Goal: Task Accomplishment & Management: Use online tool/utility

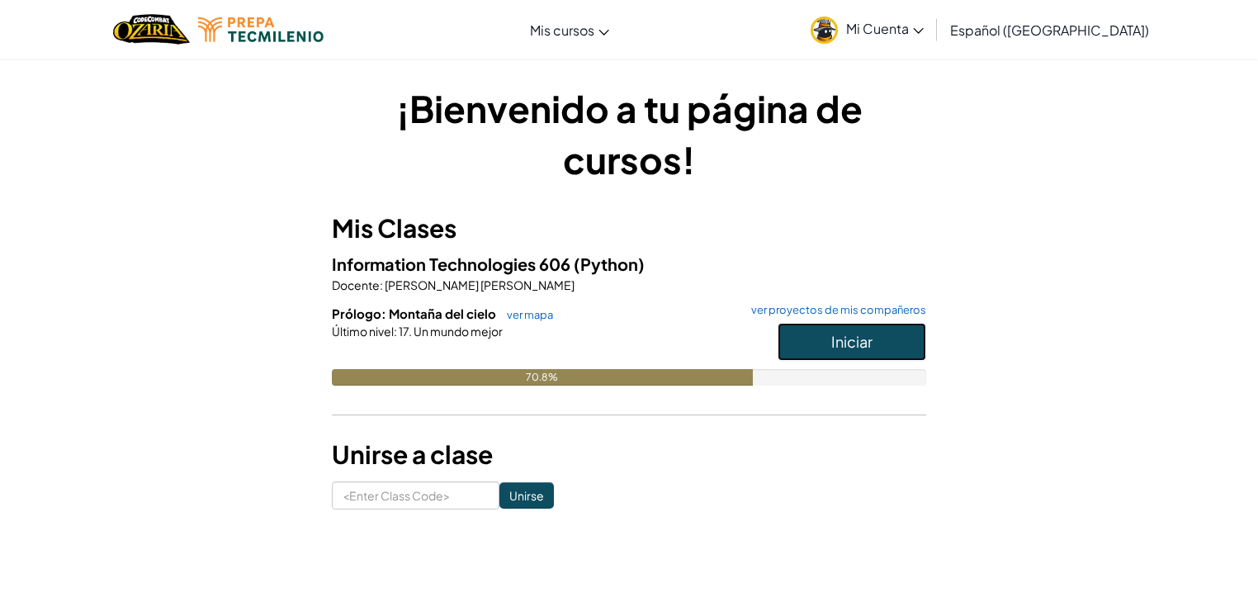
click at [812, 342] on button "Iniciar" at bounding box center [852, 342] width 149 height 38
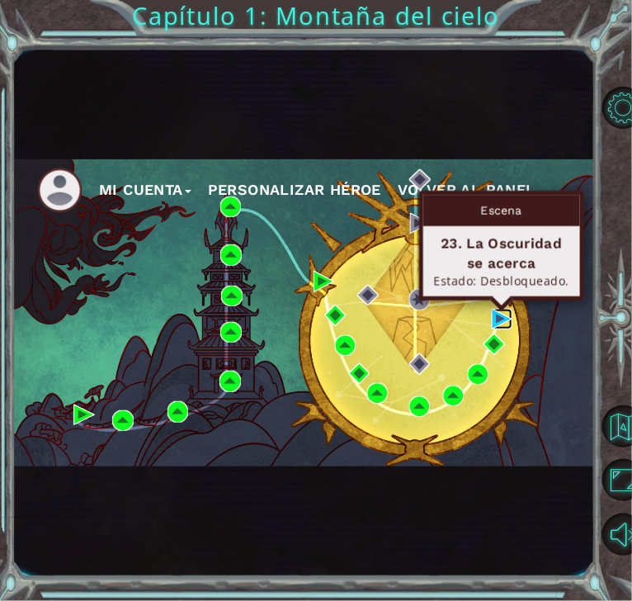
click at [499, 317] on img at bounding box center [502, 319] width 21 height 21
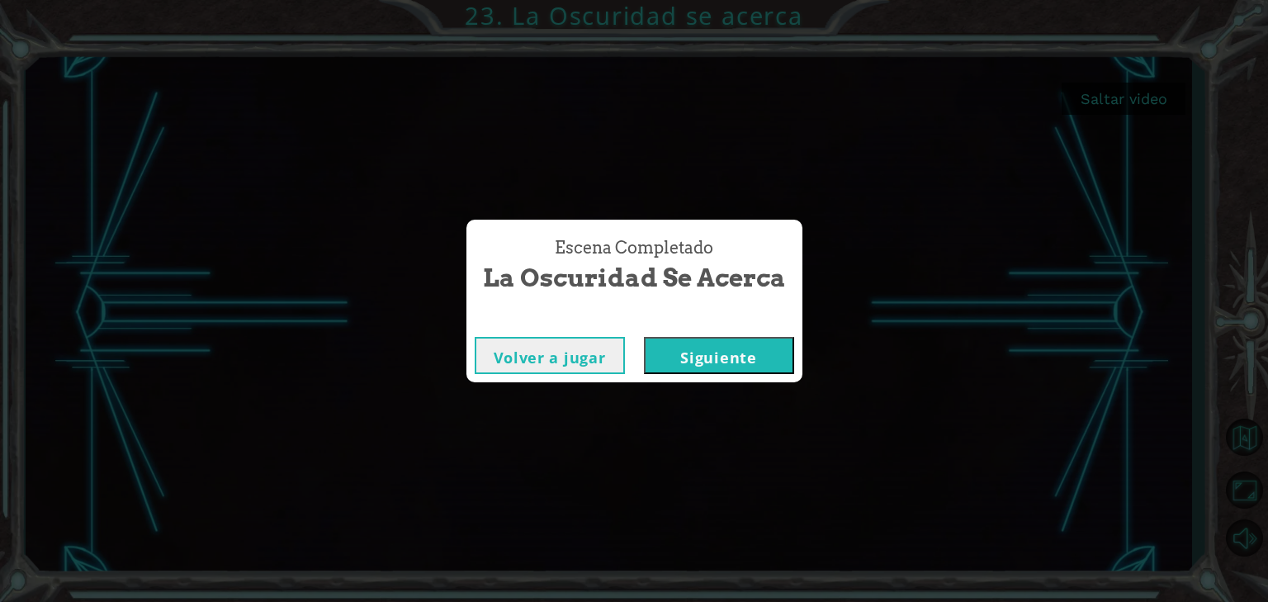
click at [723, 346] on button "Siguiente" at bounding box center [719, 355] width 150 height 37
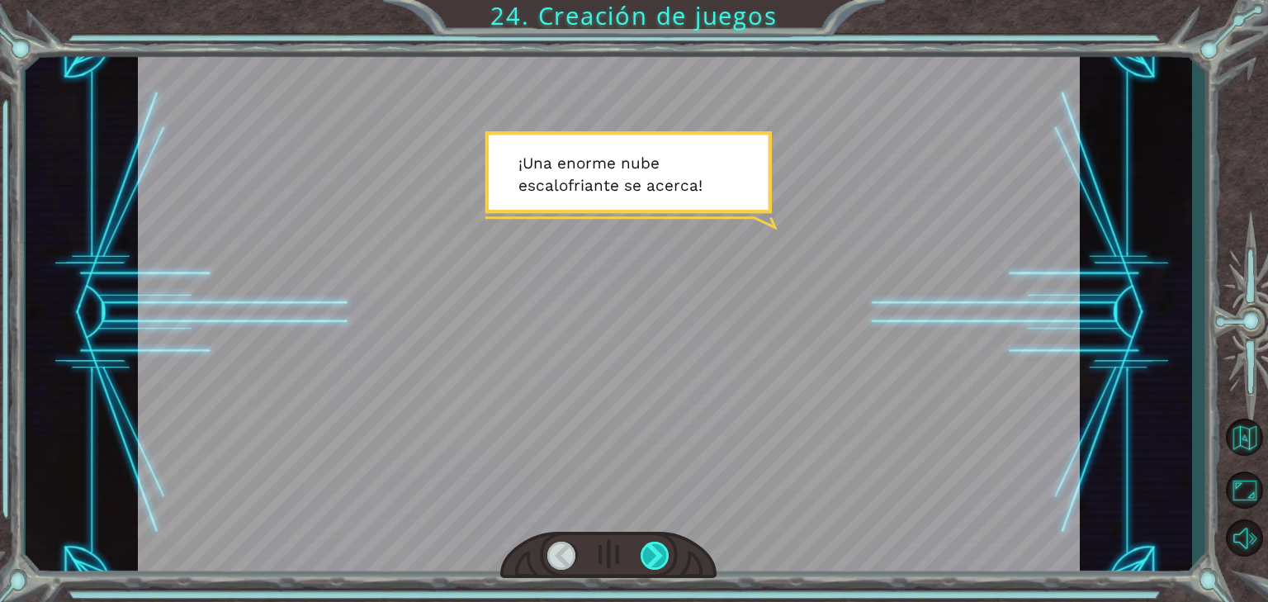
click at [651, 558] on div at bounding box center [656, 556] width 30 height 29
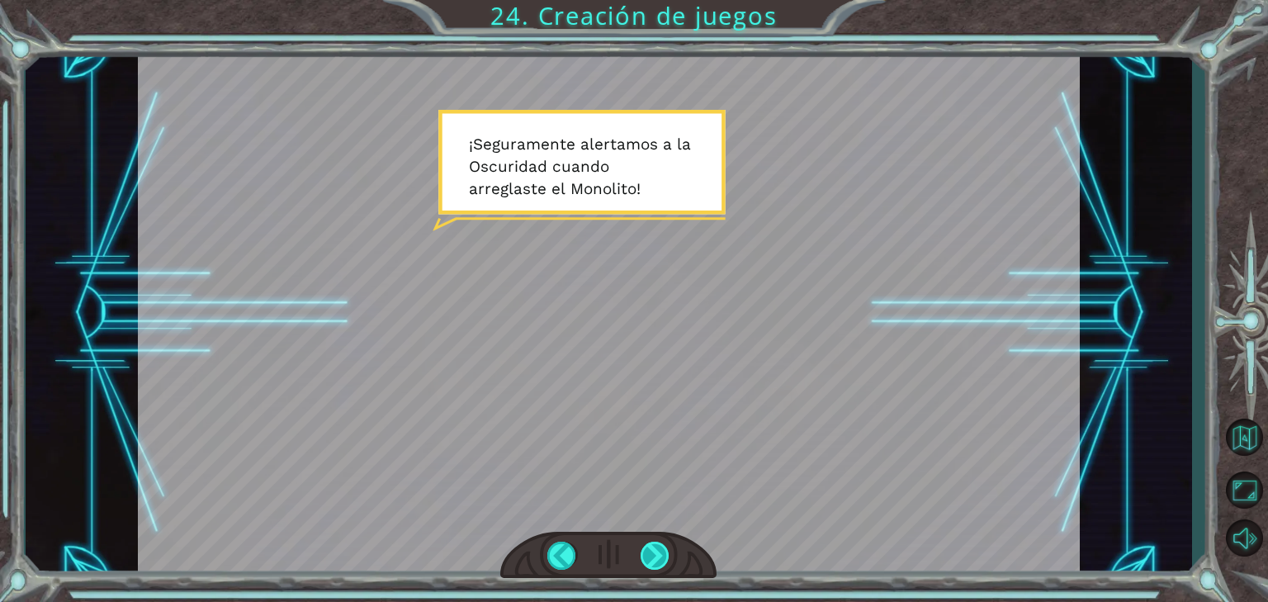
click at [651, 558] on div at bounding box center [656, 556] width 30 height 29
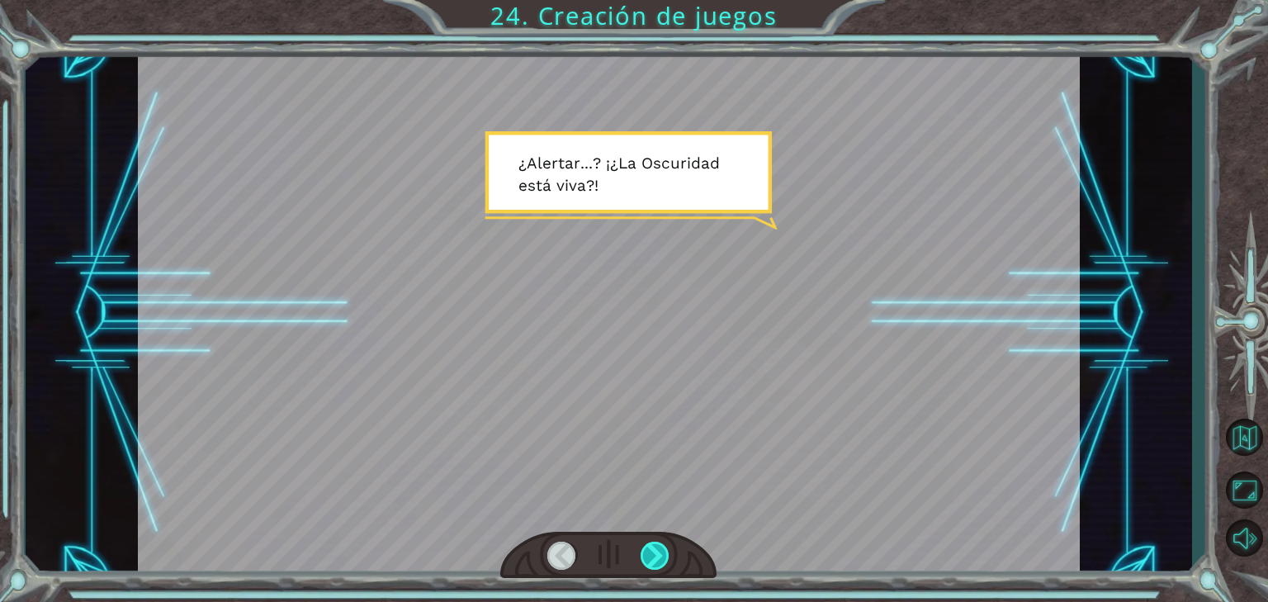
click at [651, 558] on div at bounding box center [656, 556] width 30 height 29
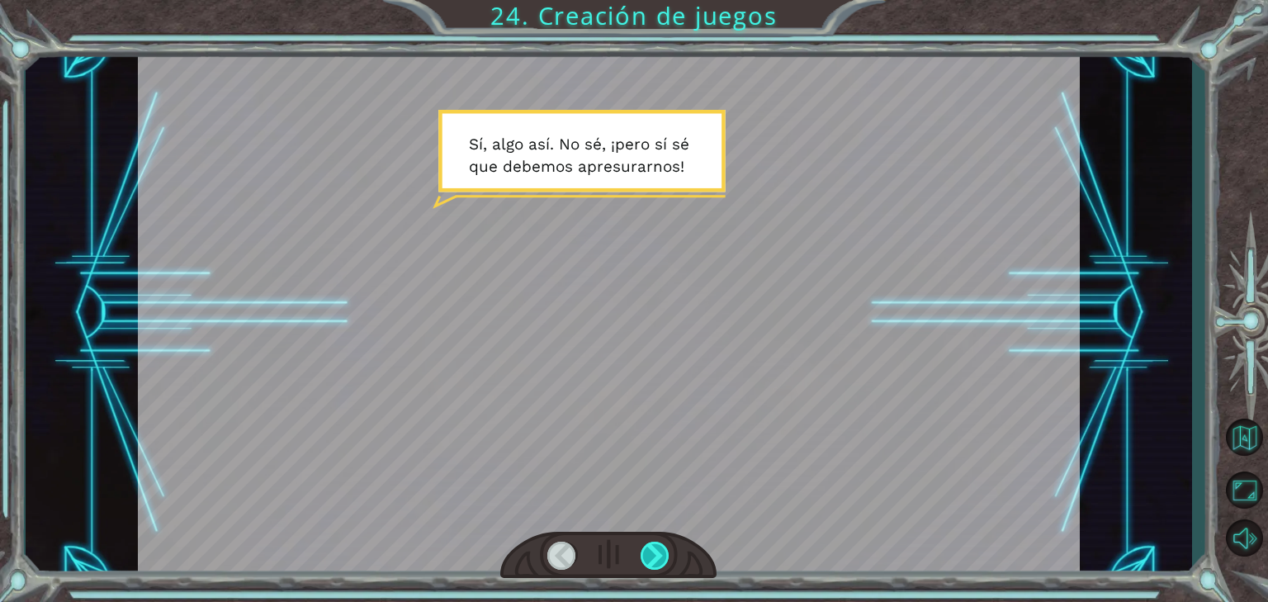
click at [651, 558] on div at bounding box center [656, 556] width 30 height 29
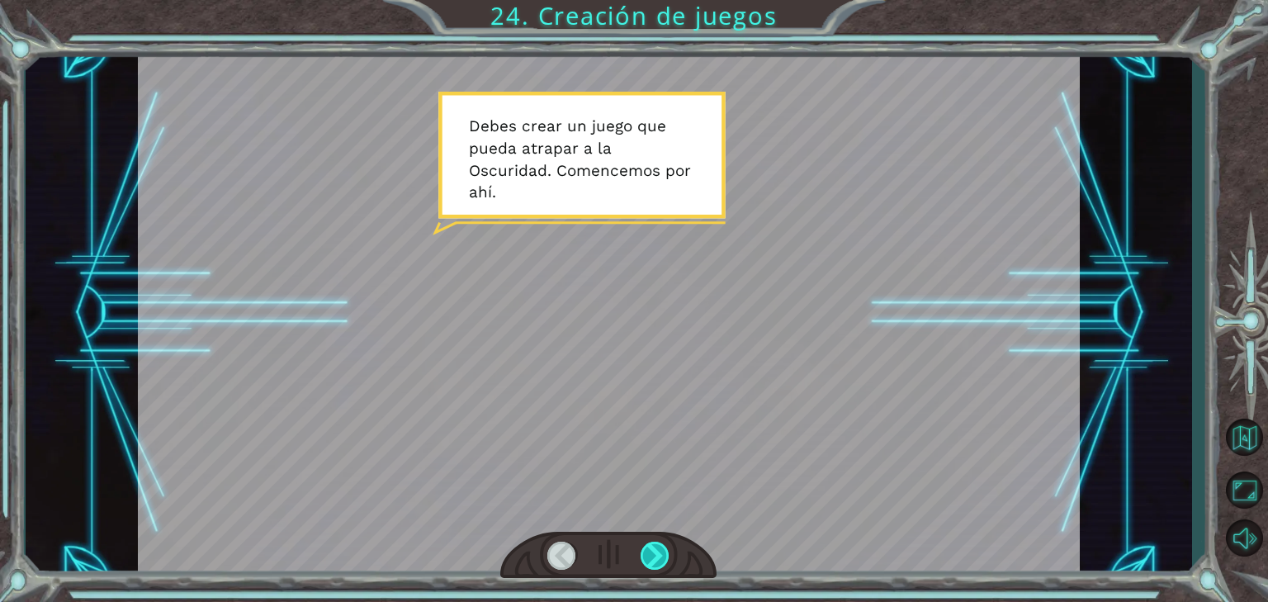
click at [651, 558] on div at bounding box center [656, 556] width 30 height 29
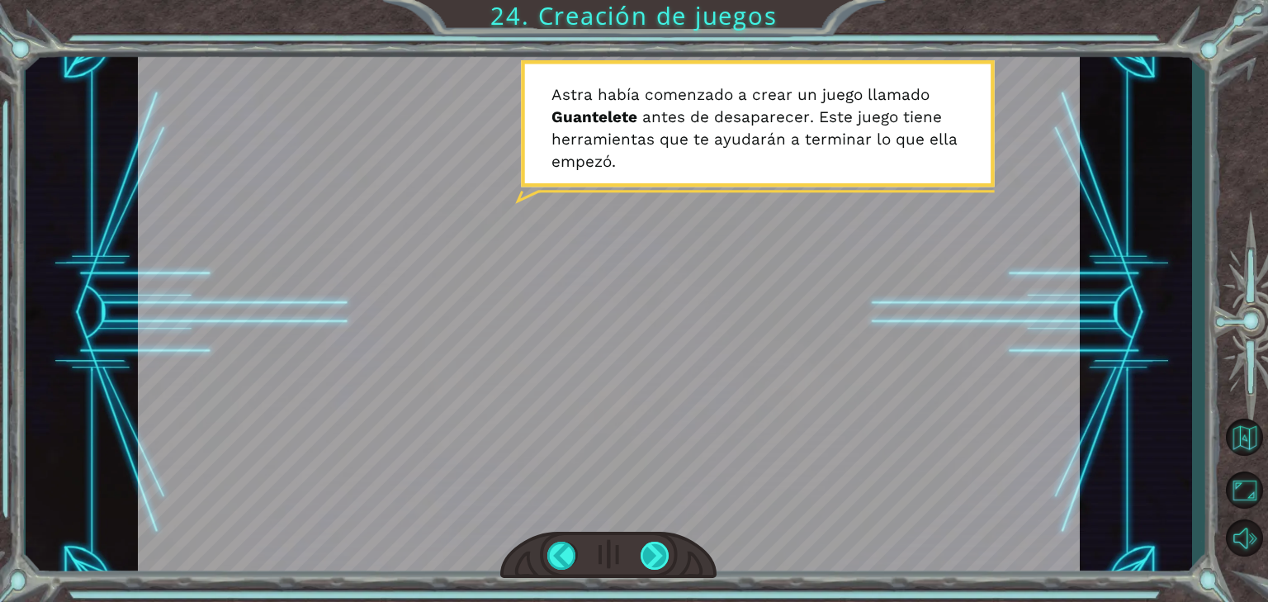
click at [651, 558] on div at bounding box center [656, 556] width 30 height 29
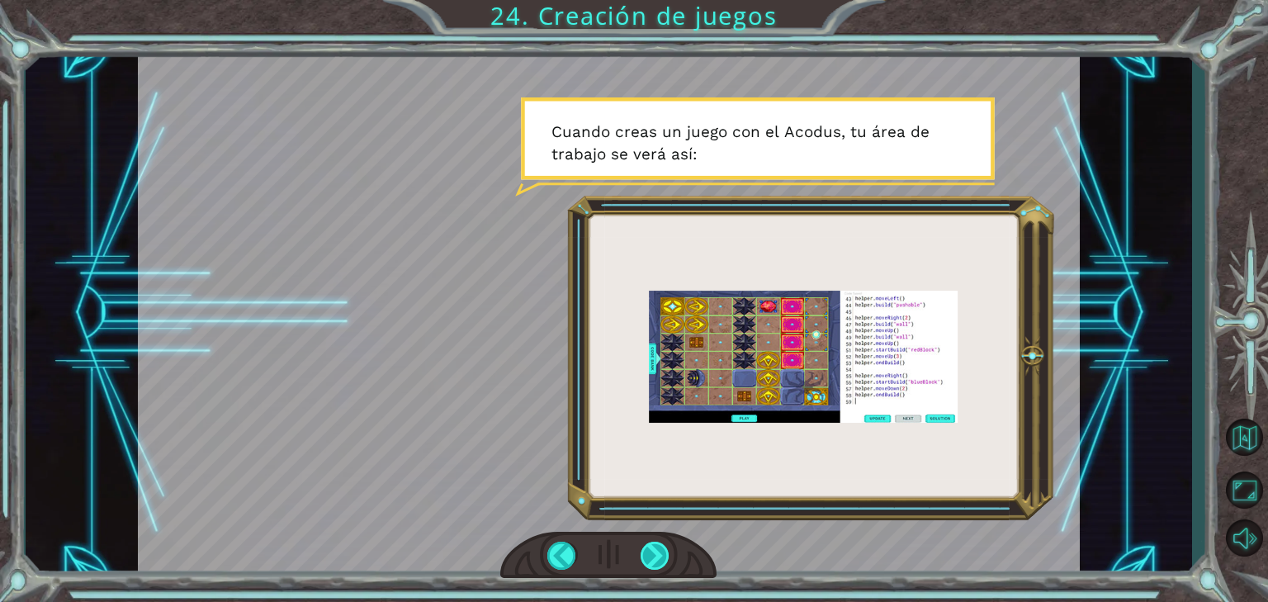
click at [651, 558] on div at bounding box center [656, 556] width 30 height 29
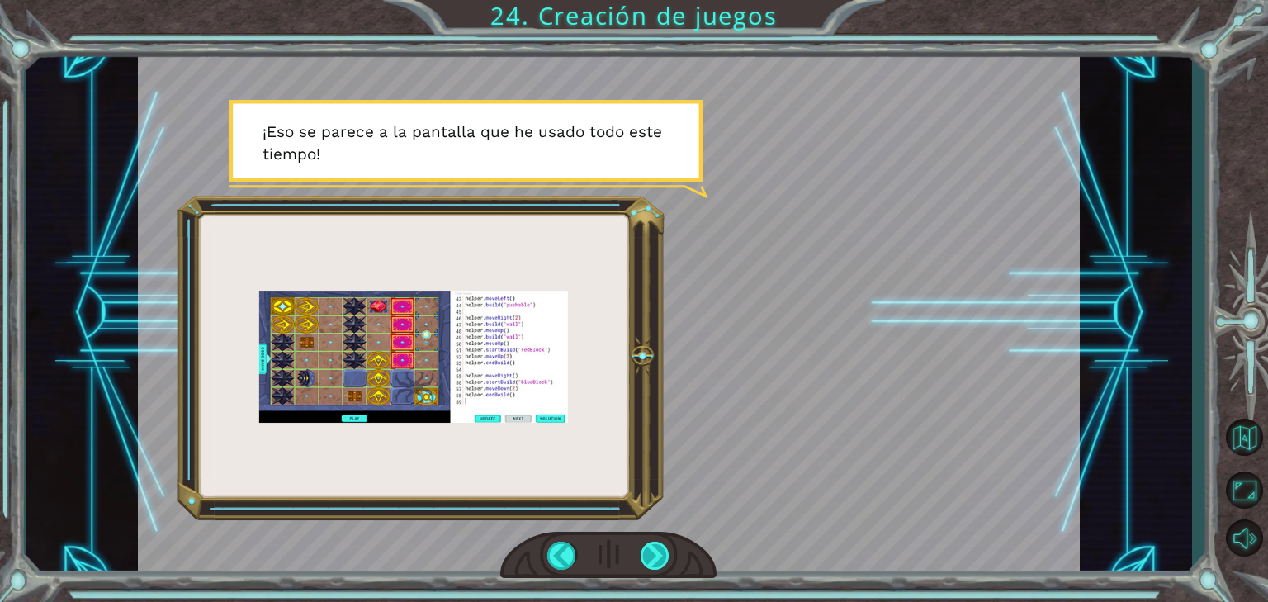
click at [651, 558] on div at bounding box center [656, 556] width 30 height 29
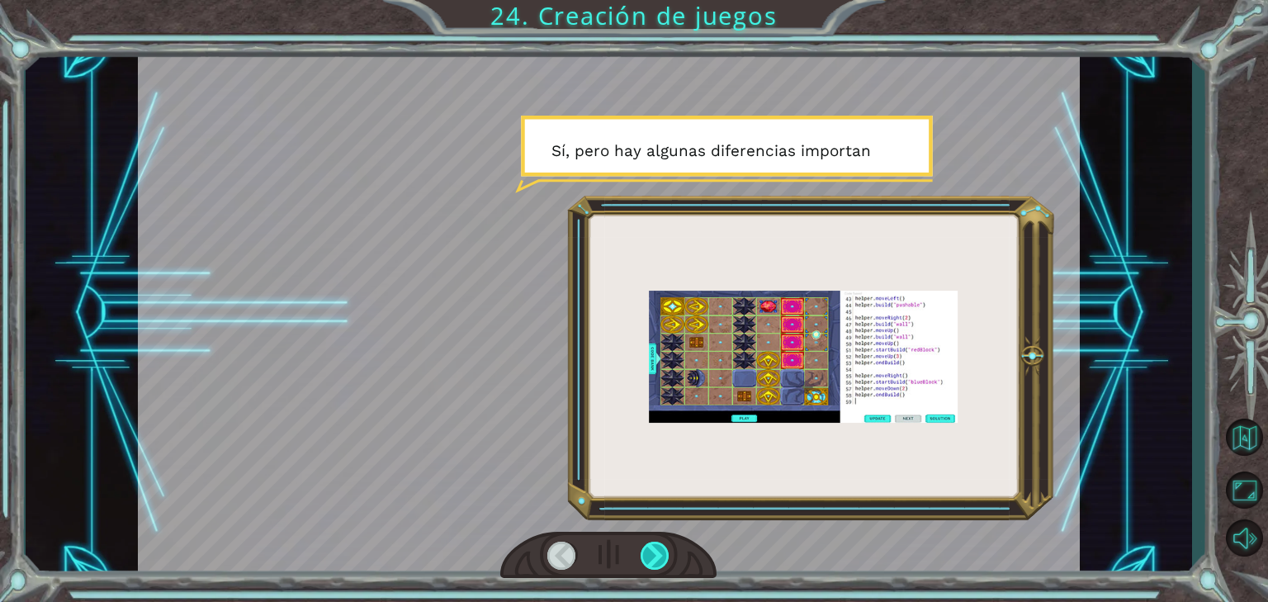
click at [651, 558] on div at bounding box center [656, 556] width 30 height 29
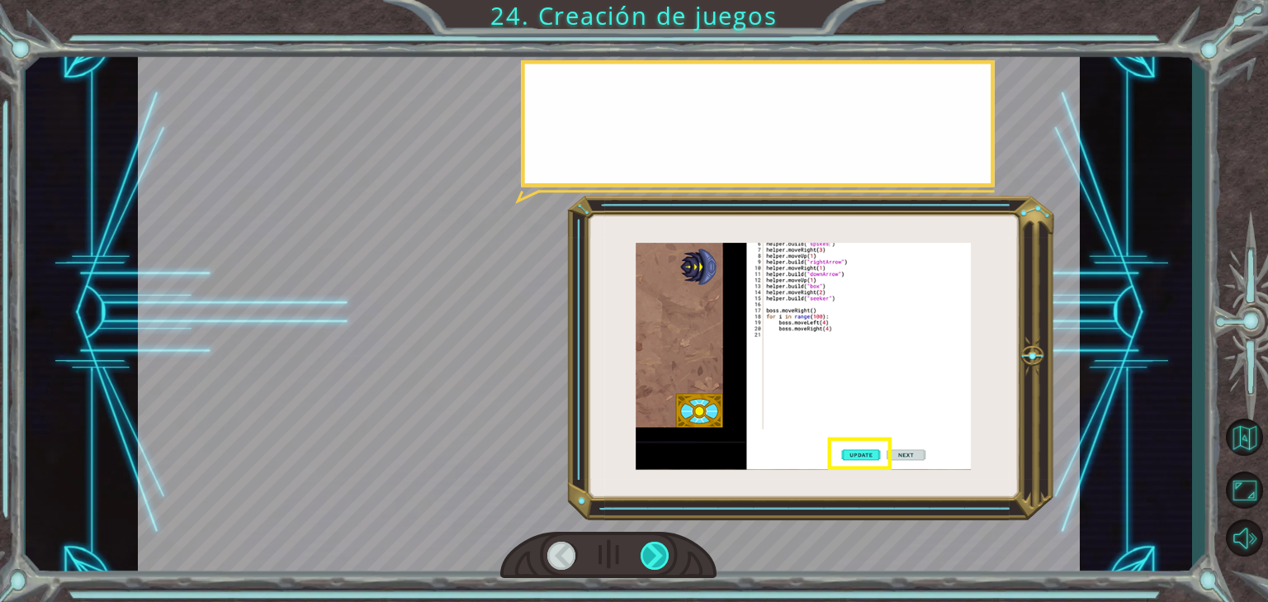
click at [651, 558] on div at bounding box center [656, 556] width 30 height 29
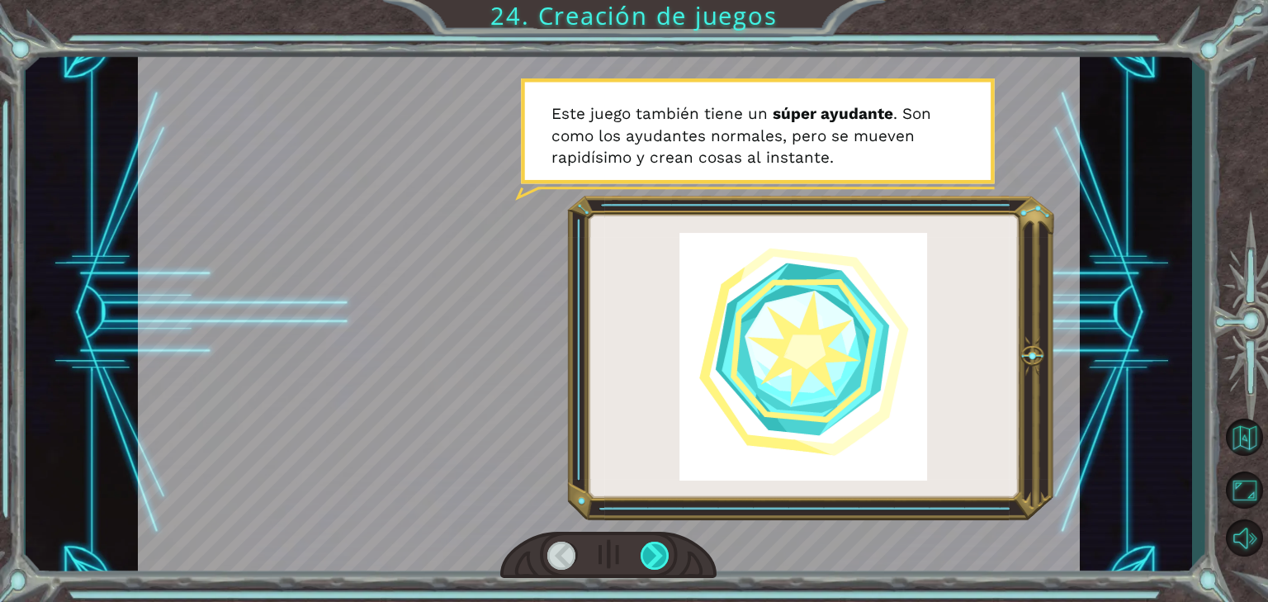
click at [651, 558] on div at bounding box center [656, 556] width 30 height 29
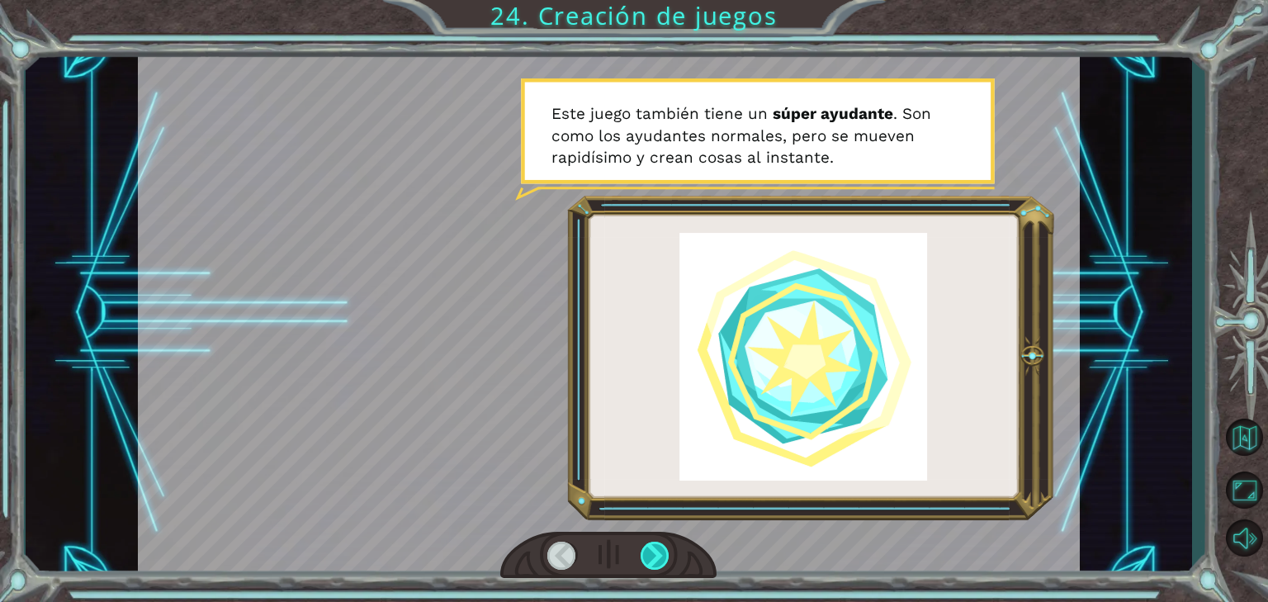
click at [651, 558] on div at bounding box center [656, 556] width 30 height 29
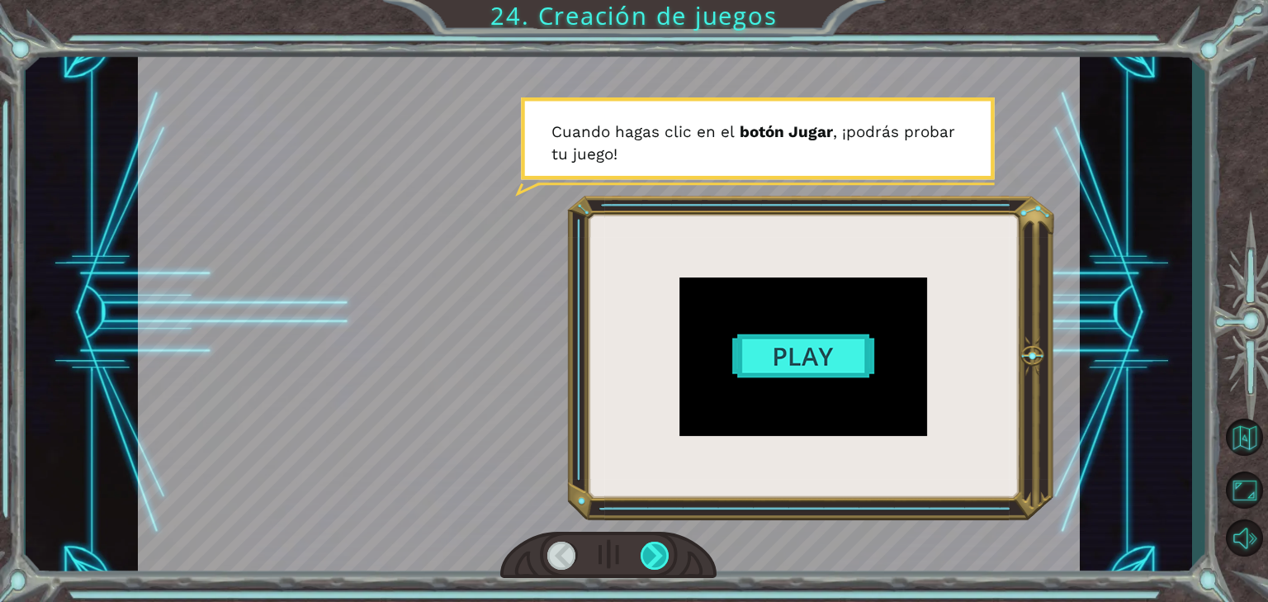
click at [651, 558] on div at bounding box center [656, 556] width 30 height 29
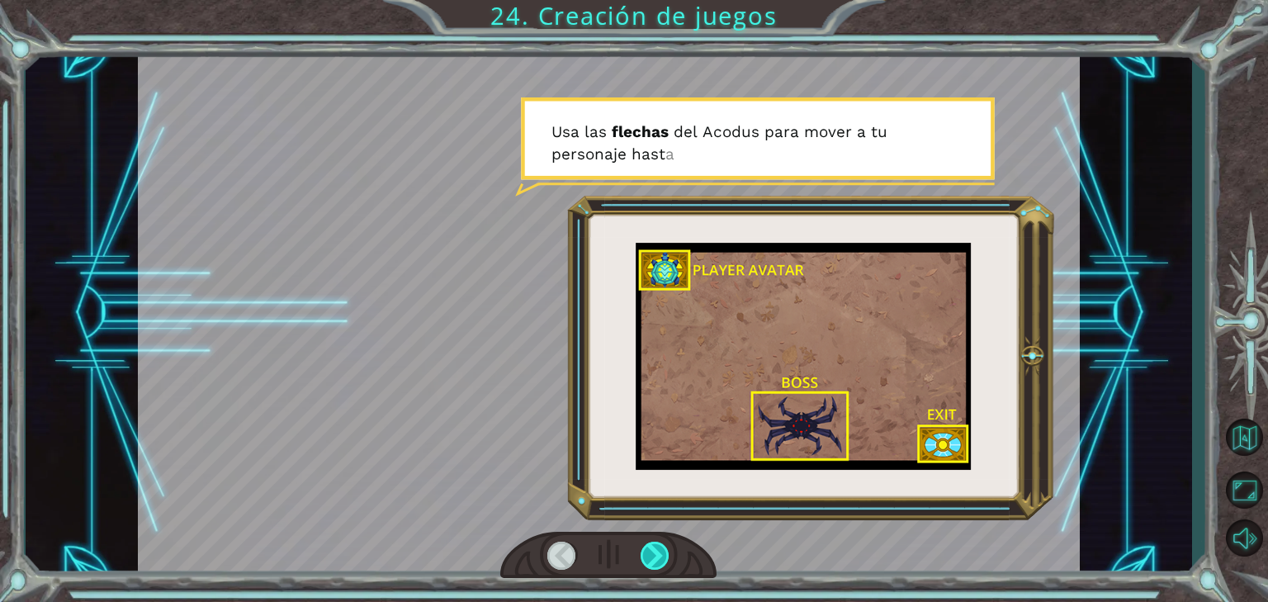
click at [651, 558] on div at bounding box center [656, 556] width 30 height 29
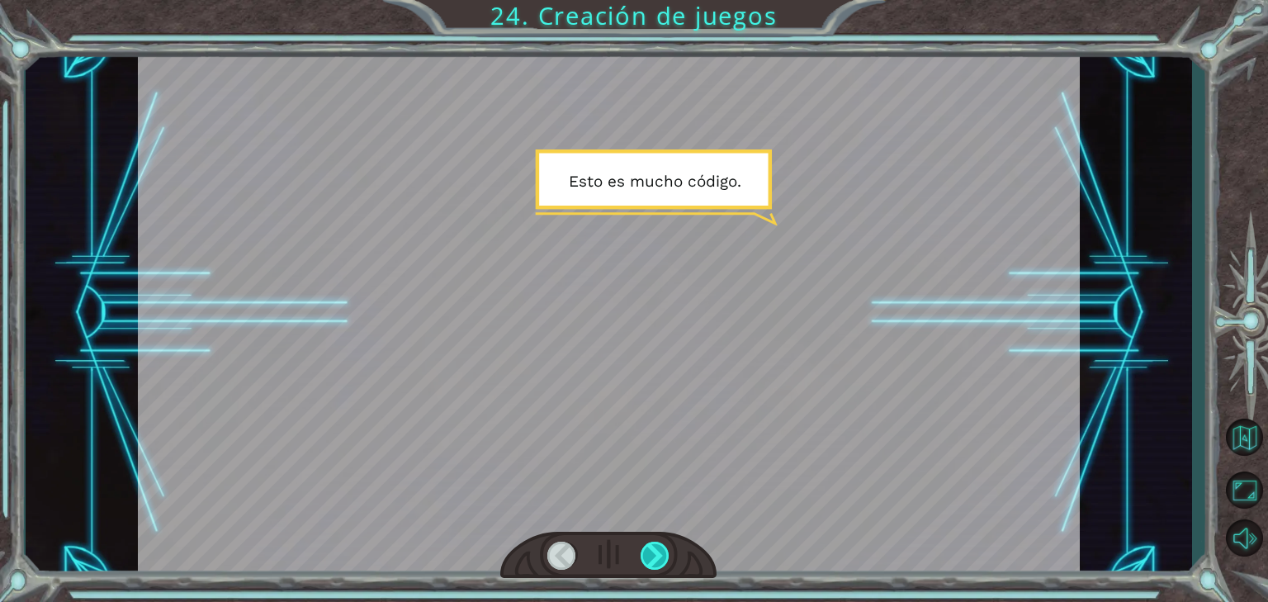
click at [651, 558] on div at bounding box center [656, 556] width 30 height 29
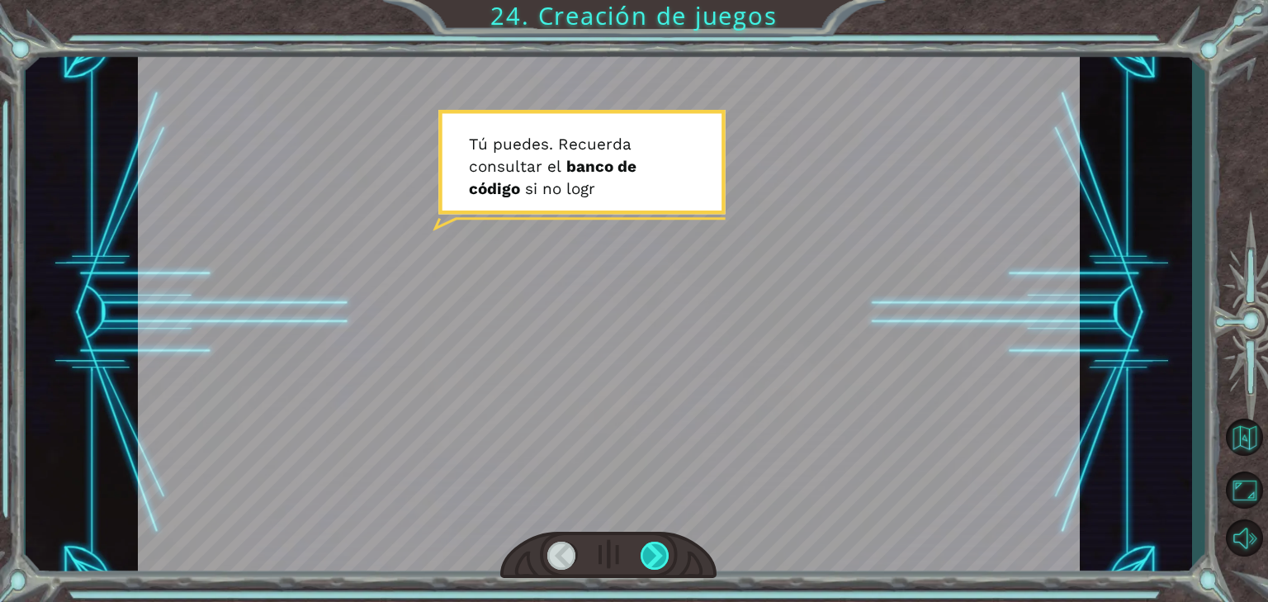
click at [651, 558] on div at bounding box center [656, 556] width 30 height 29
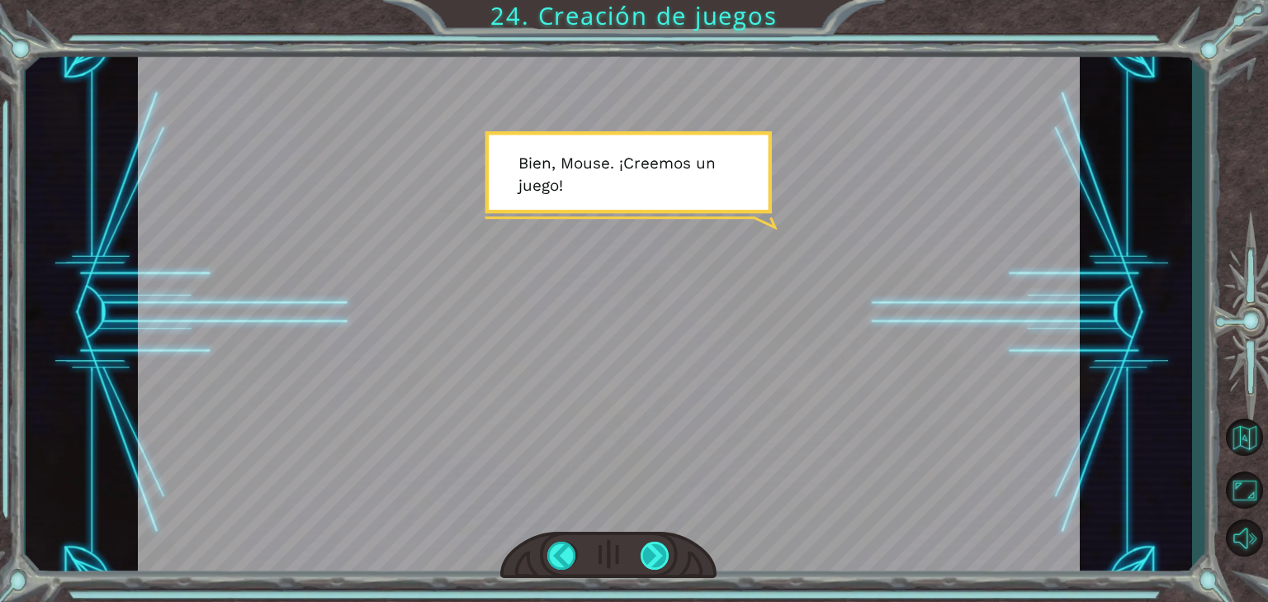
click at [649, 554] on div at bounding box center [656, 556] width 30 height 29
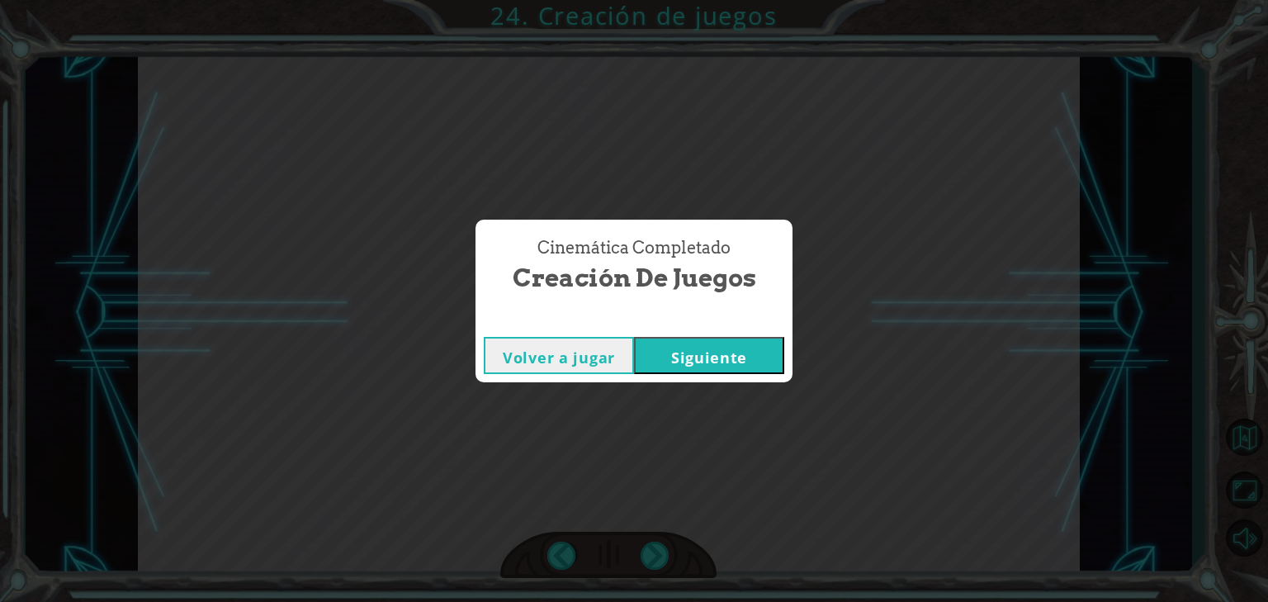
click at [727, 359] on button "Siguiente" at bounding box center [709, 355] width 150 height 37
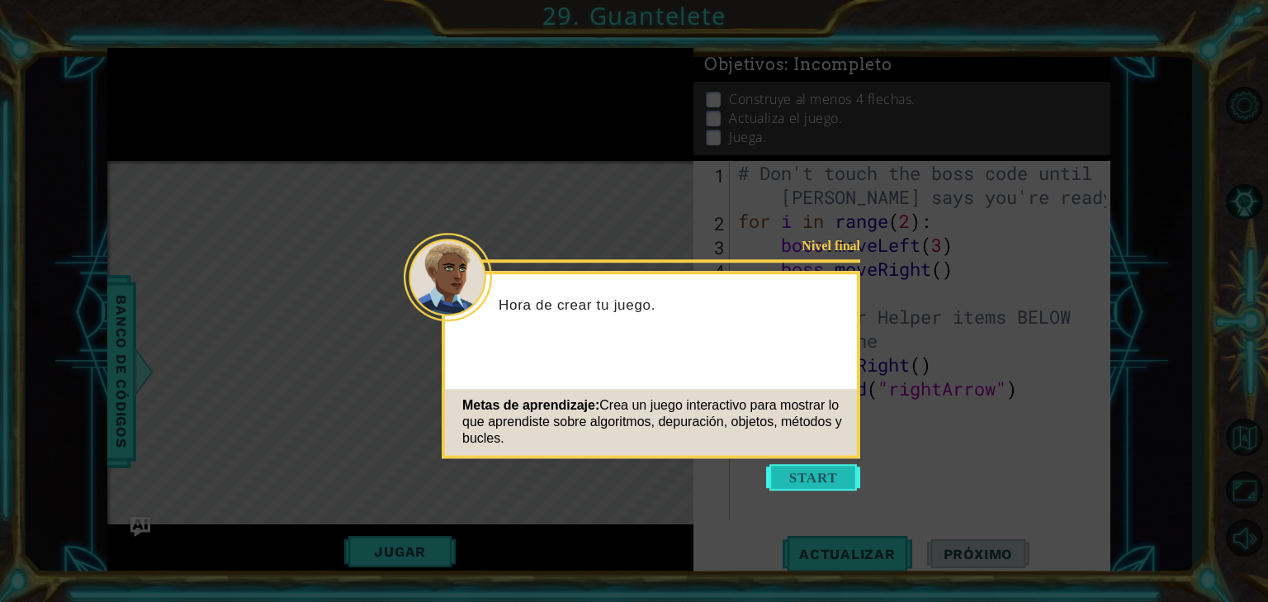
click at [815, 480] on button "Start" at bounding box center [813, 477] width 94 height 26
click at [815, 480] on icon at bounding box center [634, 301] width 1268 height 602
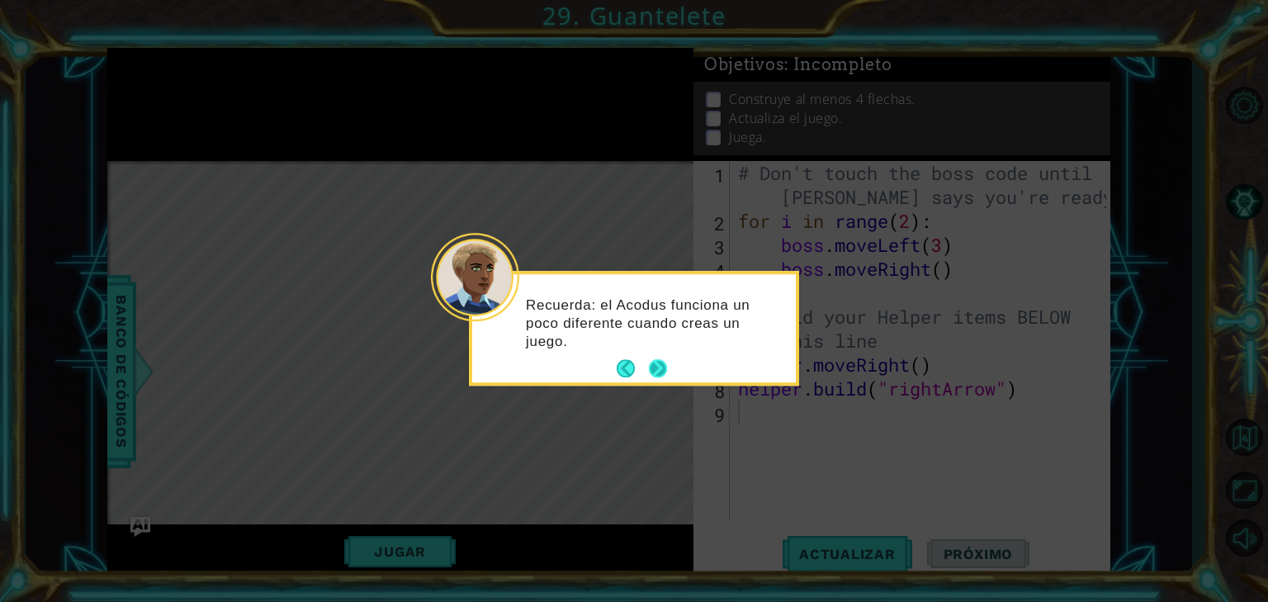
click at [649, 367] on button "Next" at bounding box center [658, 369] width 18 height 18
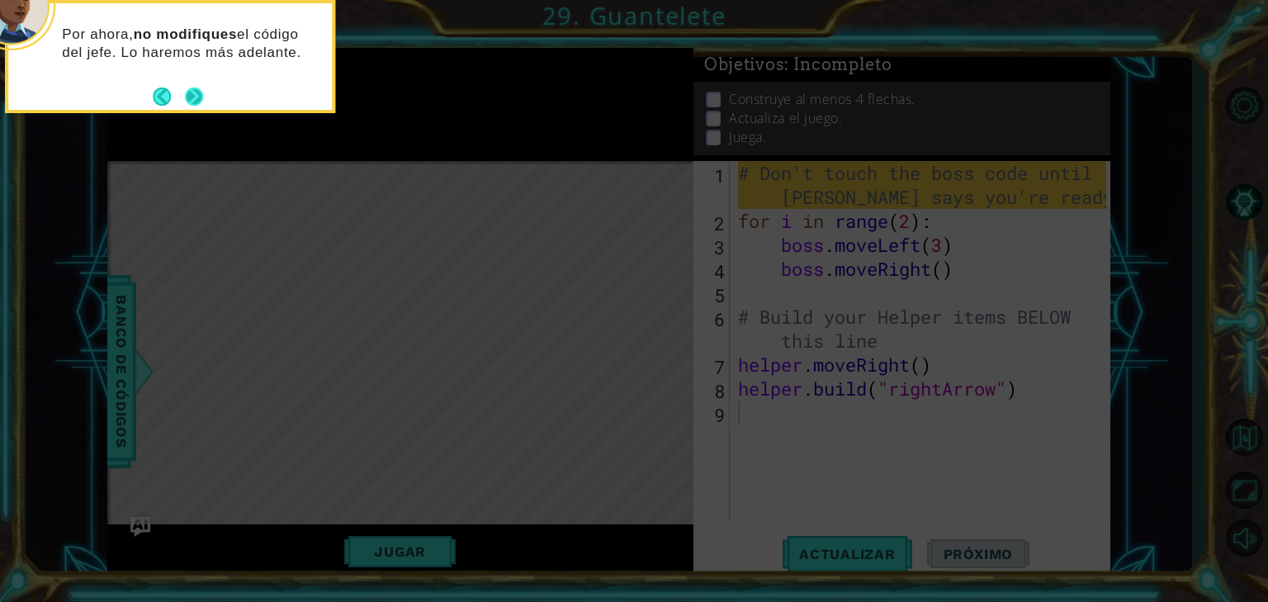
click at [199, 89] on button "Next" at bounding box center [194, 97] width 18 height 18
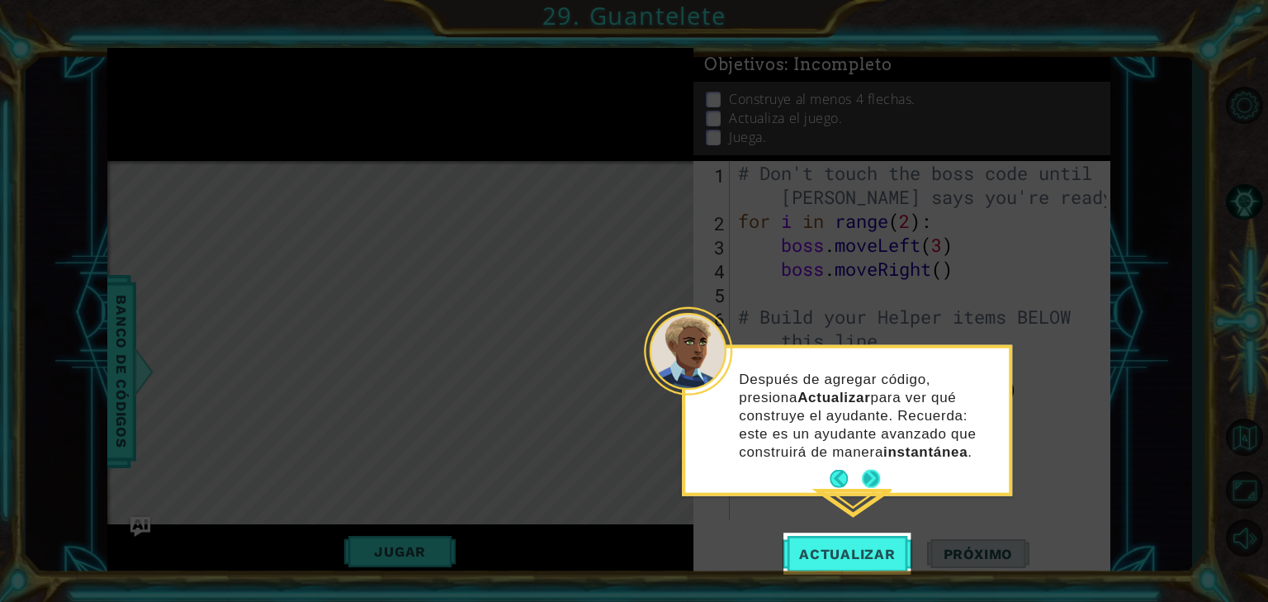
click at [875, 474] on button "Next" at bounding box center [871, 479] width 18 height 18
click at [875, 474] on icon at bounding box center [634, 301] width 1268 height 602
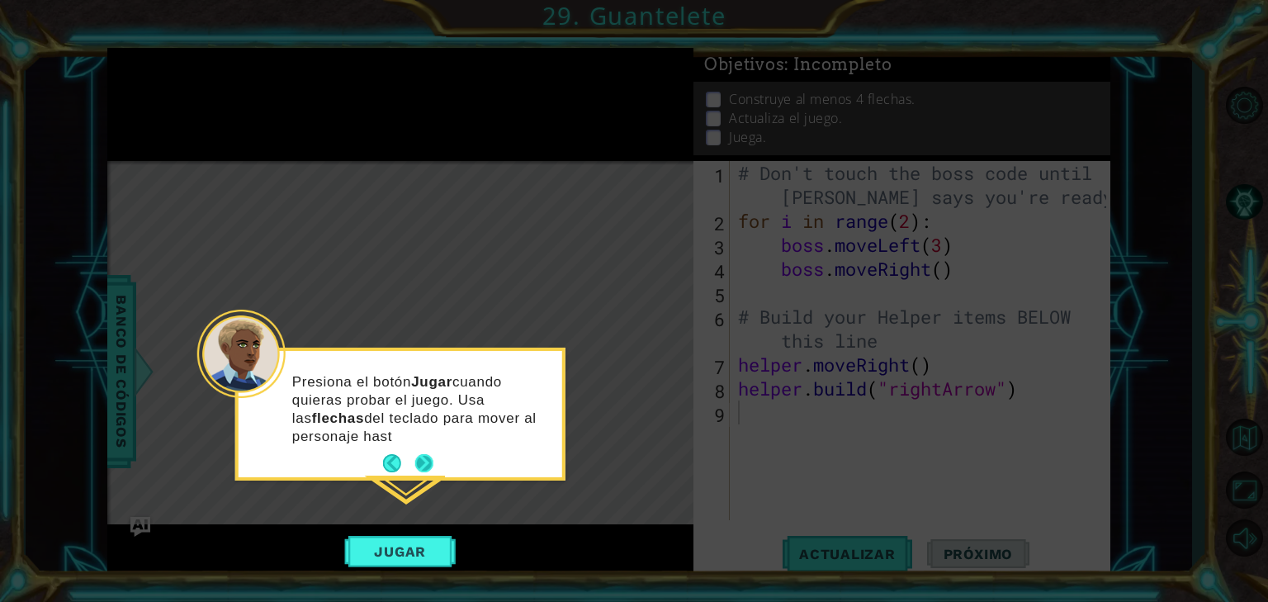
click at [417, 445] on p "Presiona el botón Jugar cuando quieras probar el juego. Usa las flechas del tec…" at bounding box center [421, 408] width 258 height 73
click at [419, 454] on button "Next" at bounding box center [424, 463] width 18 height 18
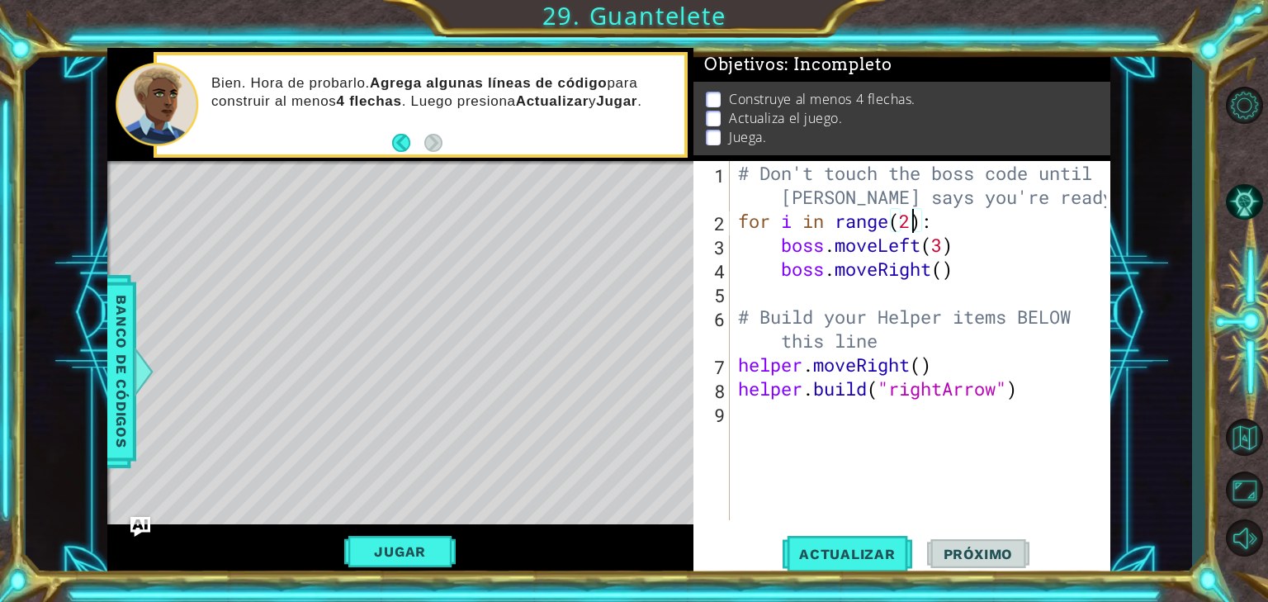
click at [915, 225] on div "# Don't touch the boss code until [PERSON_NAME] says you're ready! for i in ran…" at bounding box center [925, 376] width 380 height 431
click at [841, 238] on div "# Don't touch the boss code until [PERSON_NAME] says you're ready! for i in ran…" at bounding box center [925, 376] width 380 height 431
click at [931, 367] on div "# Don't touch the boss code until [PERSON_NAME] says you're ready! for i in ran…" at bounding box center [925, 376] width 380 height 431
click at [927, 367] on div "# Don't touch the boss code until [PERSON_NAME] says you're ready! for i in ran…" at bounding box center [921, 340] width 372 height 359
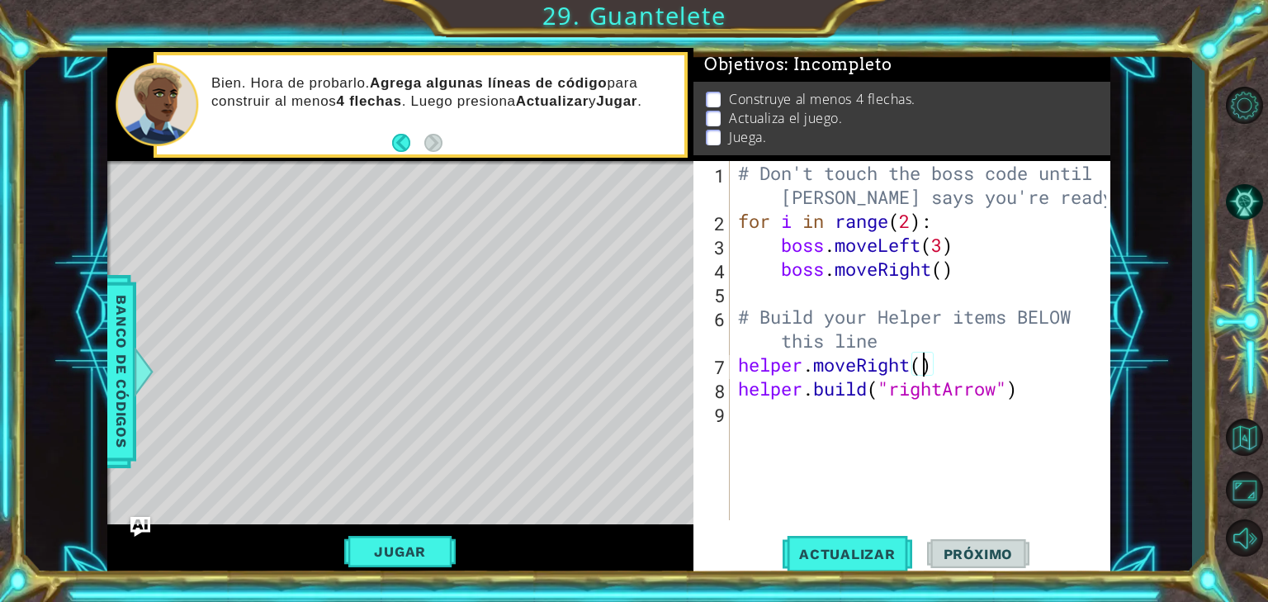
type textarea "helper.moveRight(4)"
click at [866, 481] on div "# Don't touch the boss code until [PERSON_NAME] says you're ready! for i in ran…" at bounding box center [925, 376] width 380 height 431
click at [862, 560] on span "Actualizar" at bounding box center [848, 554] width 130 height 17
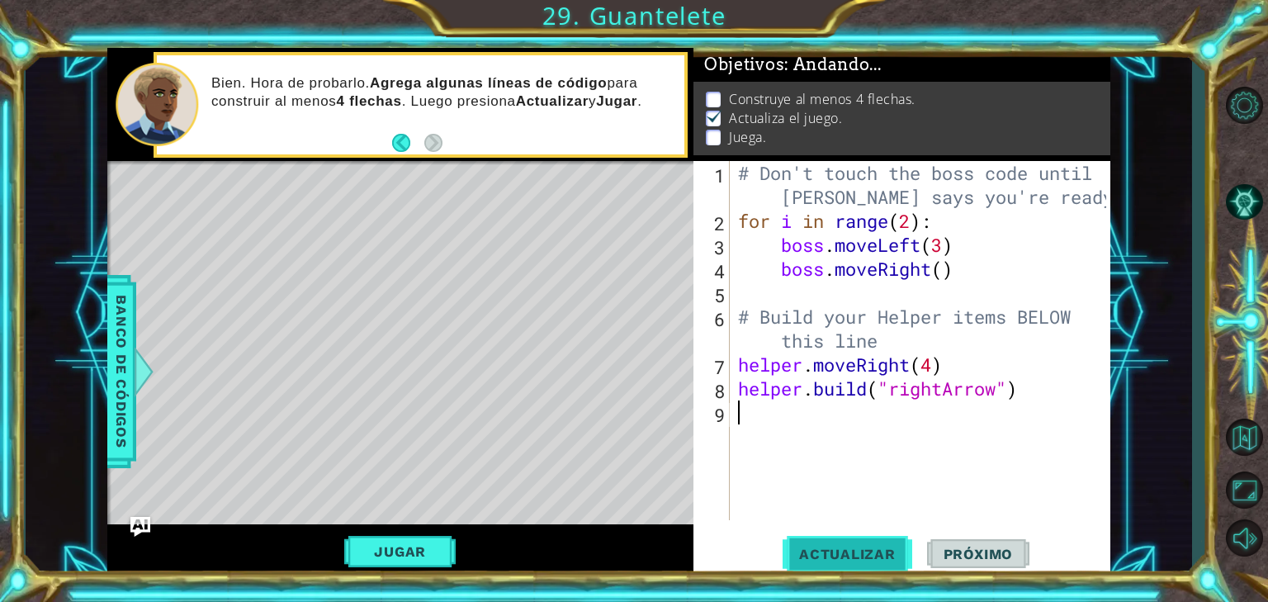
scroll to position [5, 0]
click at [849, 539] on button "Actualizar" at bounding box center [848, 553] width 130 height 41
click at [395, 545] on button "Jugar" at bounding box center [399, 551] width 111 height 31
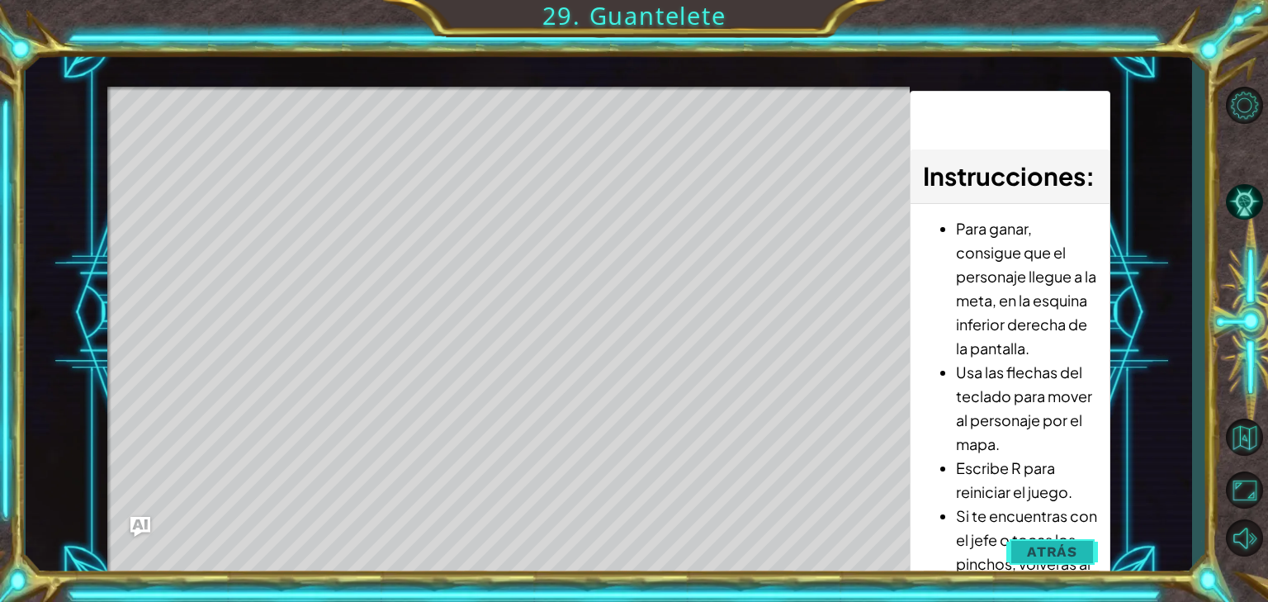
click at [1069, 555] on span "Atrás" at bounding box center [1052, 551] width 50 height 17
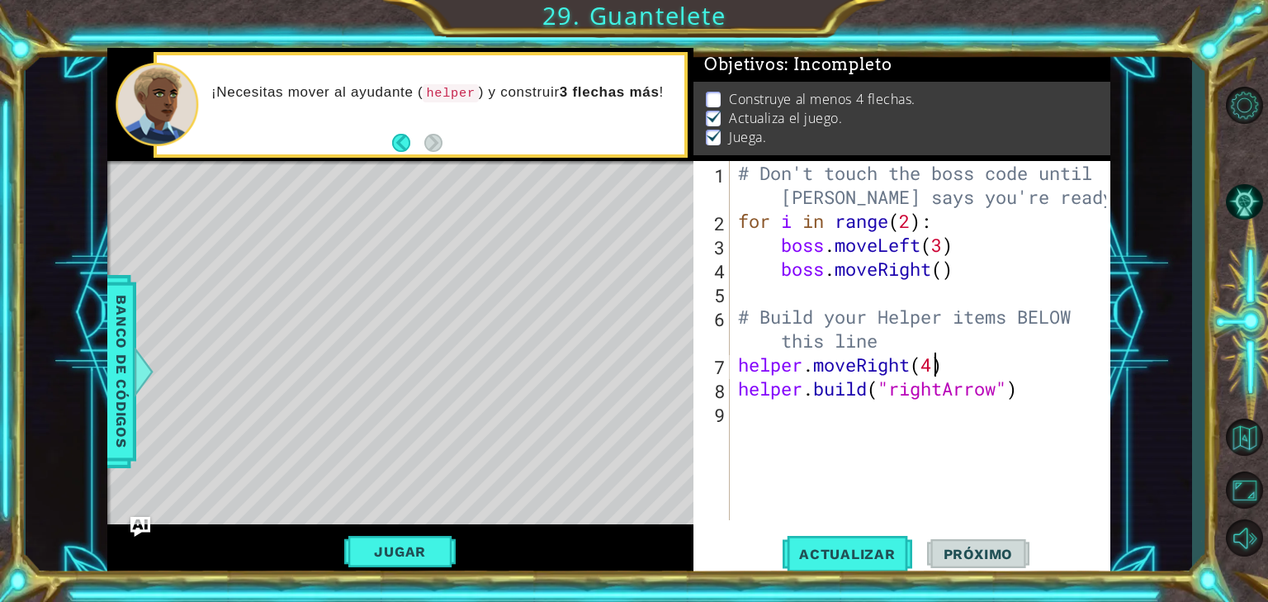
click at [934, 368] on div "# Don't touch the boss code until [PERSON_NAME] says you're ready! for i in ran…" at bounding box center [925, 376] width 380 height 431
type textarea "helper.moveRight()"
click at [834, 428] on div "# Don't touch the boss code until [PERSON_NAME] says you're ready! for i in ran…" at bounding box center [925, 376] width 380 height 431
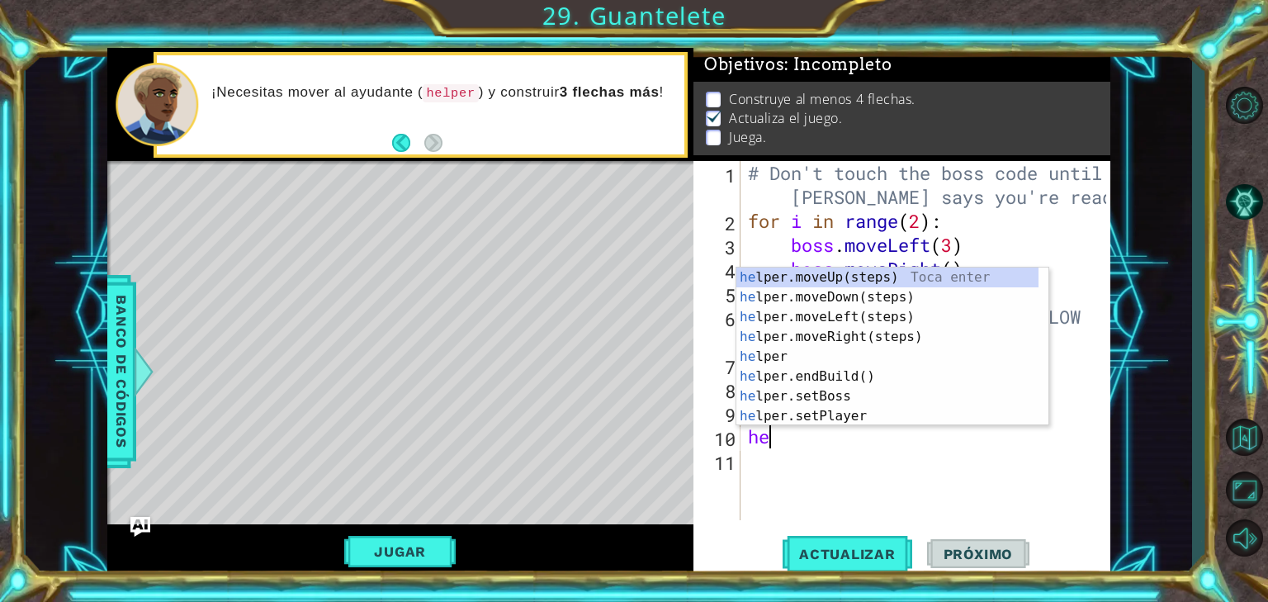
scroll to position [0, 0]
type textarea "help"
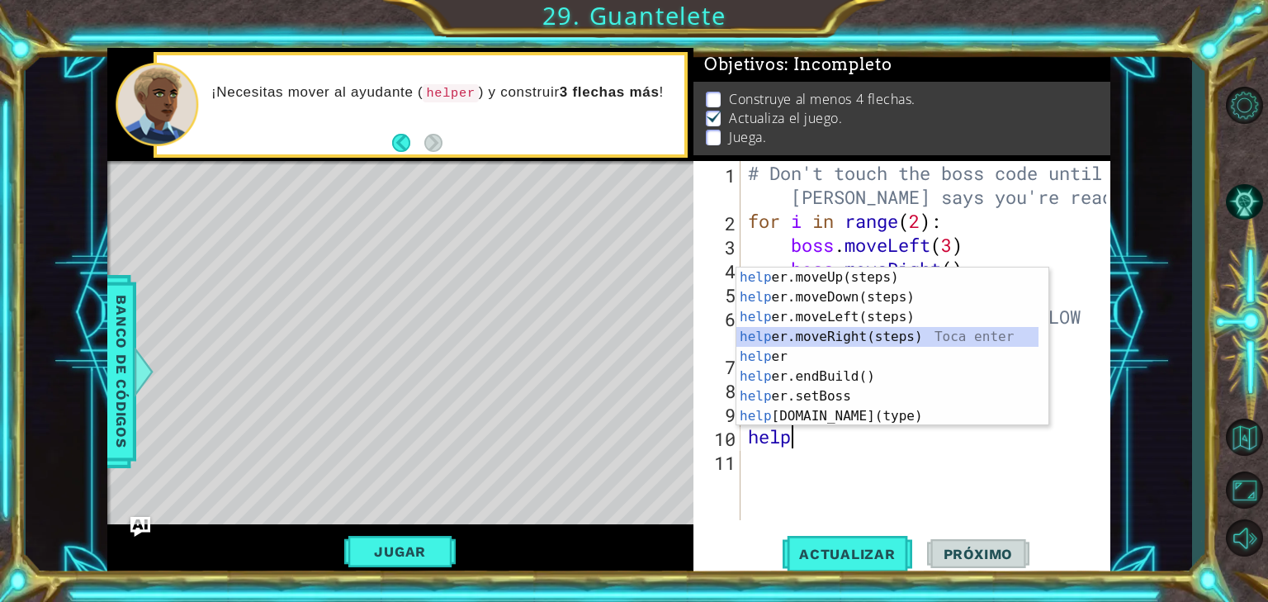
click at [839, 344] on div "help er.moveUp(steps) Toca enter help er.moveDown(steps) Toca enter help er.mov…" at bounding box center [887, 367] width 302 height 198
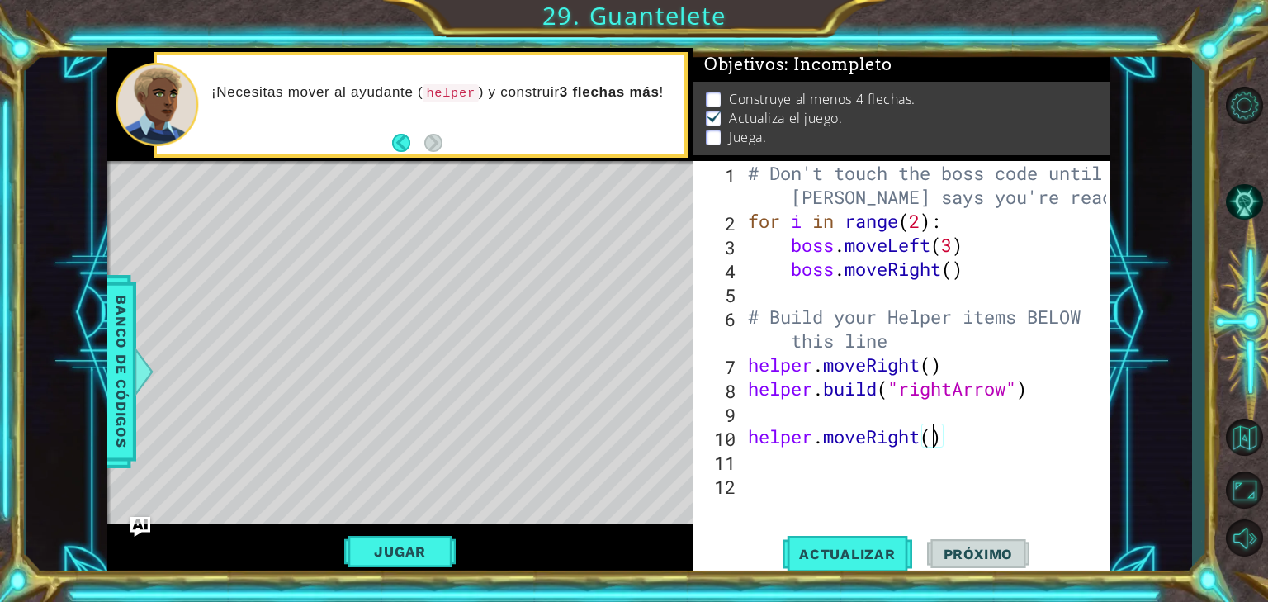
type textarea "helper.moveRight(3)"
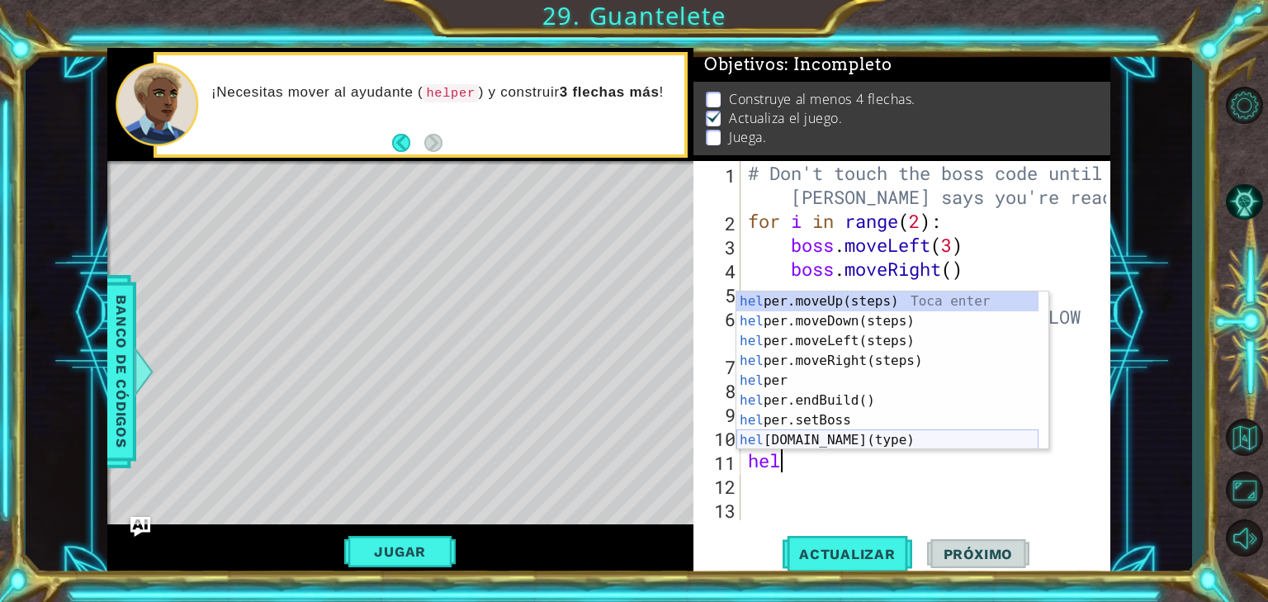
click at [829, 446] on div "hel per.moveUp(steps) Toca enter hel per.moveDown(steps) Toca enter hel per.mov…" at bounding box center [887, 390] width 302 height 198
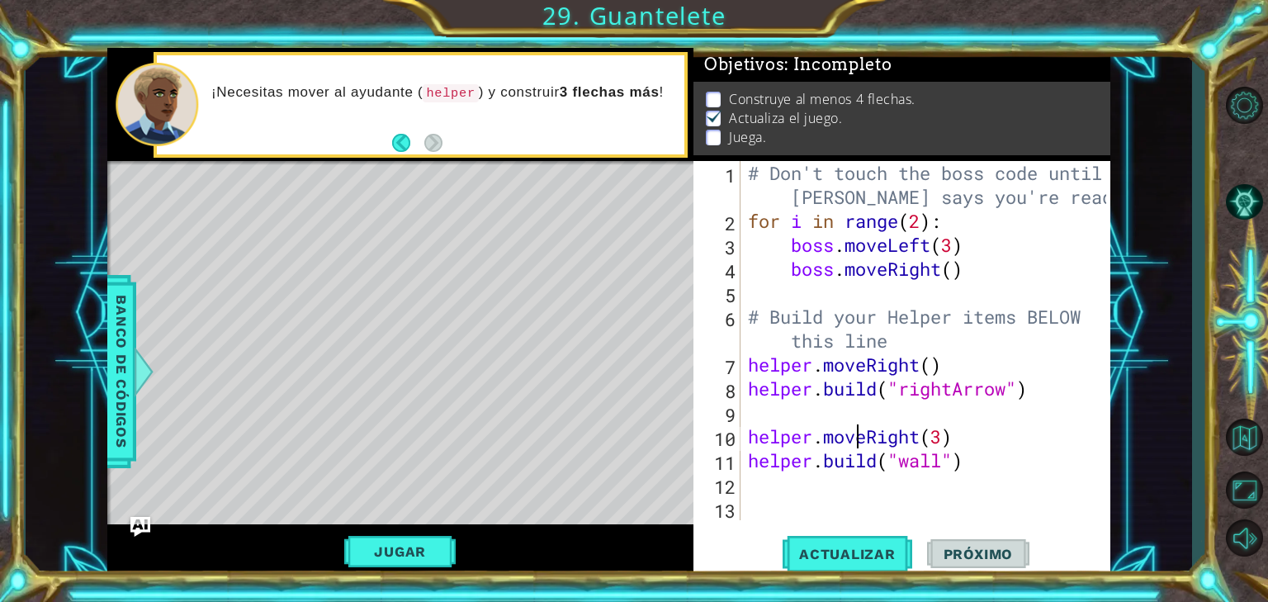
click at [859, 446] on div "# Don't touch the boss code until [PERSON_NAME] says you're ready! for i in ran…" at bounding box center [930, 376] width 370 height 431
click at [931, 468] on div "# Don't touch the boss code until [PERSON_NAME] says you're ready! for i in ran…" at bounding box center [930, 376] width 370 height 431
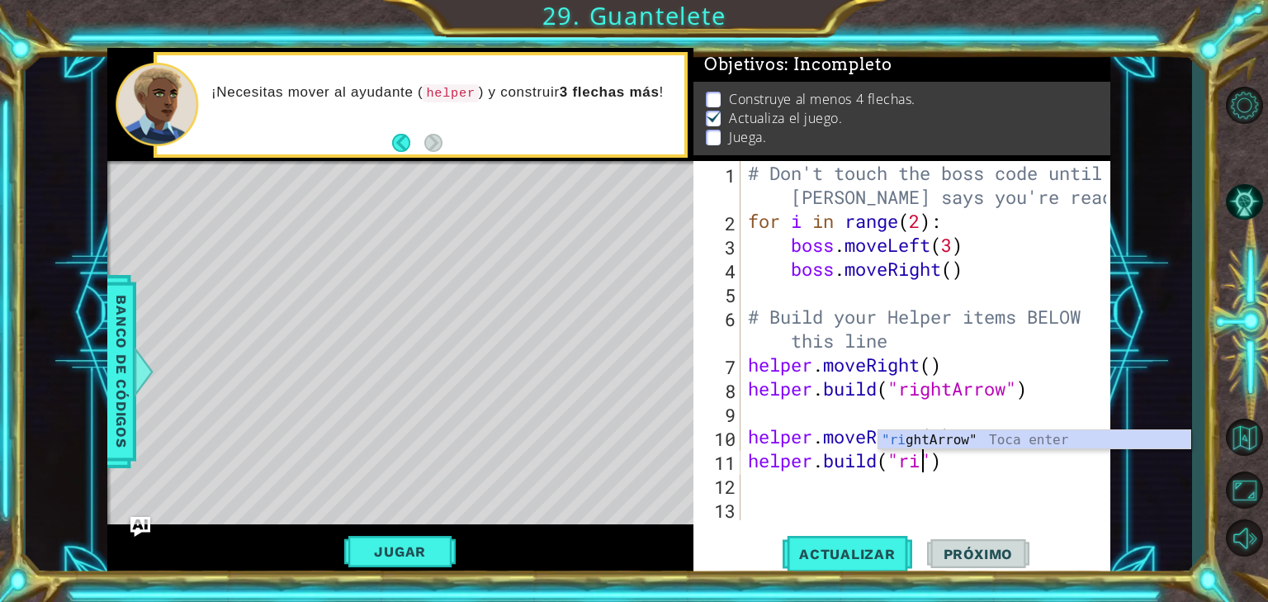
scroll to position [0, 7]
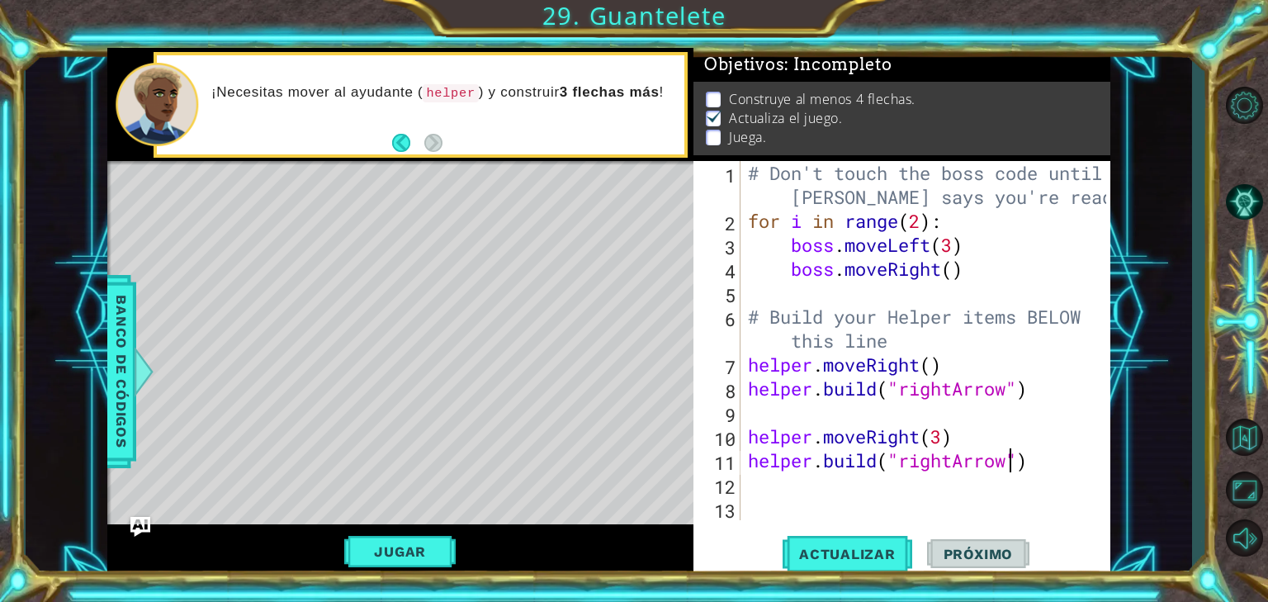
click at [1057, 441] on div "# Don't touch the boss code until [PERSON_NAME] says you're ready! for i in ran…" at bounding box center [930, 376] width 370 height 431
click at [743, 363] on div "helper.moveRight(3) 1 2 3 4 5 6 7 8 9 10 11 12 13 # Don't touch the boss code u…" at bounding box center [900, 340] width 413 height 359
click at [754, 363] on div "# Don't touch the boss code until [PERSON_NAME] says you're ready! for i in ran…" at bounding box center [930, 376] width 370 height 431
type textarea "helper.moveRight()"
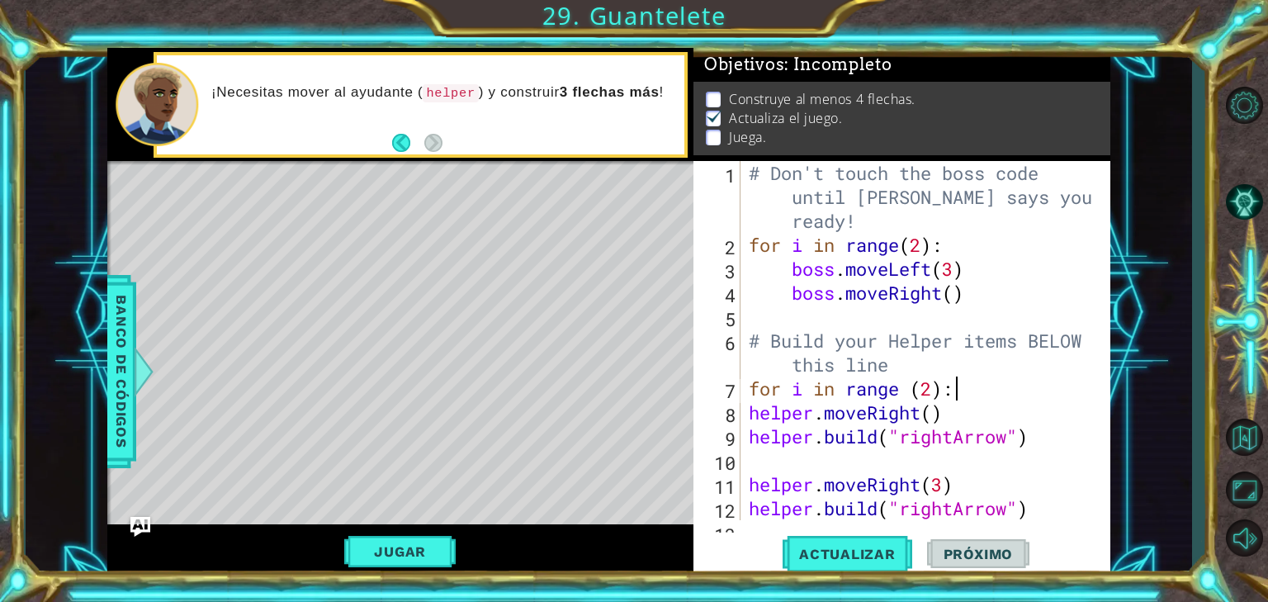
scroll to position [47, 0]
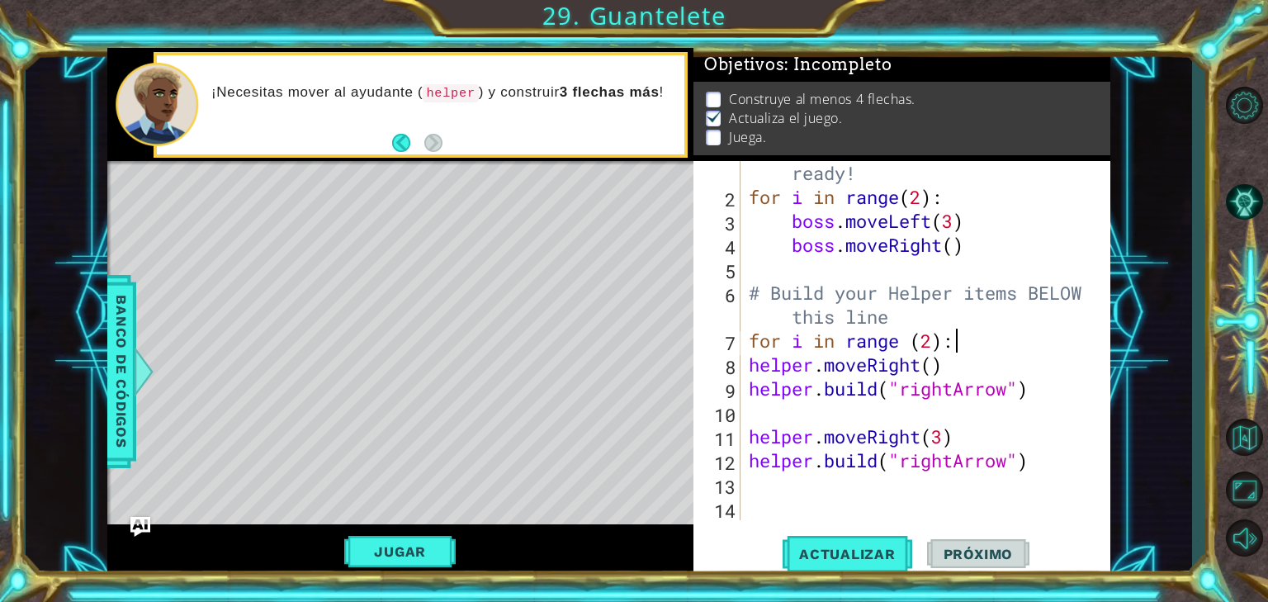
click at [1040, 462] on div "# Don't touch the boss code until [PERSON_NAME] says you're ready! for i in ran…" at bounding box center [925, 340] width 359 height 455
drag, startPoint x: 1040, startPoint y: 462, endPoint x: 756, endPoint y: 466, distance: 284.1
click at [758, 466] on div "# Don't touch the boss code until [PERSON_NAME] says you're ready! for i in ran…" at bounding box center [925, 340] width 359 height 455
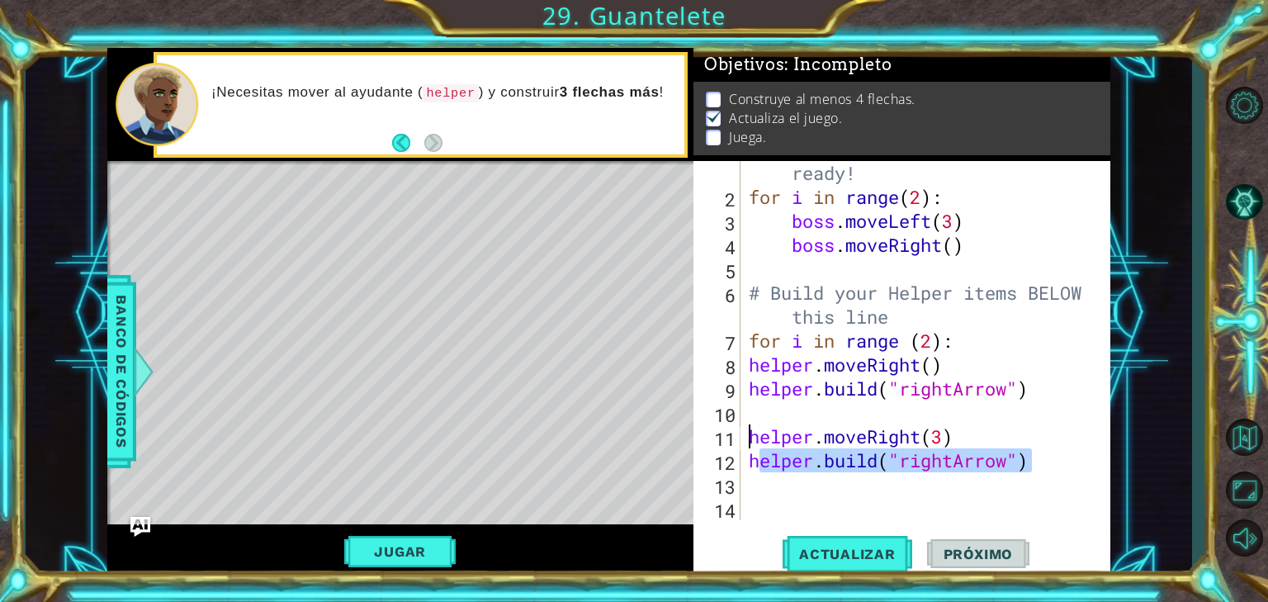
click at [734, 430] on div "11" at bounding box center [719, 439] width 44 height 24
type textarea "}h"
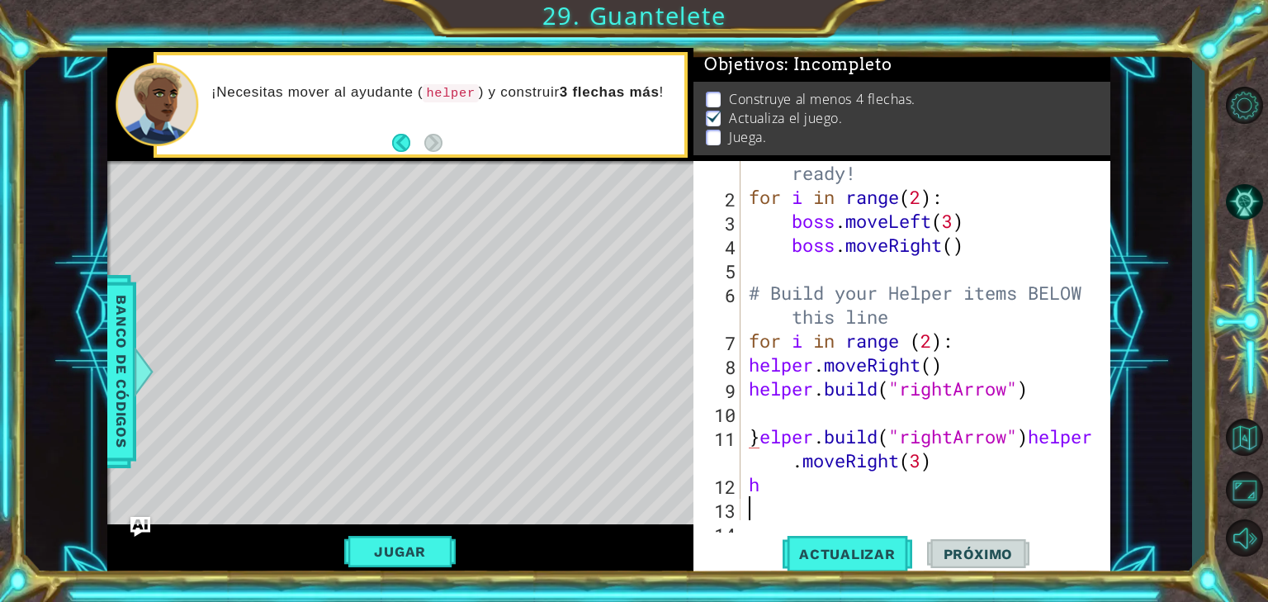
drag, startPoint x: 774, startPoint y: 505, endPoint x: 776, endPoint y: 482, distance: 23.2
click at [777, 503] on div "# Don't touch the boss code until [PERSON_NAME] says you're ready! for i in ran…" at bounding box center [925, 340] width 359 height 455
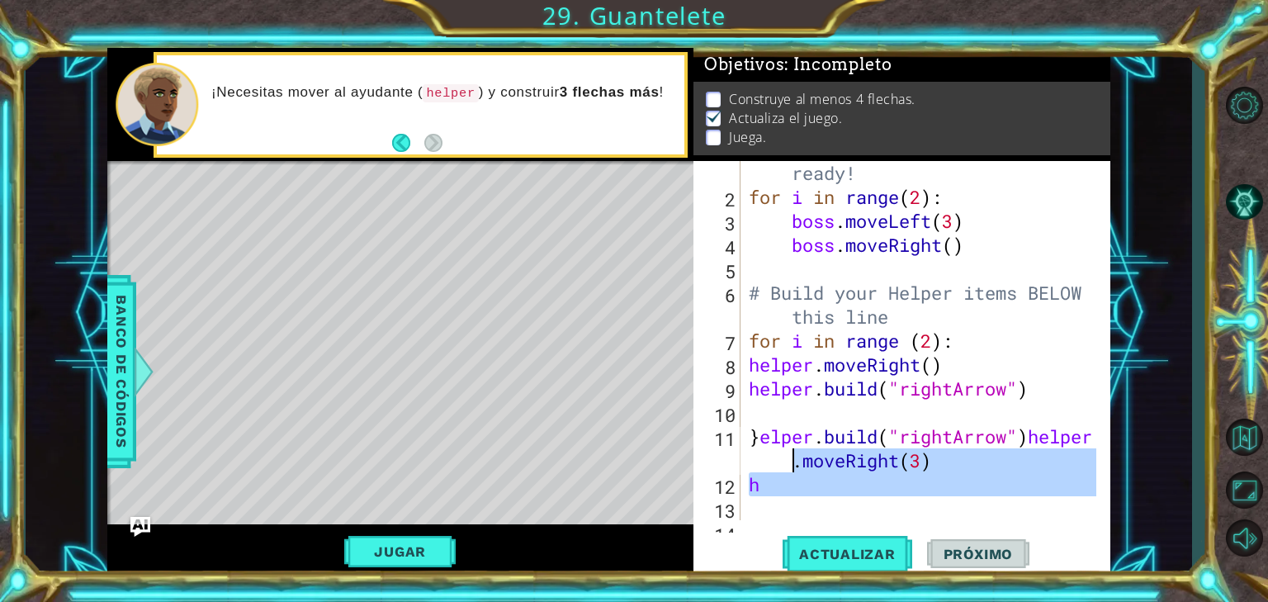
drag, startPoint x: 776, startPoint y: 482, endPoint x: 756, endPoint y: 436, distance: 50.3
click at [758, 437] on div "# Don't touch the boss code until [PERSON_NAME] says you're ready! for i in ran…" at bounding box center [925, 340] width 359 height 455
click at [756, 436] on div "# Don't touch the boss code until [PERSON_NAME] says you're ready! for i in ran…" at bounding box center [921, 340] width 351 height 359
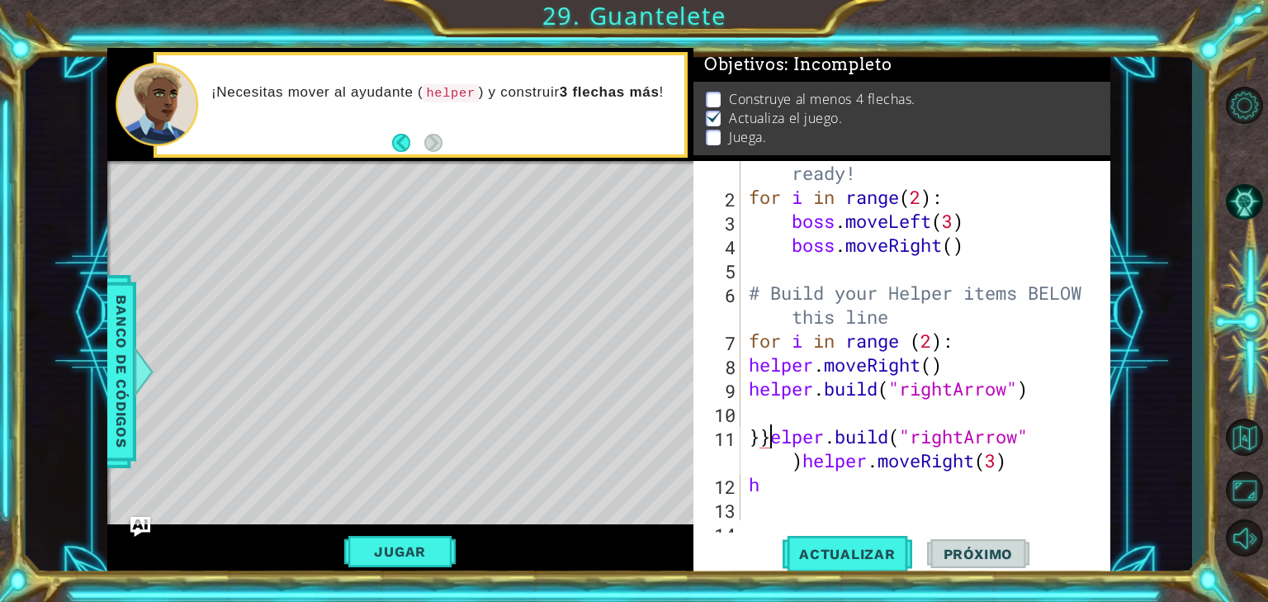
scroll to position [0, 1]
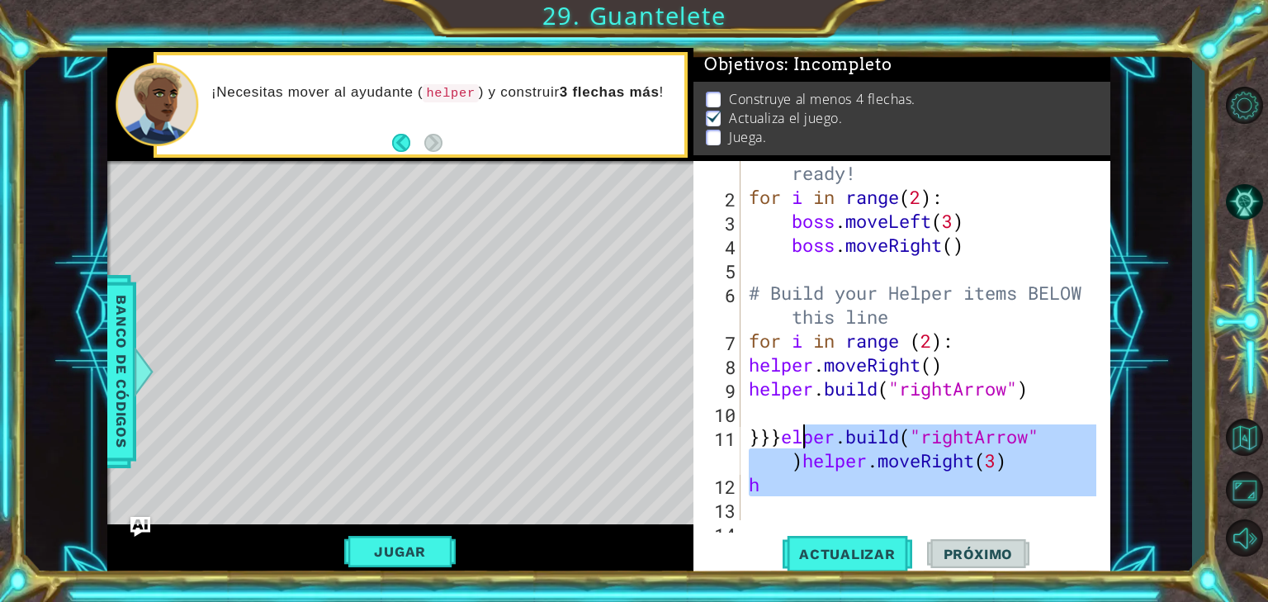
drag, startPoint x: 872, startPoint y: 496, endPoint x: 765, endPoint y: 426, distance: 127.6
click at [775, 425] on div "# Don't touch the boss code until [PERSON_NAME] says you're ready! for i in ran…" at bounding box center [925, 340] width 359 height 455
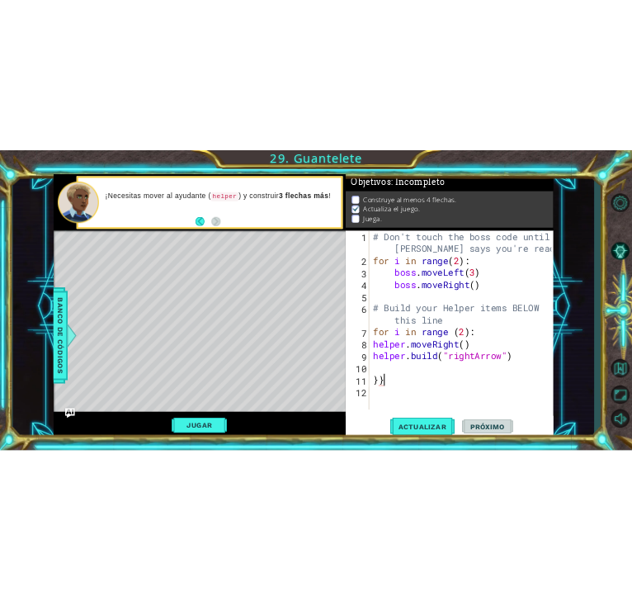
scroll to position [0, 0]
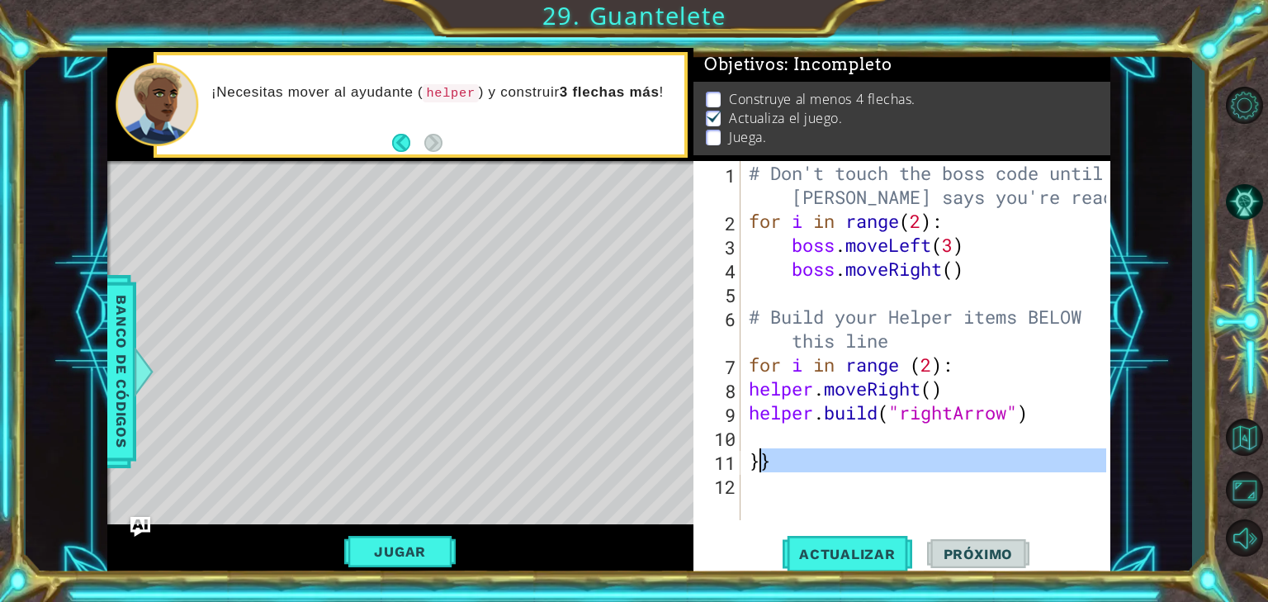
drag, startPoint x: 794, startPoint y: 478, endPoint x: 740, endPoint y: 452, distance: 60.2
click at [744, 453] on div "}} 1 2 3 4 5 6 7 8 9 10 11 12 # Don't touch the boss code until [PERSON_NAME] s…" at bounding box center [900, 340] width 413 height 359
click at [739, 452] on div "}} 1 2 3 4 5 6 7 8 9 10 11 12 # Don't touch the boss code until [PERSON_NAME] s…" at bounding box center [900, 340] width 413 height 359
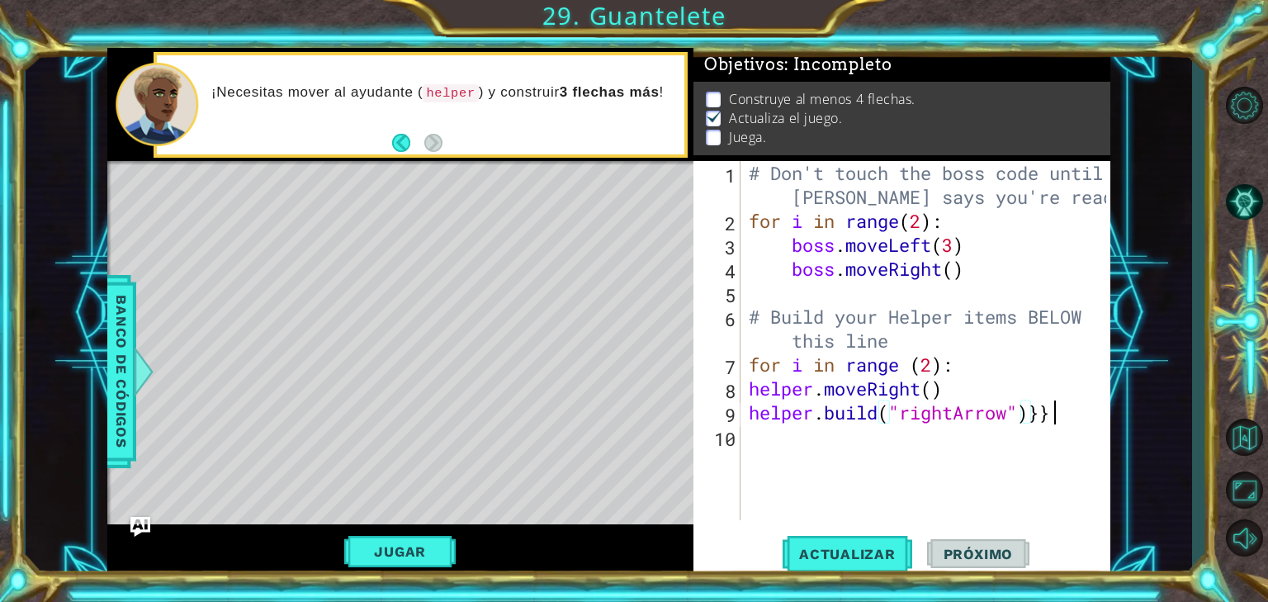
click at [1058, 405] on div "# Don't touch the boss code until [PERSON_NAME] says you're ready! for i in ran…" at bounding box center [930, 376] width 369 height 431
click at [395, 553] on button "Jugar" at bounding box center [399, 551] width 111 height 31
click at [395, 553] on div "helper methods moveLeft(steps) moveRight(steps) moveUp(steps) moveDown(steps) b…" at bounding box center [608, 312] width 1003 height 529
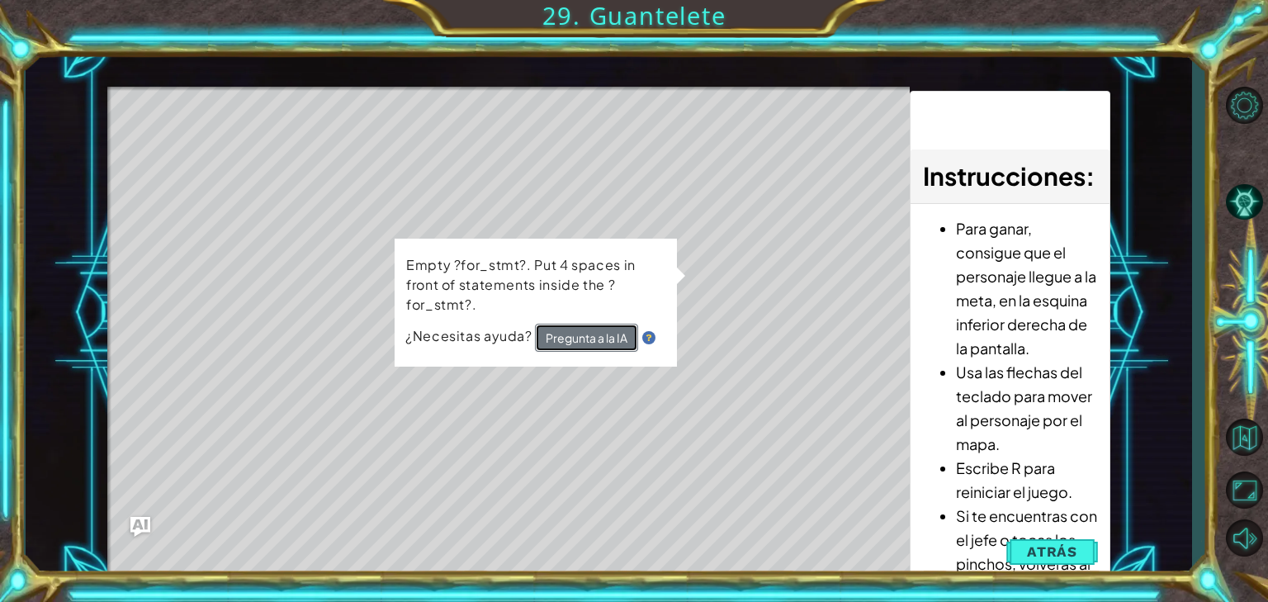
click at [570, 341] on button "Pregunta a la IA" at bounding box center [586, 338] width 103 height 28
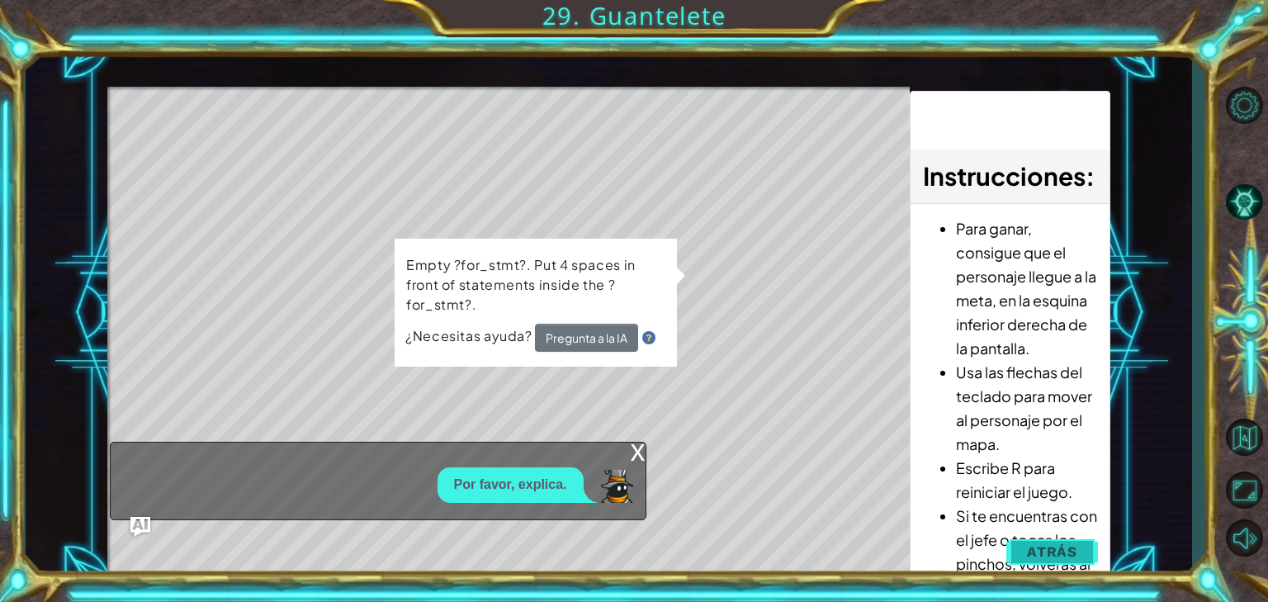
click at [1026, 547] on button "Atrás" at bounding box center [1052, 551] width 92 height 33
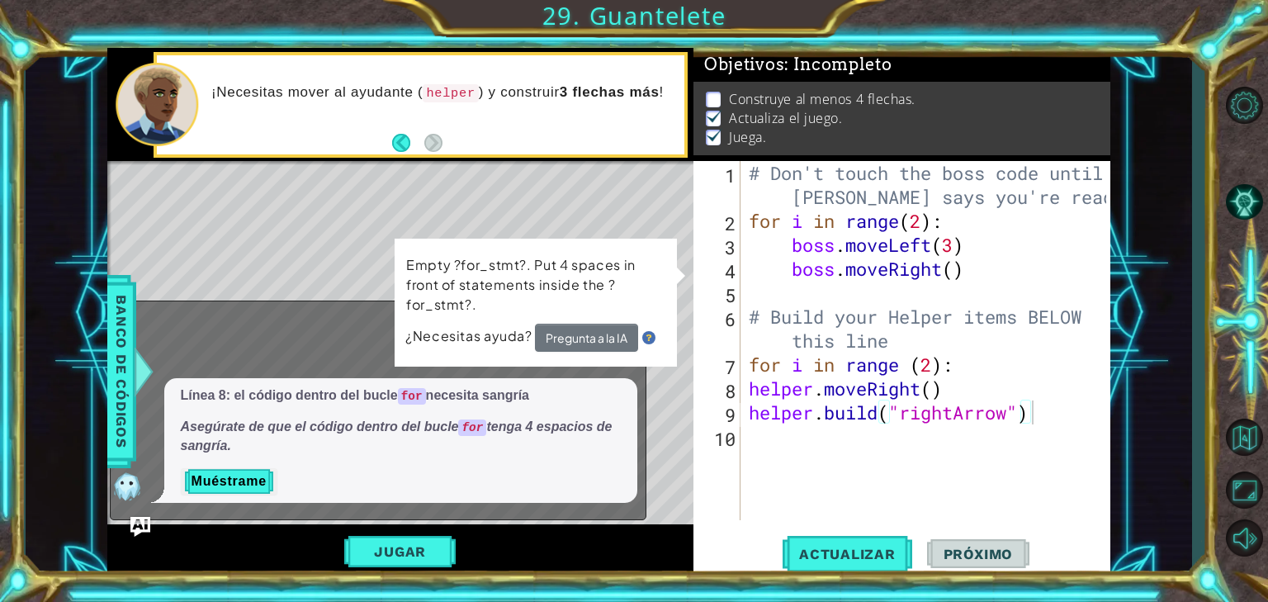
click at [317, 308] on div "x Por favor, explica. Línea 8: el código dentro del bucle for necesita sangría …" at bounding box center [378, 410] width 537 height 219
click at [642, 334] on img at bounding box center [648, 337] width 13 height 13
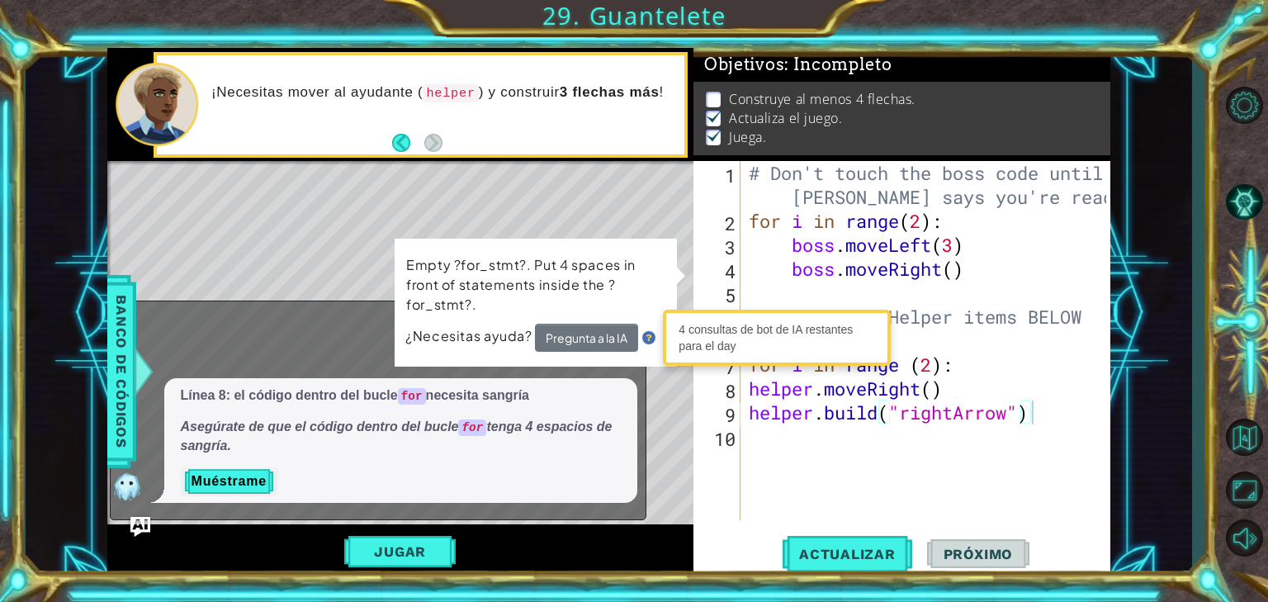
click at [658, 244] on div "Empty ?for_stmt?. Put 4 spaces in front of statements inside the ?for_stmt?. ¿N…" at bounding box center [536, 303] width 282 height 128
drag, startPoint x: 658, startPoint y: 244, endPoint x: 665, endPoint y: 253, distance: 10.6
click at [660, 245] on div "Empty ?for_stmt?. Put 4 spaces in front of statements inside the ?for_stmt?. ¿N…" at bounding box center [536, 303] width 282 height 128
click at [667, 257] on div "Empty ?for_stmt?. Put 4 spaces in front of statements inside the ?for_stmt?. ¿N…" at bounding box center [536, 303] width 282 height 128
click at [642, 337] on img at bounding box center [648, 337] width 13 height 13
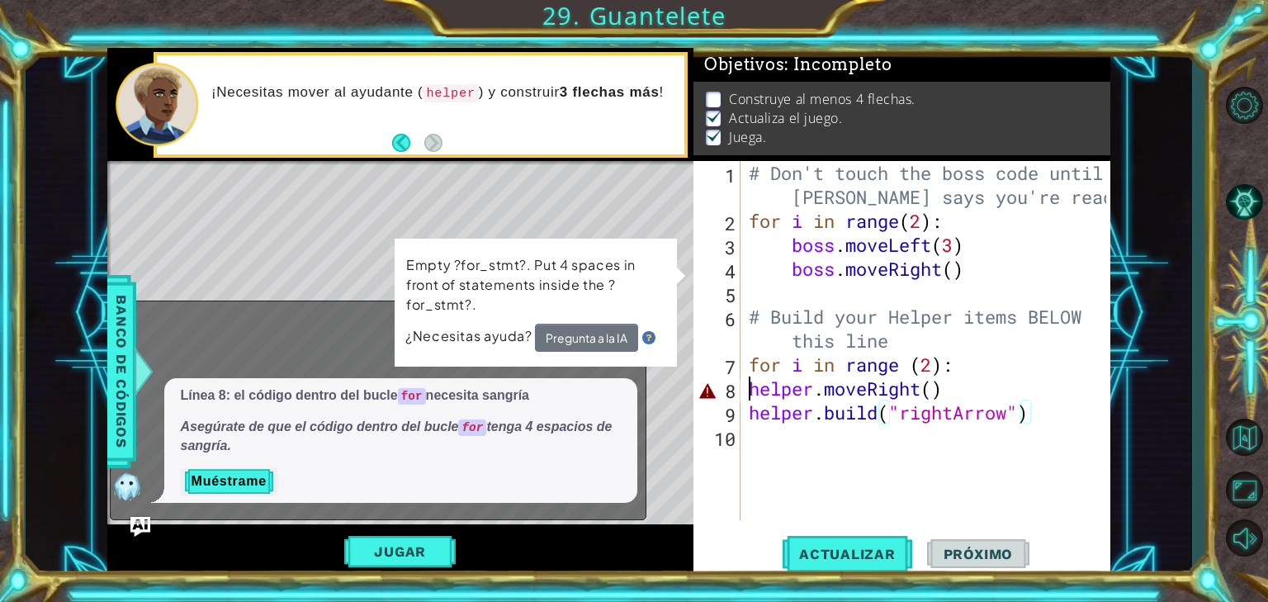
click at [750, 399] on div "# Don't touch the boss code until [PERSON_NAME] says you're ready! for i in ran…" at bounding box center [930, 376] width 369 height 431
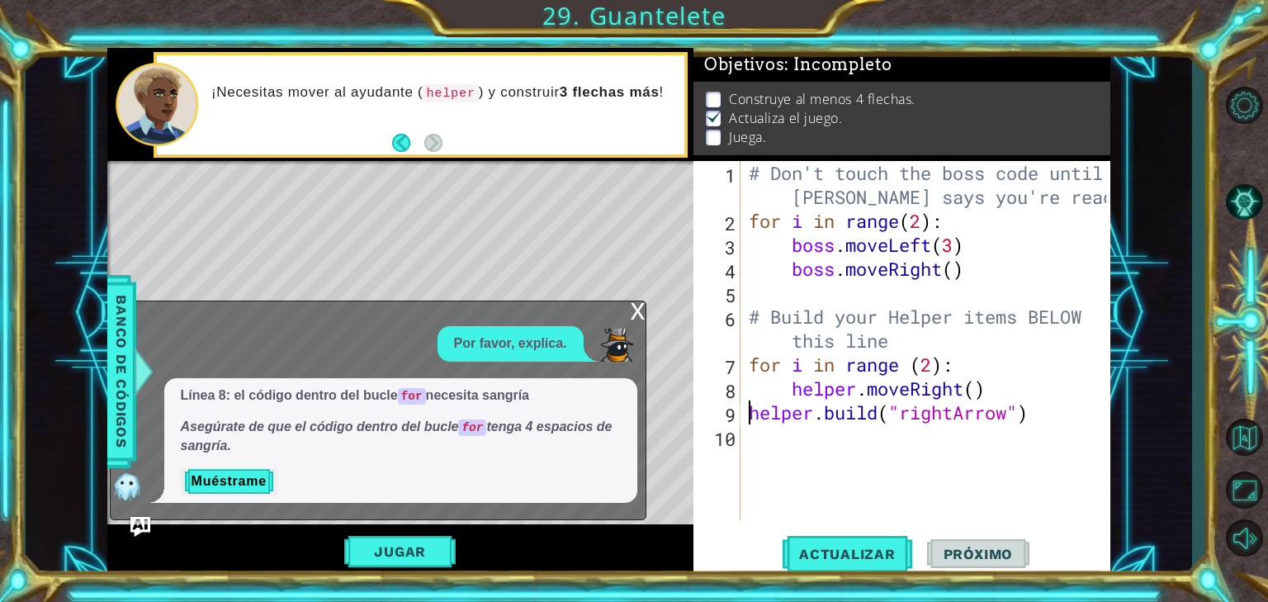
click at [746, 401] on div "# Don't touch the boss code until [PERSON_NAME] says you're ready! for i in ran…" at bounding box center [930, 376] width 369 height 431
click at [744, 414] on div "[DOMAIN_NAME]("rightArrow") 1 2 3 4 5 6 7 8 9 10 # Don't touch the boss code un…" at bounding box center [900, 340] width 413 height 359
type textarea "[DOMAIN_NAME]("rightArrow")"
click at [766, 485] on div "# Don't touch the boss code until [PERSON_NAME] says you're ready! for i in ran…" at bounding box center [930, 376] width 369 height 431
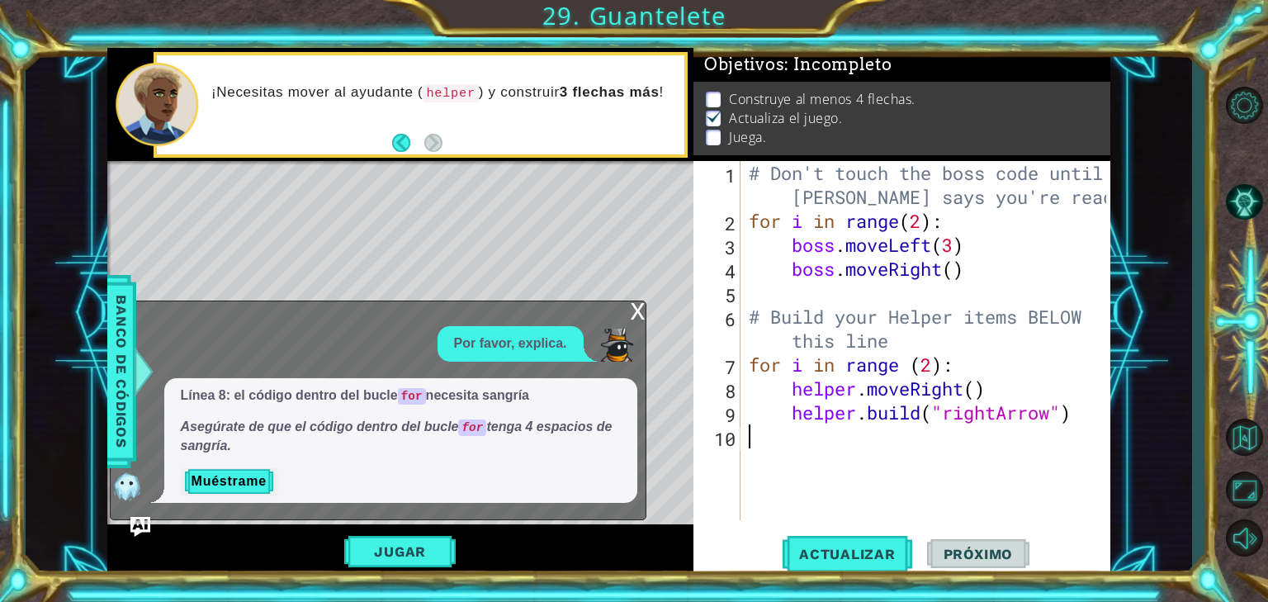
click at [410, 546] on button "Jugar" at bounding box center [399, 551] width 111 height 31
click at [408, 547] on div "helper methods moveLeft(steps) moveRight(steps) moveUp(steps) moveDown(steps) b…" at bounding box center [608, 312] width 1003 height 529
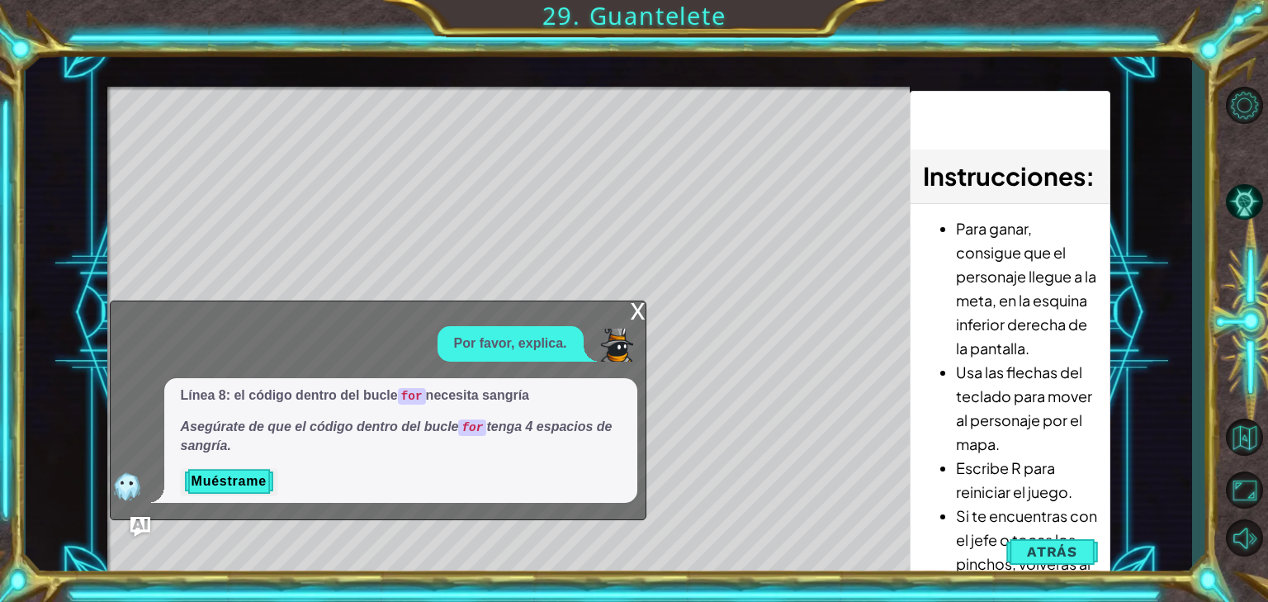
click at [632, 303] on div "x" at bounding box center [638, 309] width 15 height 17
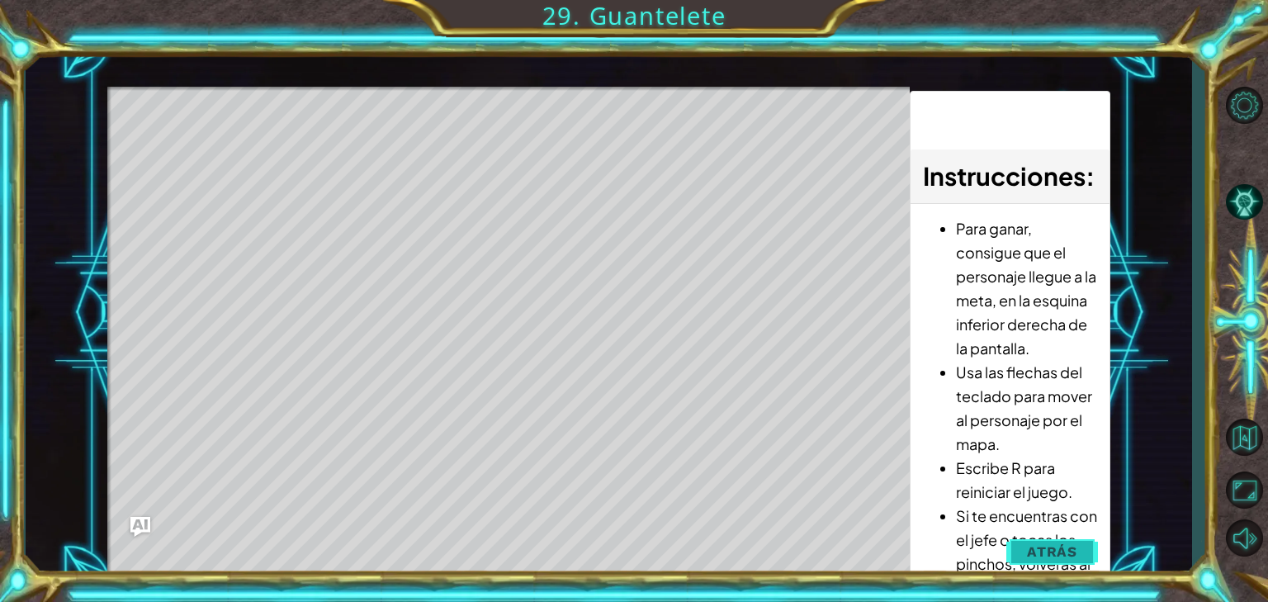
click at [1029, 540] on button "Atrás" at bounding box center [1052, 551] width 92 height 33
click at [0, 0] on div "Actualizar Próximo" at bounding box center [0, 0] width 0 height 0
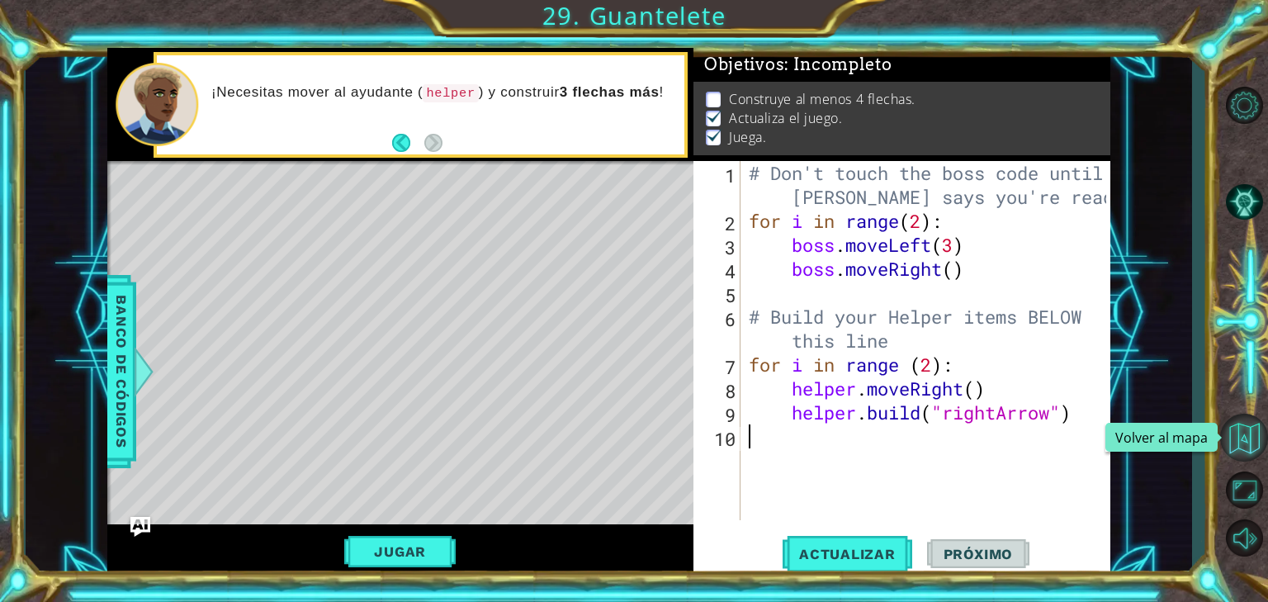
click at [1257, 443] on button "Volver al mapa" at bounding box center [1244, 438] width 48 height 48
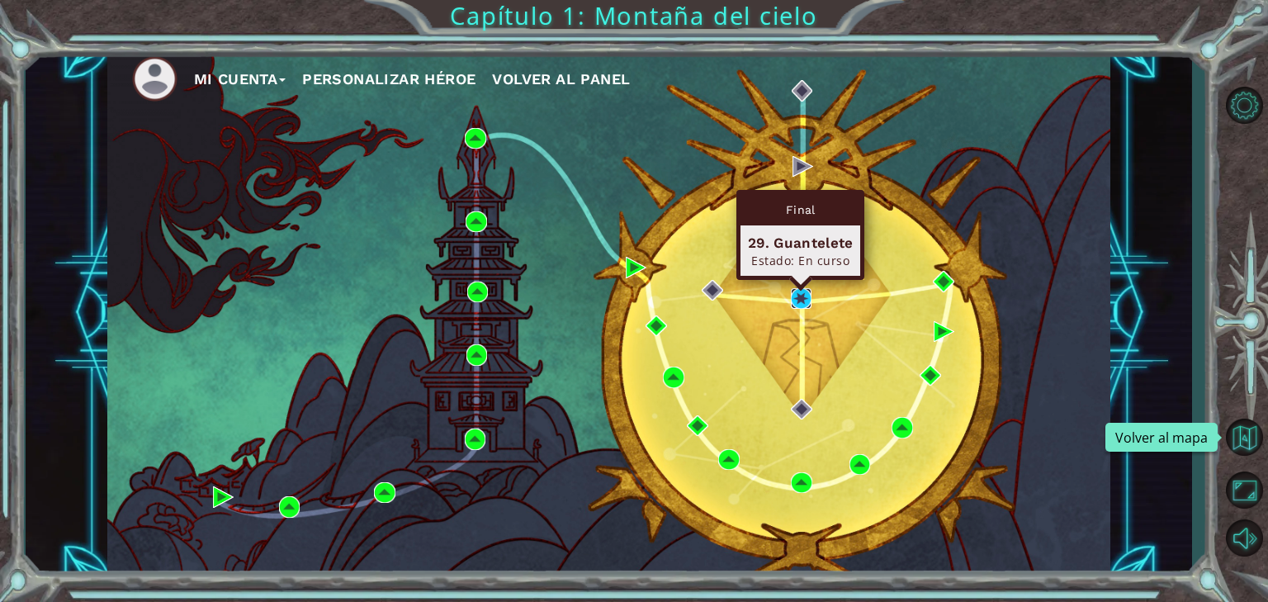
click at [798, 304] on img at bounding box center [801, 298] width 21 height 21
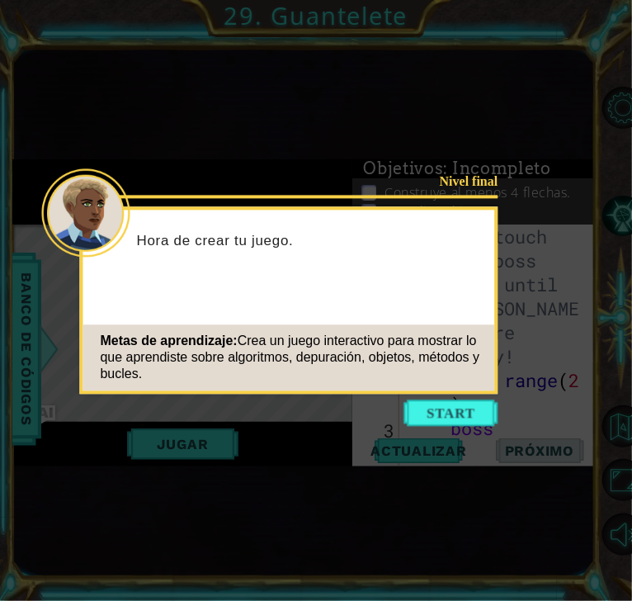
scroll to position [391, 0]
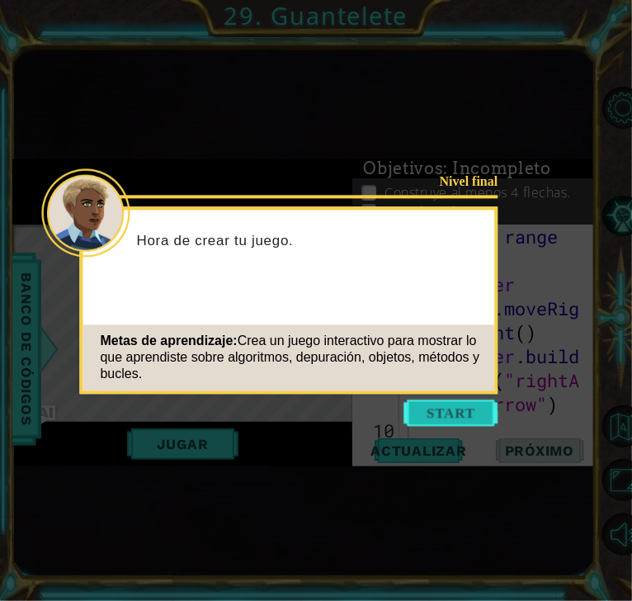
click at [476, 416] on button "Start" at bounding box center [452, 413] width 94 height 26
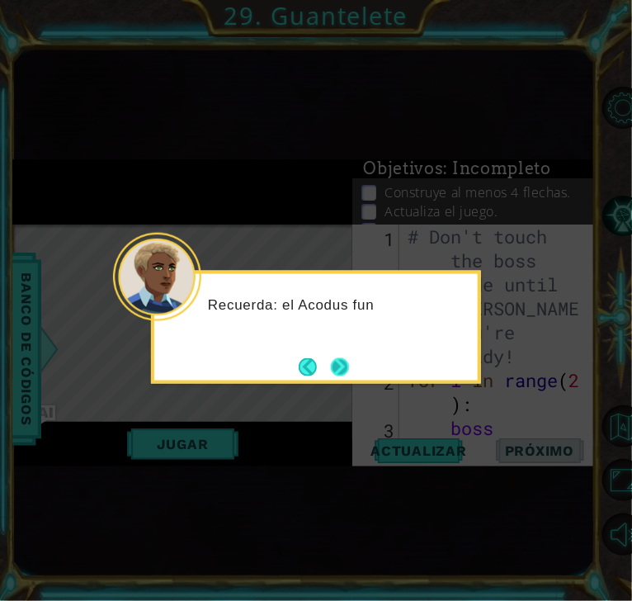
click at [331, 358] on button "Next" at bounding box center [340, 367] width 18 height 18
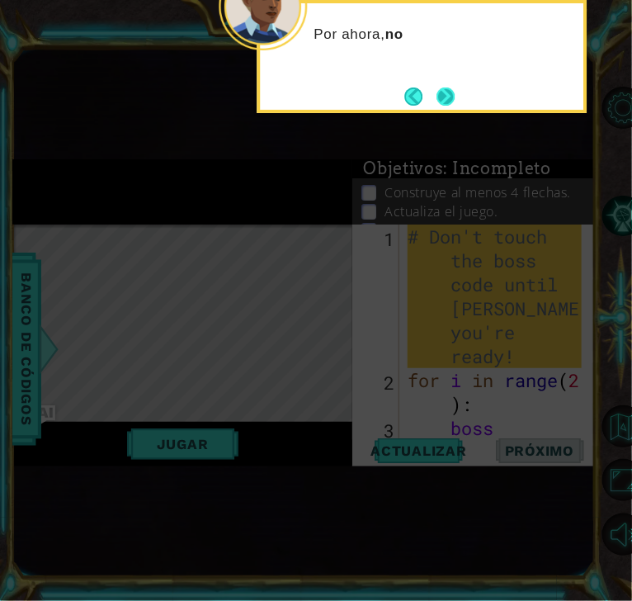
click at [455, 105] on button "Next" at bounding box center [446, 97] width 18 height 18
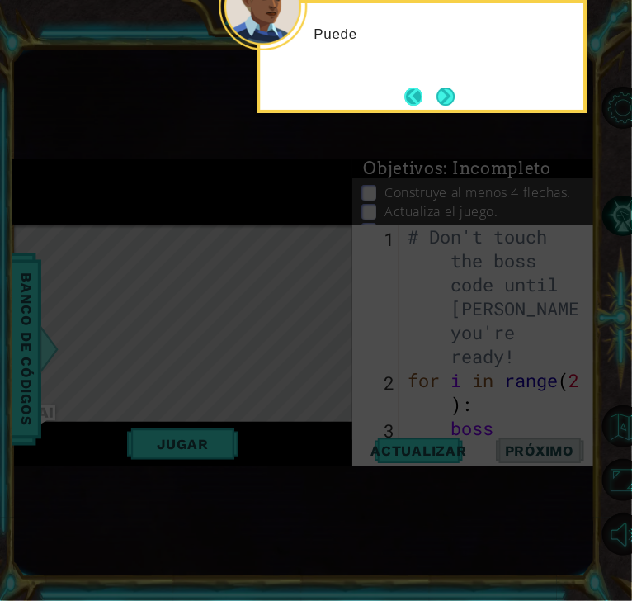
click at [428, 92] on button "Back" at bounding box center [421, 97] width 32 height 18
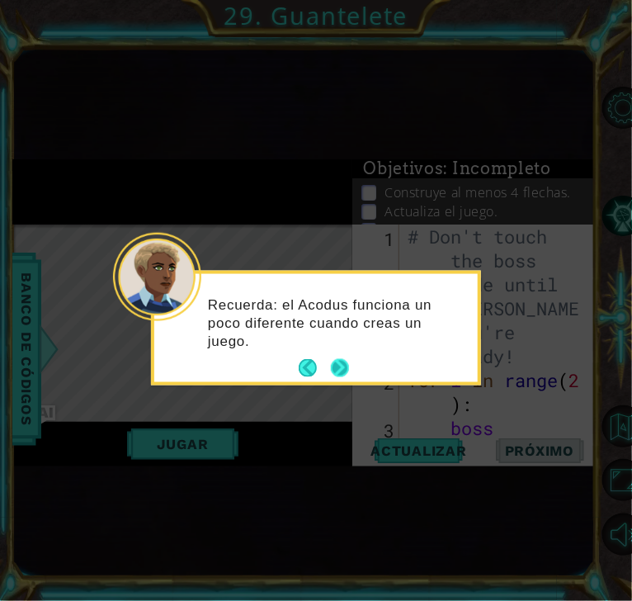
click at [343, 367] on button "Next" at bounding box center [340, 368] width 18 height 18
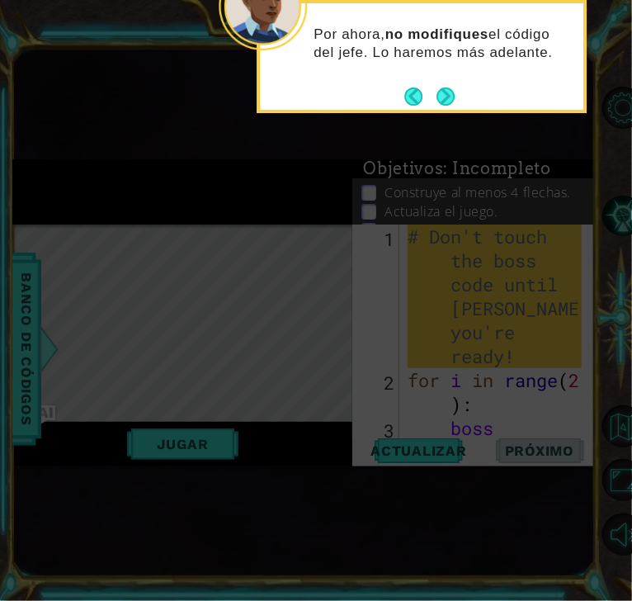
click at [465, 79] on div "Por ahora, no modifiques el código del jefe. Lo haremos más adelante." at bounding box center [422, 51] width 324 height 83
click at [455, 89] on button "Next" at bounding box center [446, 97] width 18 height 18
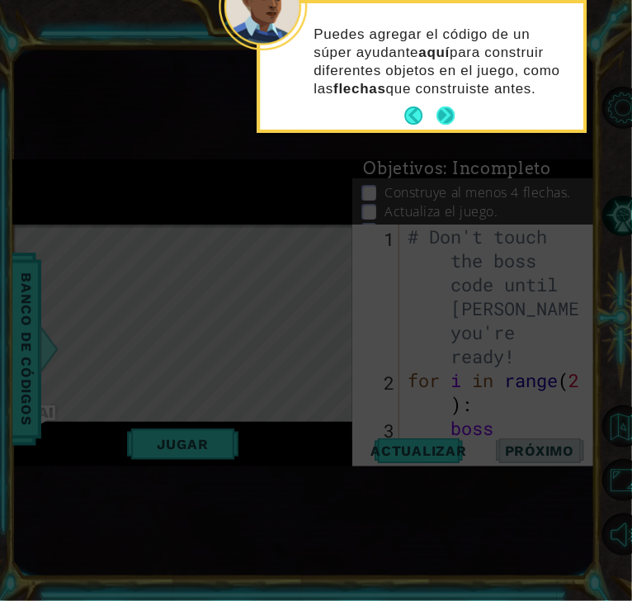
click at [443, 108] on button "Next" at bounding box center [446, 116] width 18 height 18
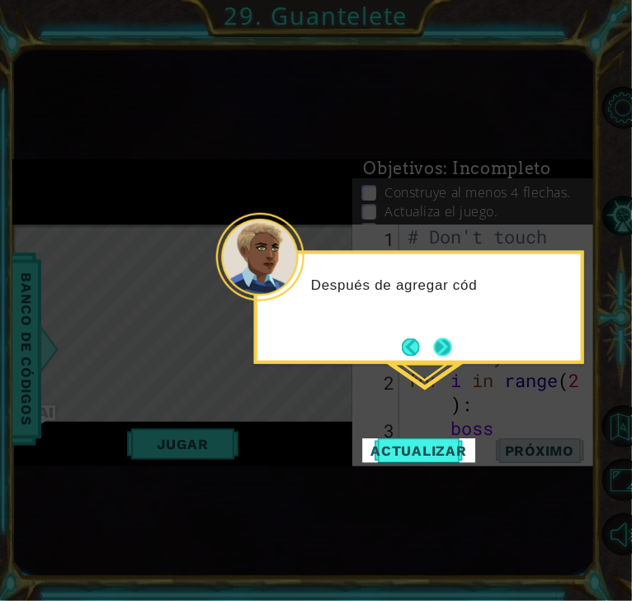
click at [445, 348] on button "Next" at bounding box center [443, 348] width 18 height 18
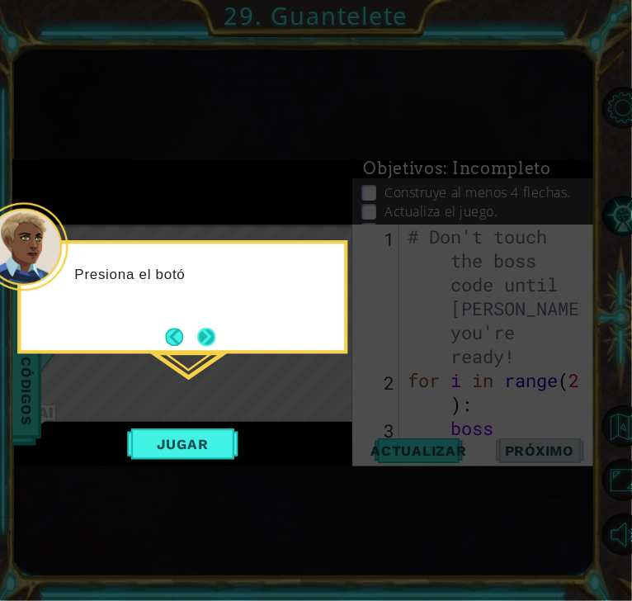
click at [215, 329] on button "Next" at bounding box center [206, 337] width 18 height 18
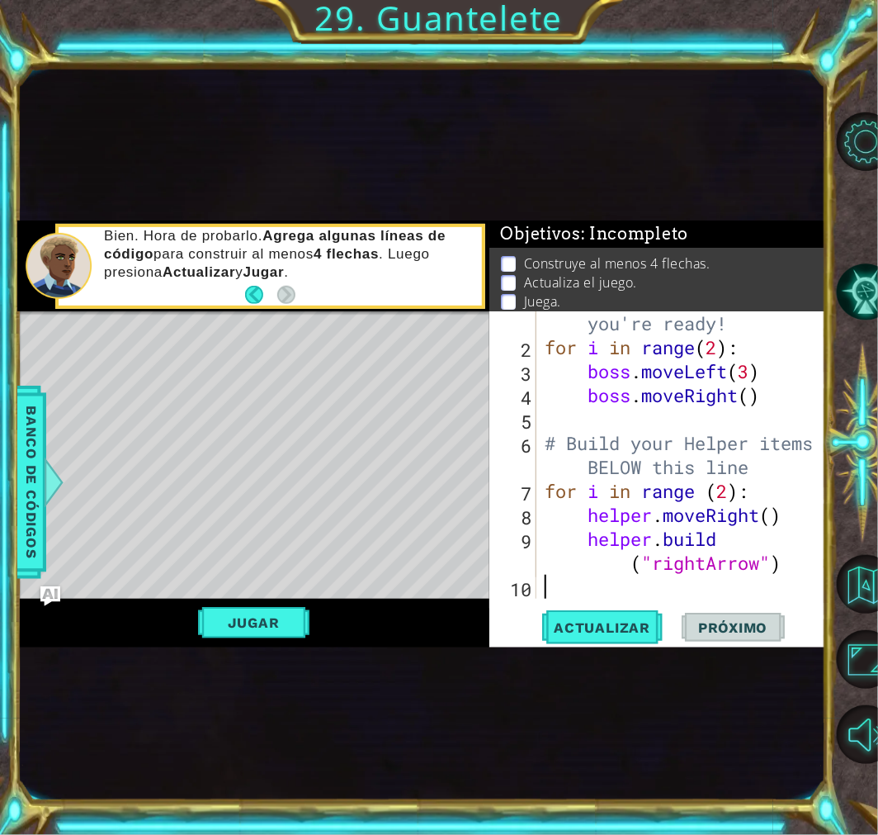
scroll to position [31, 0]
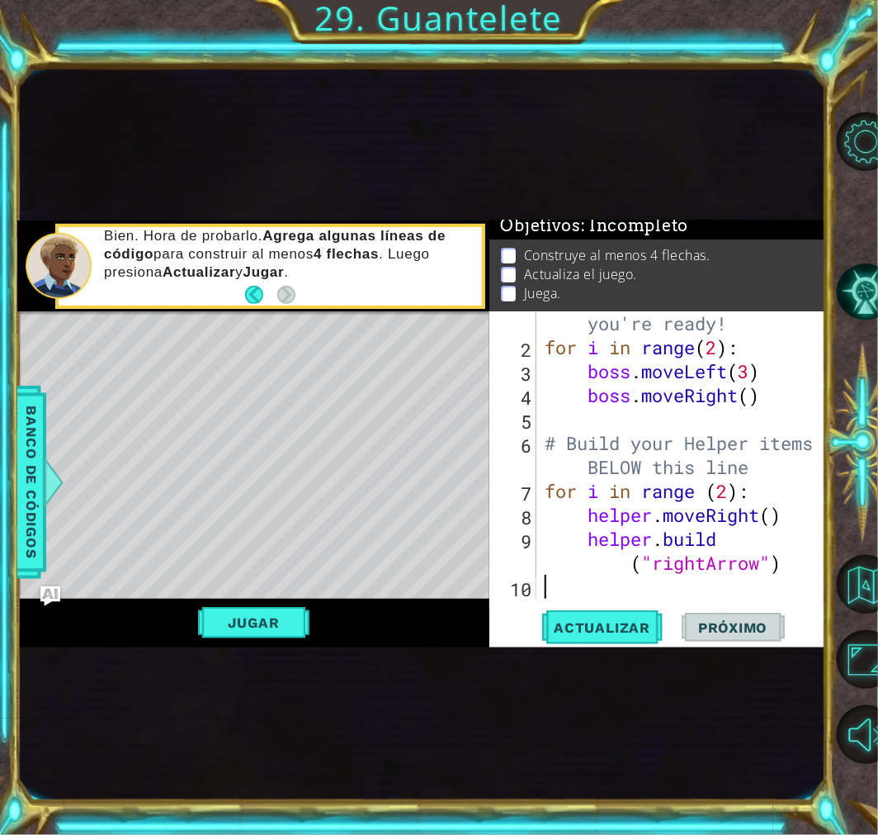
click at [723, 485] on div "# Don't touch the boss code until [PERSON_NAME] says you're ready! for i in ran…" at bounding box center [681, 454] width 279 height 383
click at [774, 523] on div "# Don't touch the boss code until [PERSON_NAME] says you're ready! for i in ran…" at bounding box center [681, 454] width 279 height 383
click at [793, 573] on div "# Don't touch the boss code until [PERSON_NAME] says you're ready! for i in ran…" at bounding box center [681, 454] width 279 height 383
type textarea "[DOMAIN_NAME]("rightArrow")"
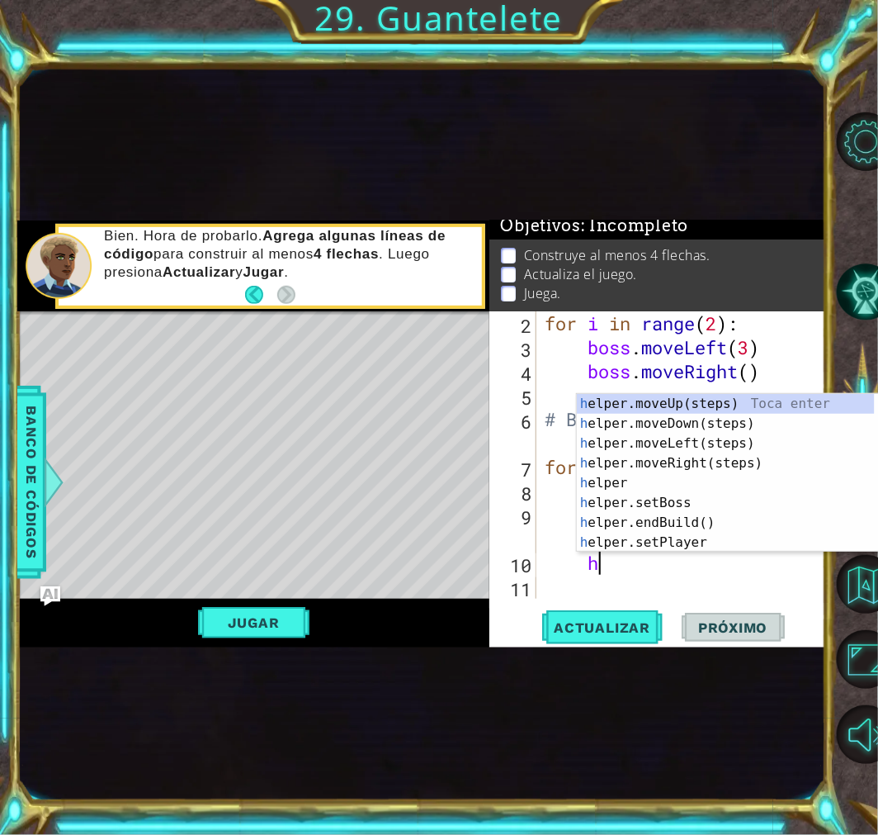
scroll to position [0, 2]
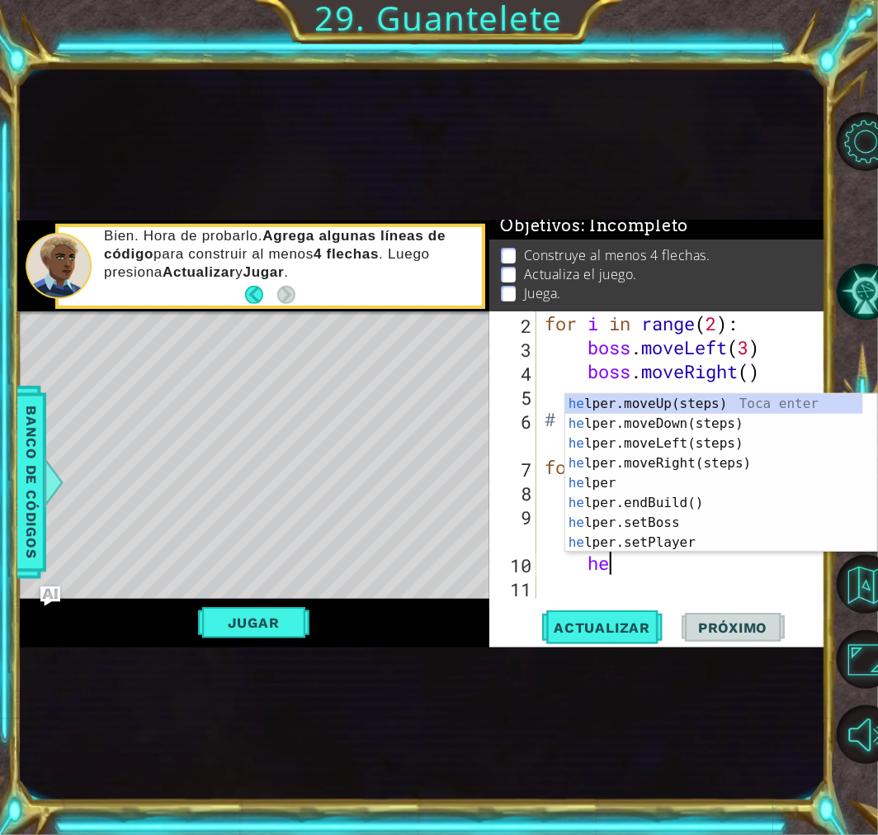
type textarea "h"
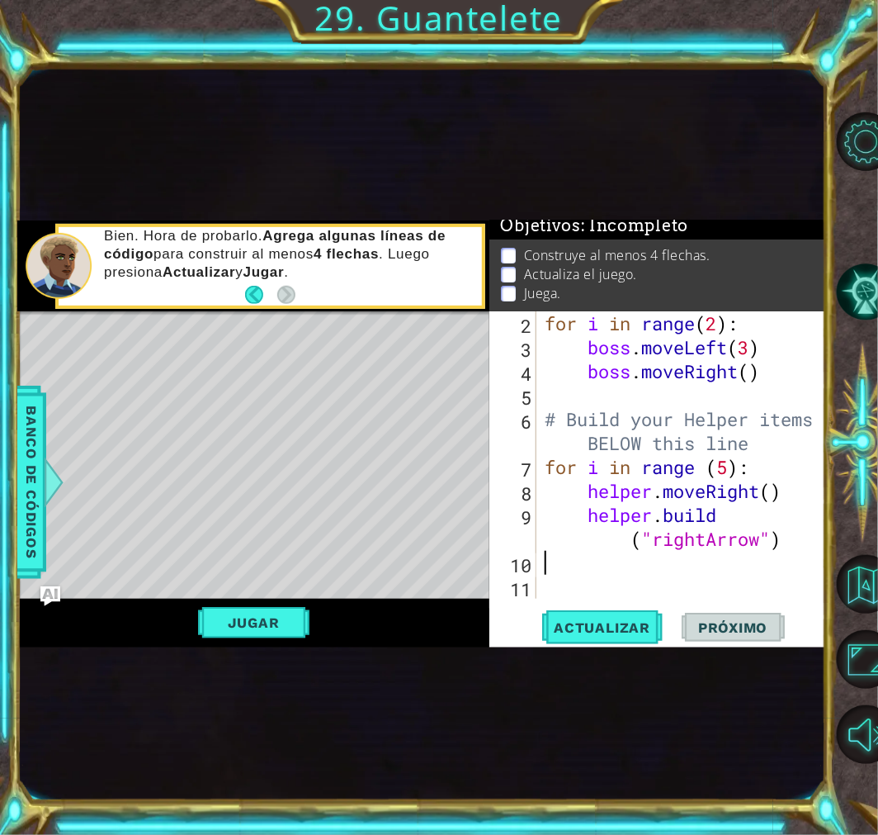
scroll to position [0, 0]
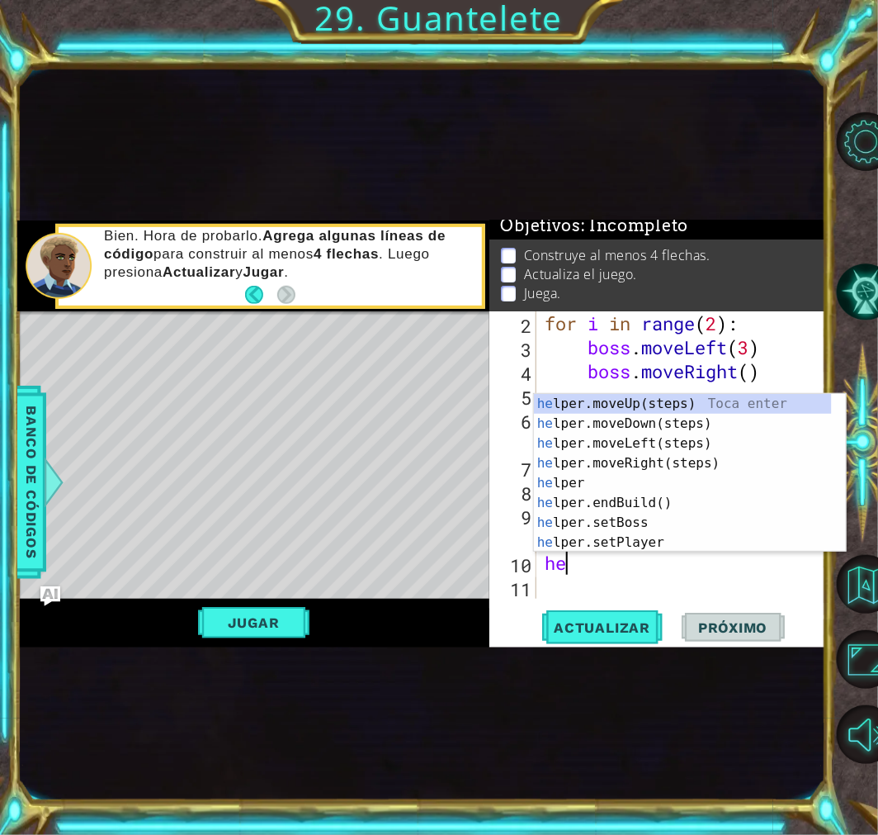
type textarea "hel"
click at [637, 471] on div "hel per.moveUp(steps) Toca enter hel per.moveDown(steps) Toca enter hel per.mov…" at bounding box center [683, 493] width 298 height 198
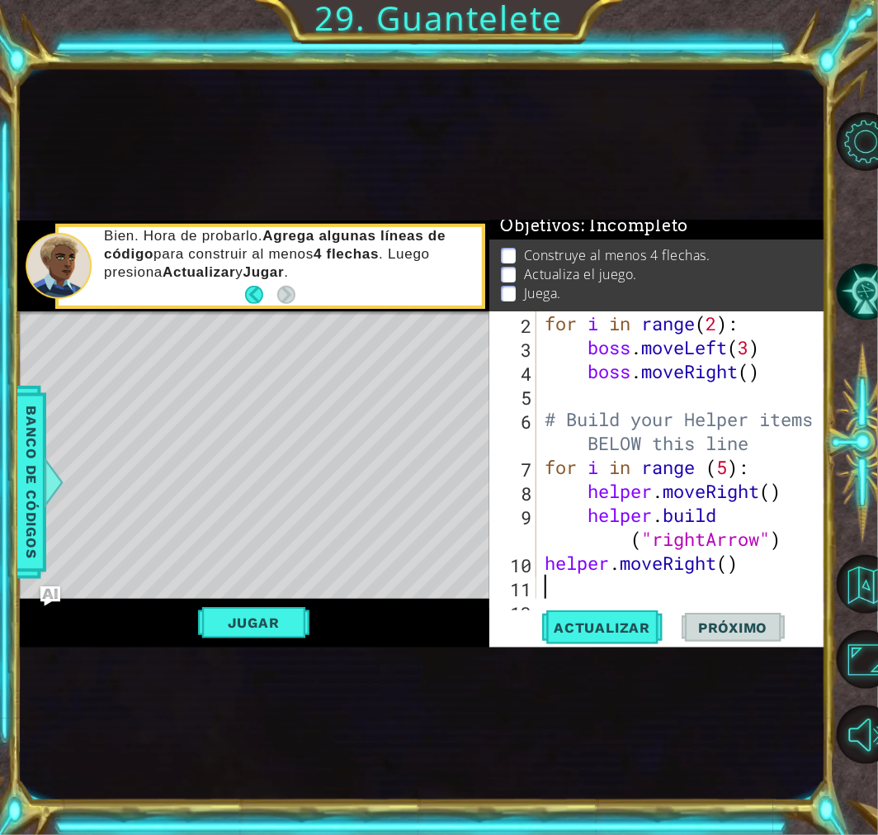
scroll to position [95, 0]
type textarea "1"
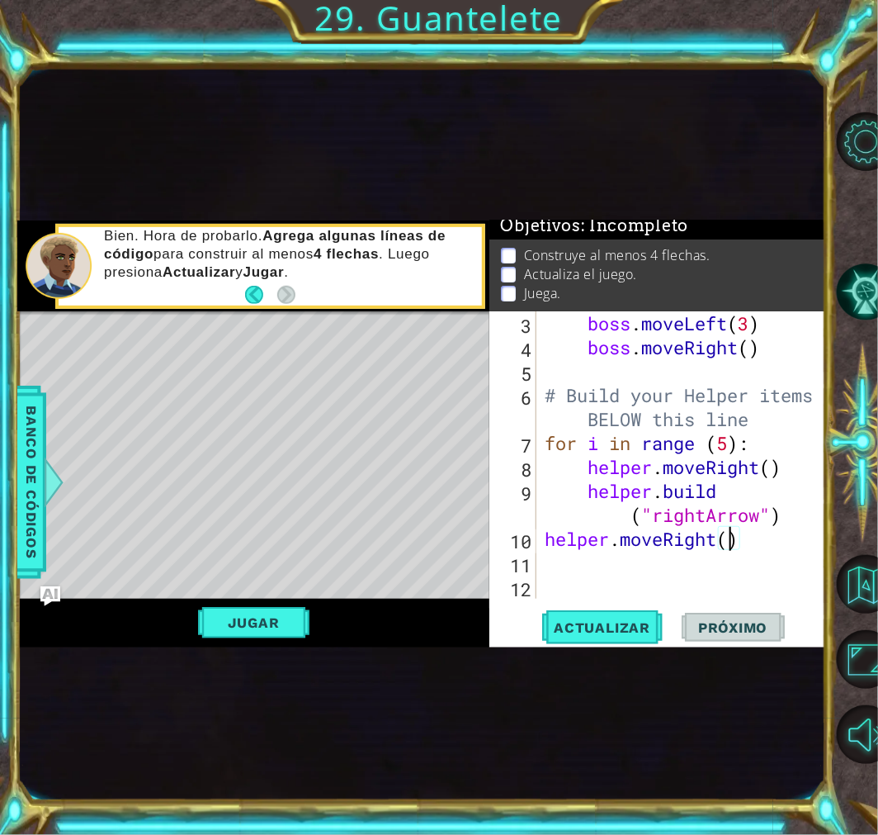
type textarea "helper.moveRight(1)"
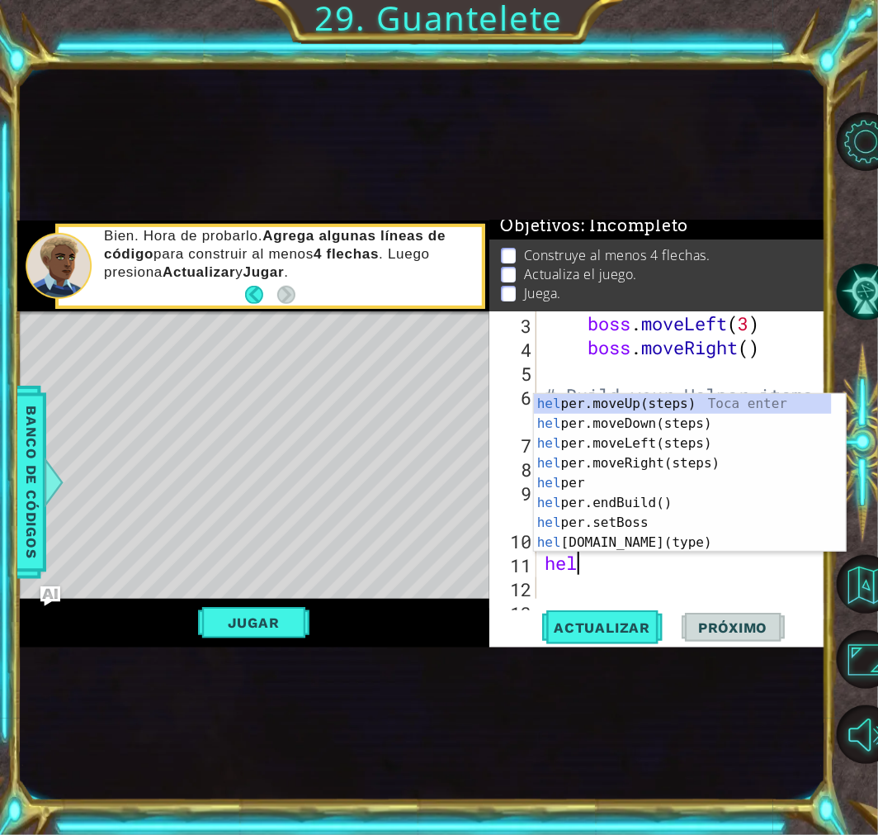
scroll to position [0, 1]
click at [629, 535] on div "help er.moveUp(steps) Toca enter help er.moveDown(steps) Toca enter help er.mov…" at bounding box center [683, 493] width 298 height 198
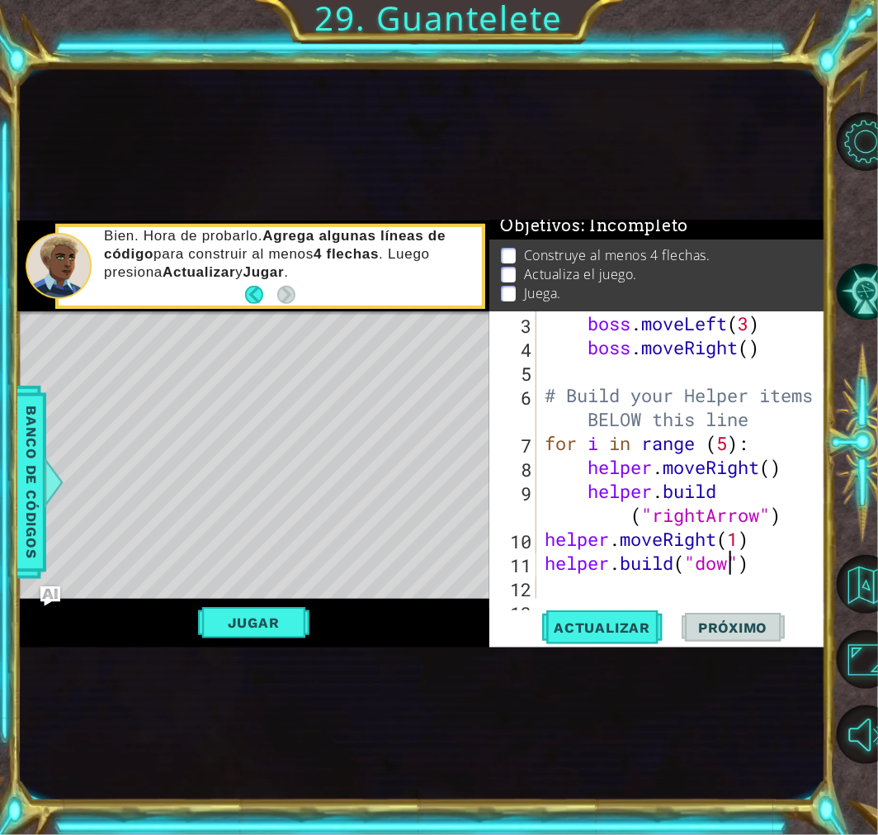
scroll to position [0, 9]
type textarea "[DOMAIN_NAME]("downArrow")"
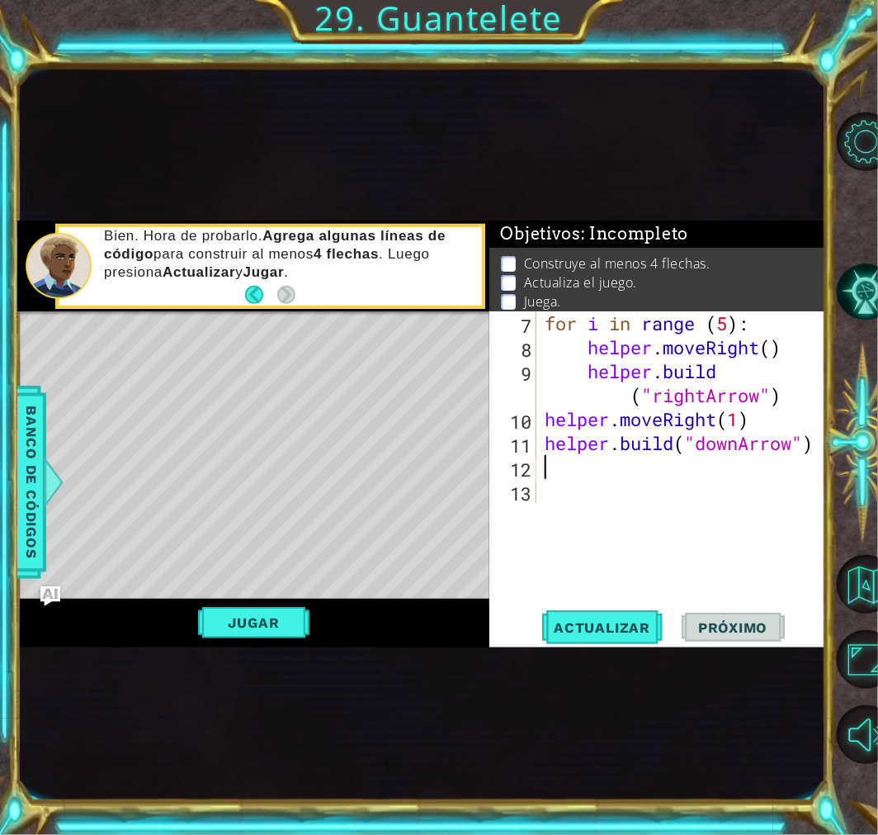
scroll to position [120, 0]
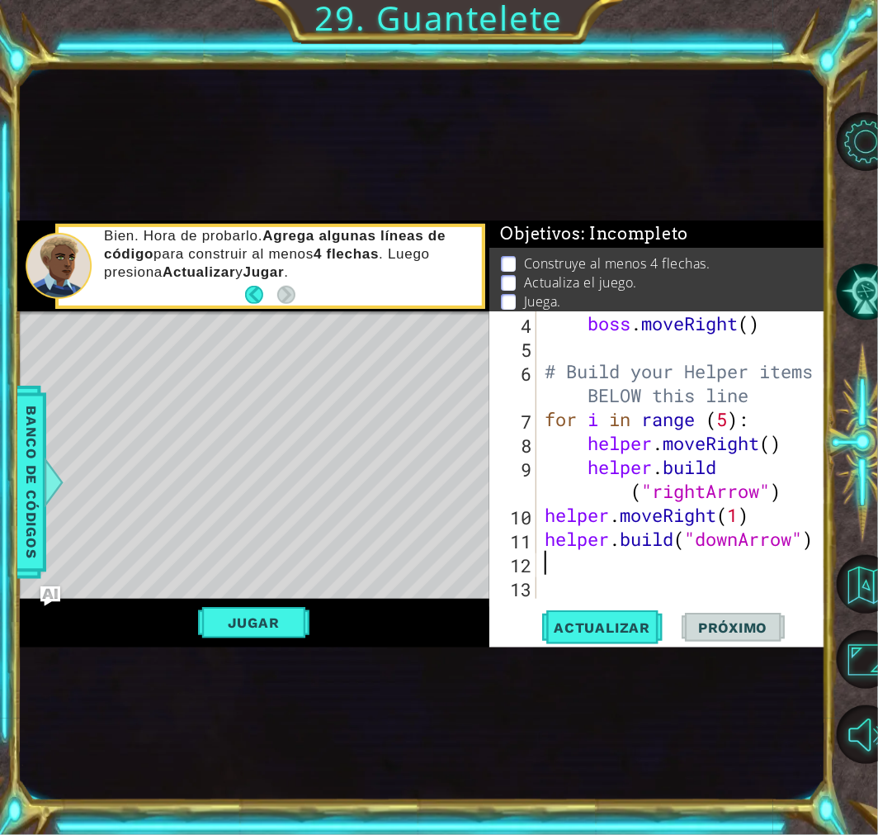
click at [599, 567] on div "boss . moveRight ( ) # Build your Helper items BELOW this line for i in range (…" at bounding box center [681, 478] width 279 height 335
type textarea "for i in range (4):"
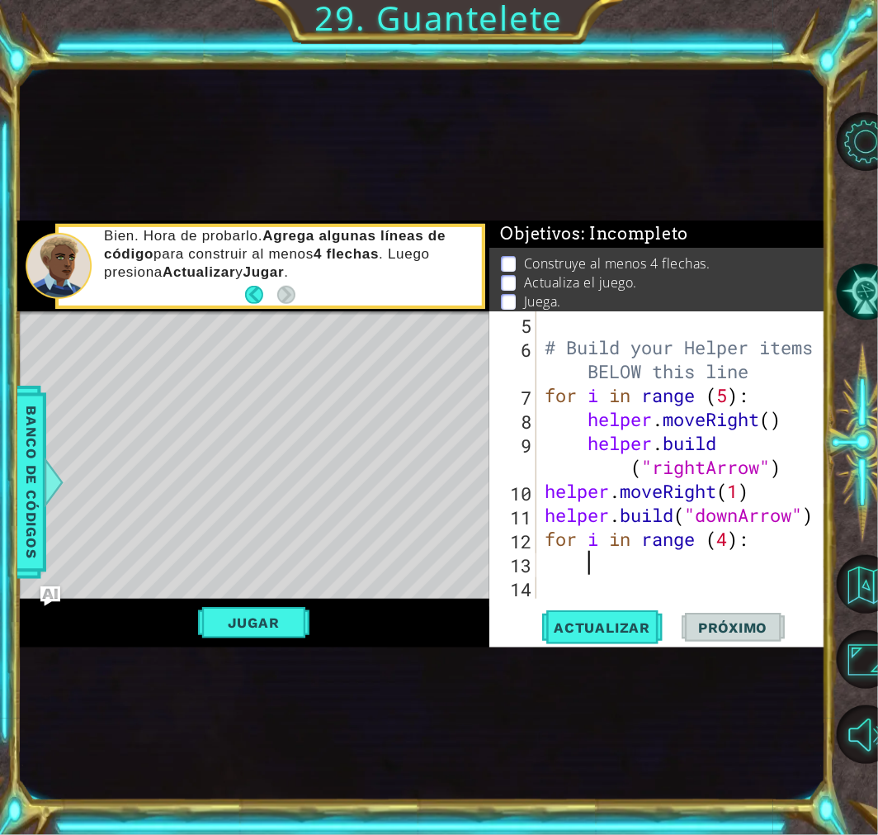
scroll to position [0, 2]
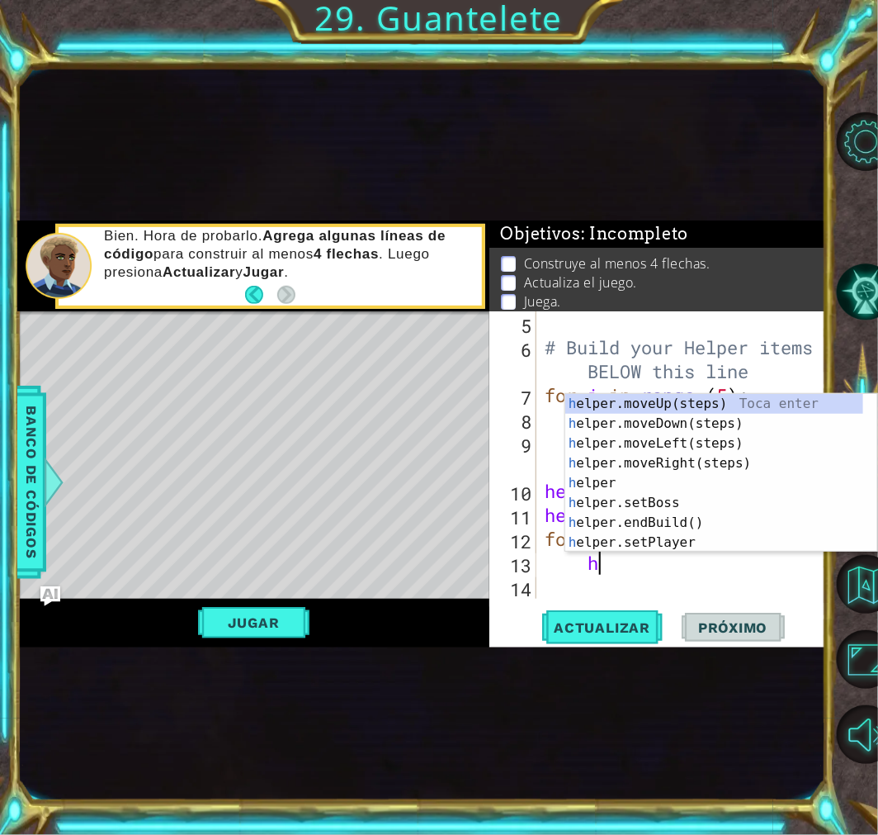
type textarea "hel"
click at [710, 421] on div "hel per.moveUp(steps) Toca enter hel per.moveDown(steps) Toca enter hel per.mov…" at bounding box center [715, 493] width 298 height 198
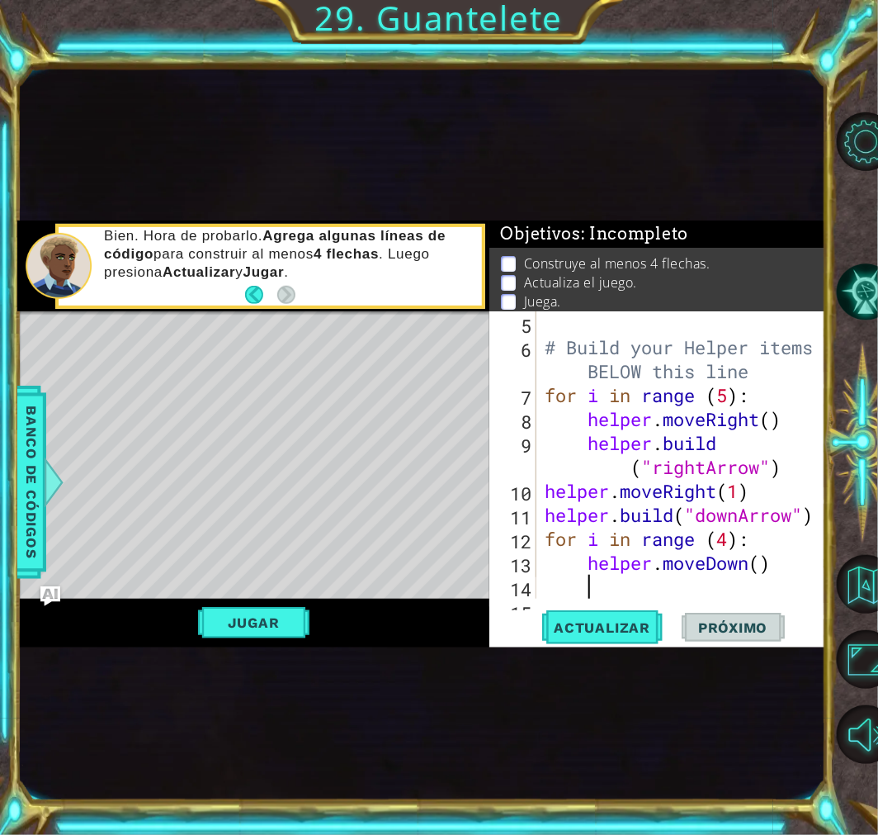
scroll to position [168, 0]
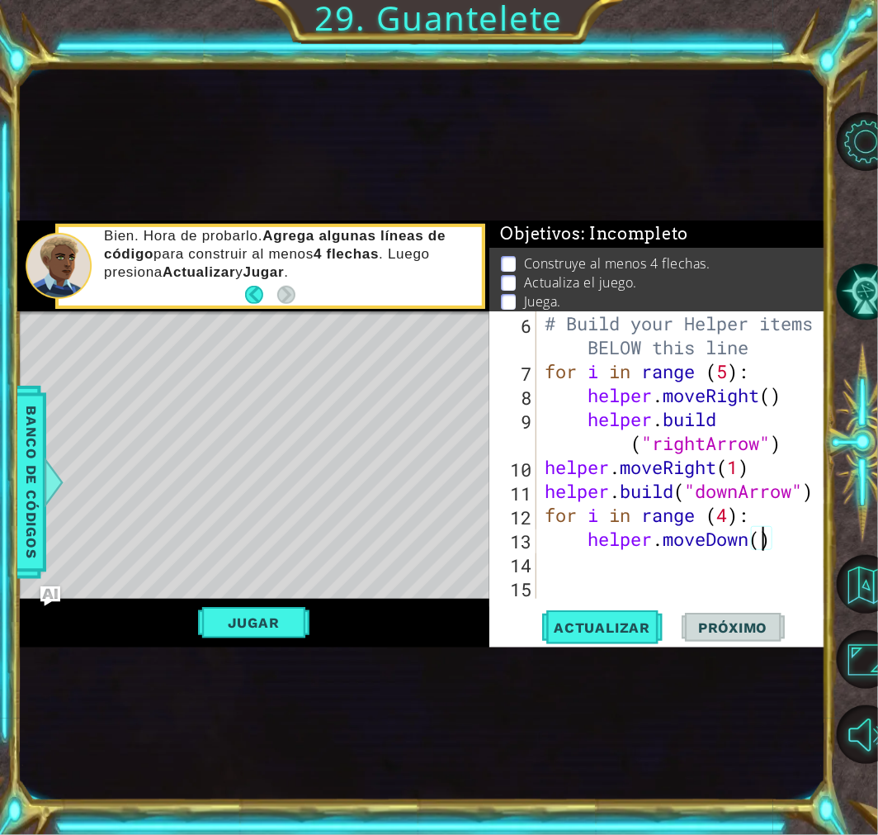
type textarea "helper.moveDown(4)"
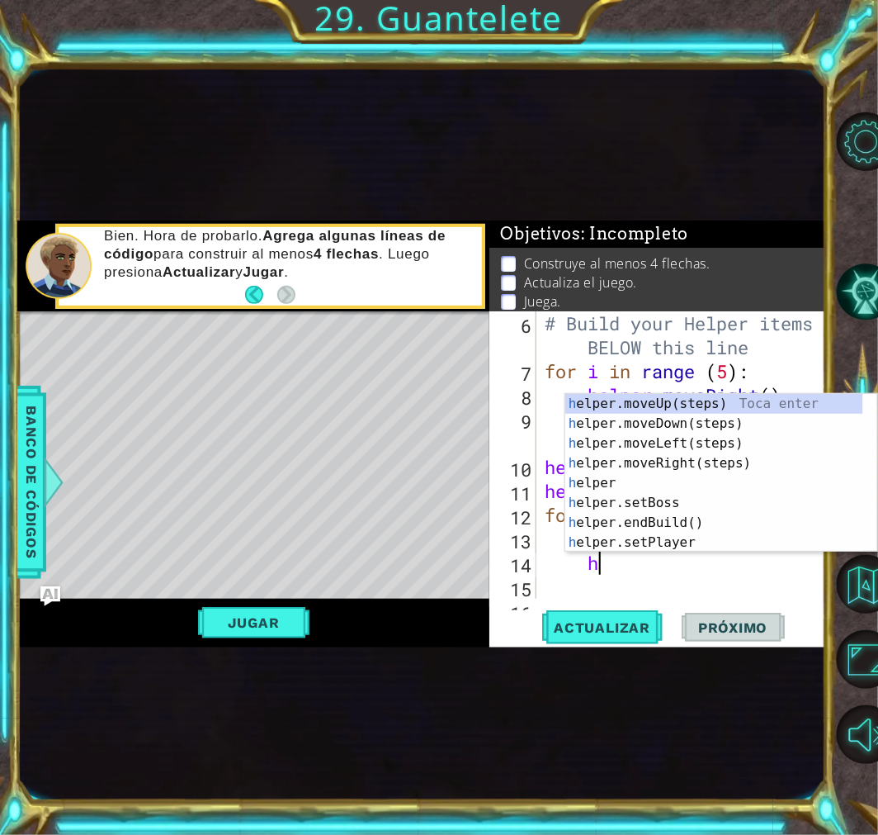
scroll to position [0, 2]
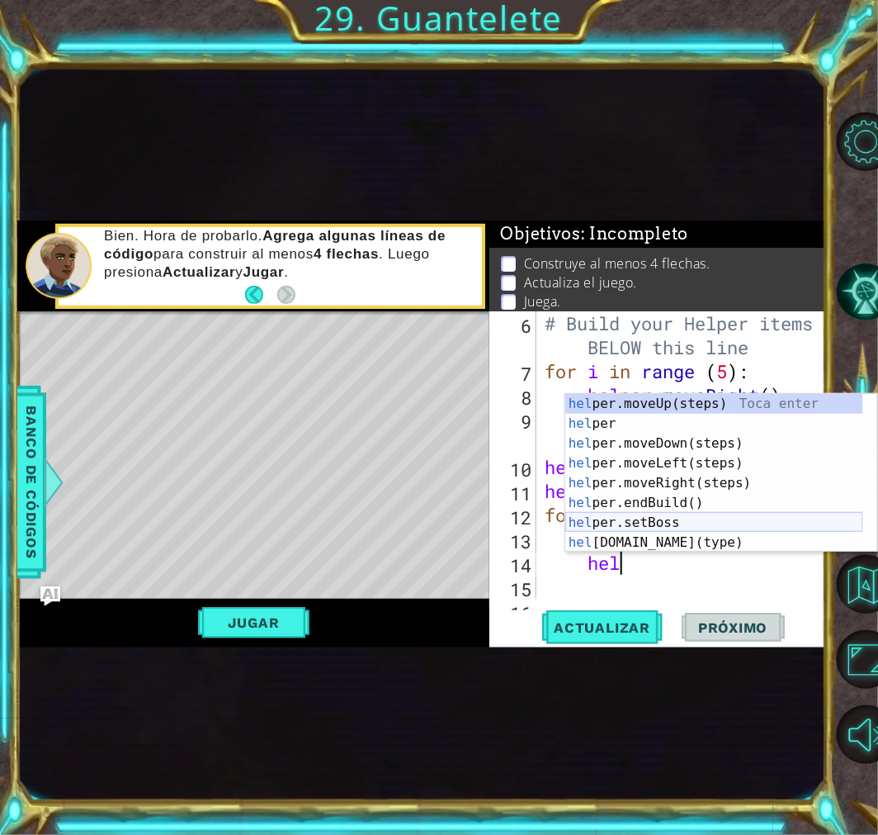
click at [685, 529] on div "hel per.moveUp(steps) Toca enter hel per Toca enter hel per.moveDown(steps) Toc…" at bounding box center [715, 493] width 298 height 198
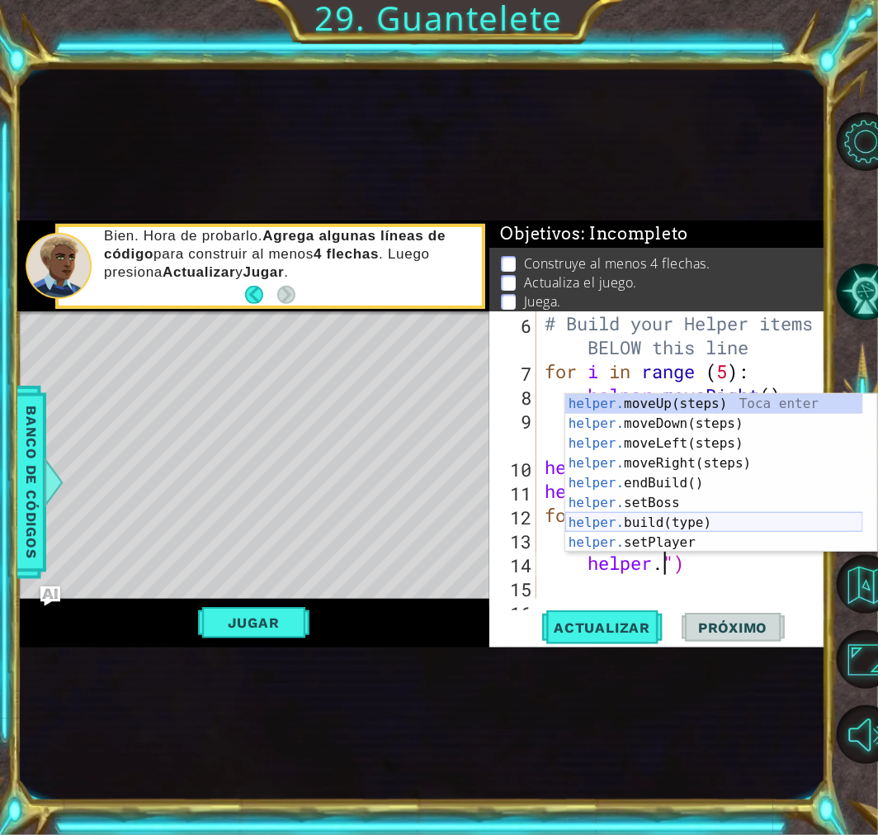
click at [689, 517] on div "helper. moveUp(steps) Toca enter helper. moveDown(steps) Toca enter helper. mov…" at bounding box center [715, 493] width 298 height 198
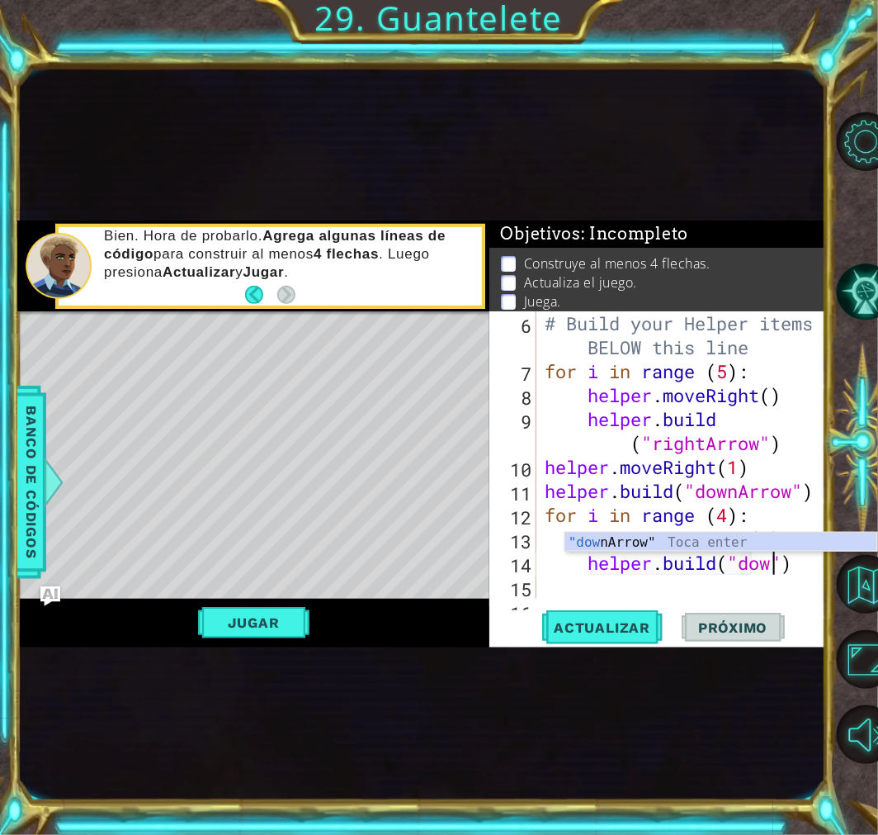
scroll to position [0, 10]
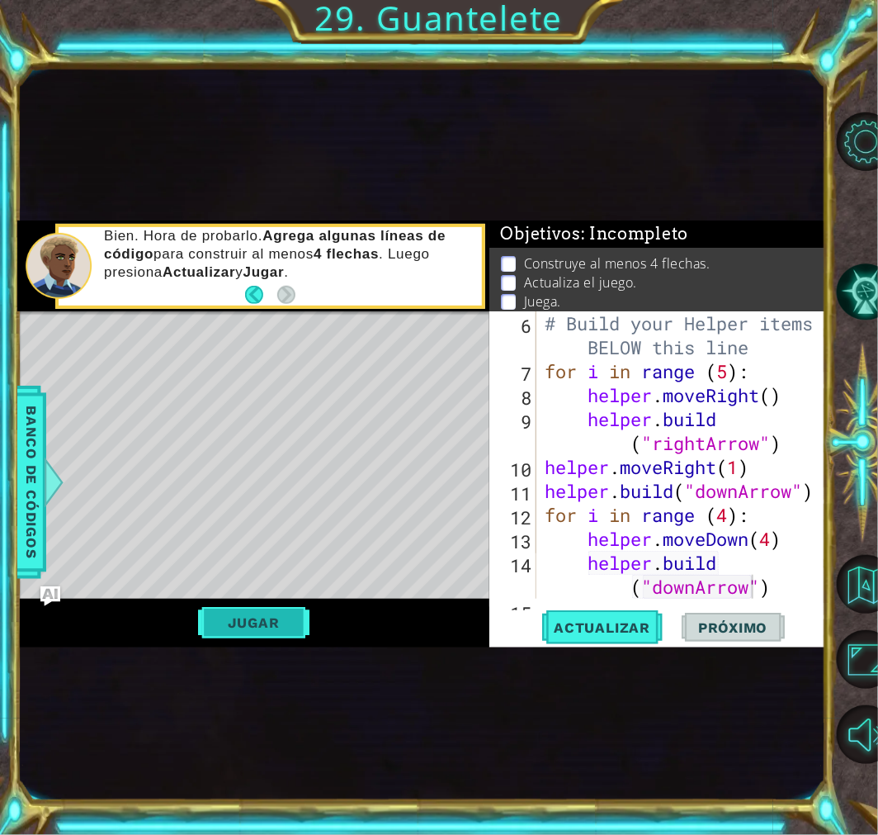
click at [227, 601] on button "Jugar" at bounding box center [253, 622] width 111 height 31
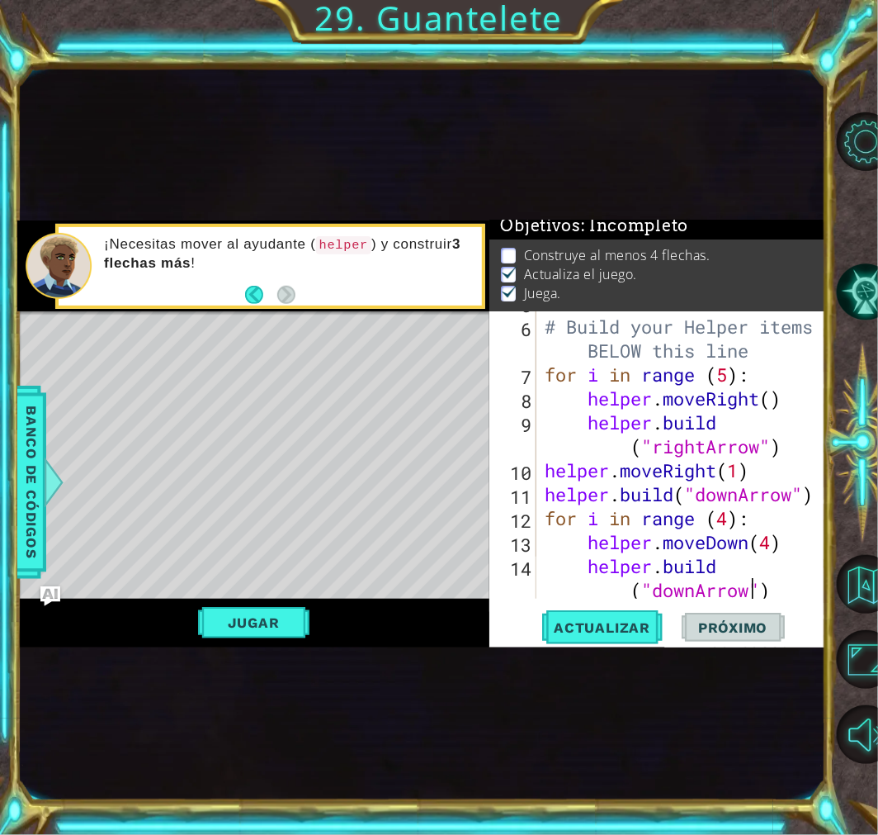
scroll to position [215, 0]
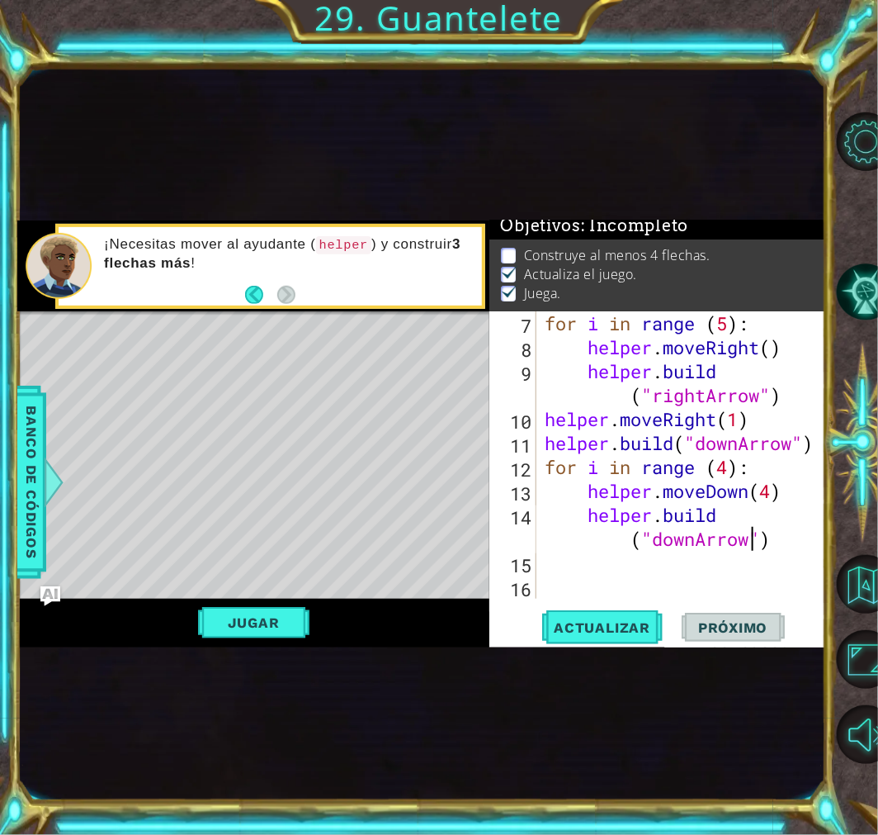
click at [776, 492] on div "for i in range ( 5 ) : helper . moveRight ( ) helper . build ( "rightArrow" ) h…" at bounding box center [681, 478] width 279 height 335
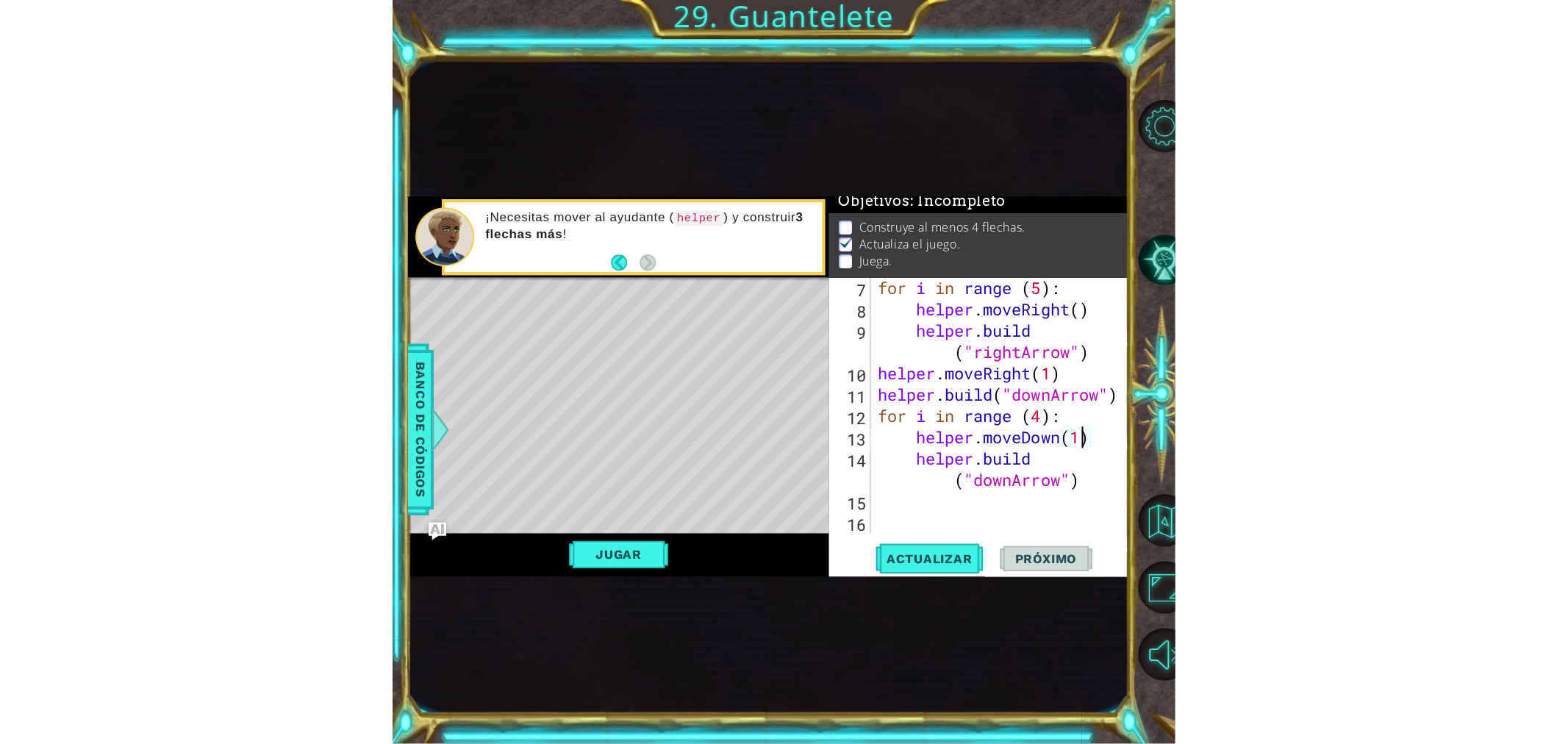
scroll to position [0, 9]
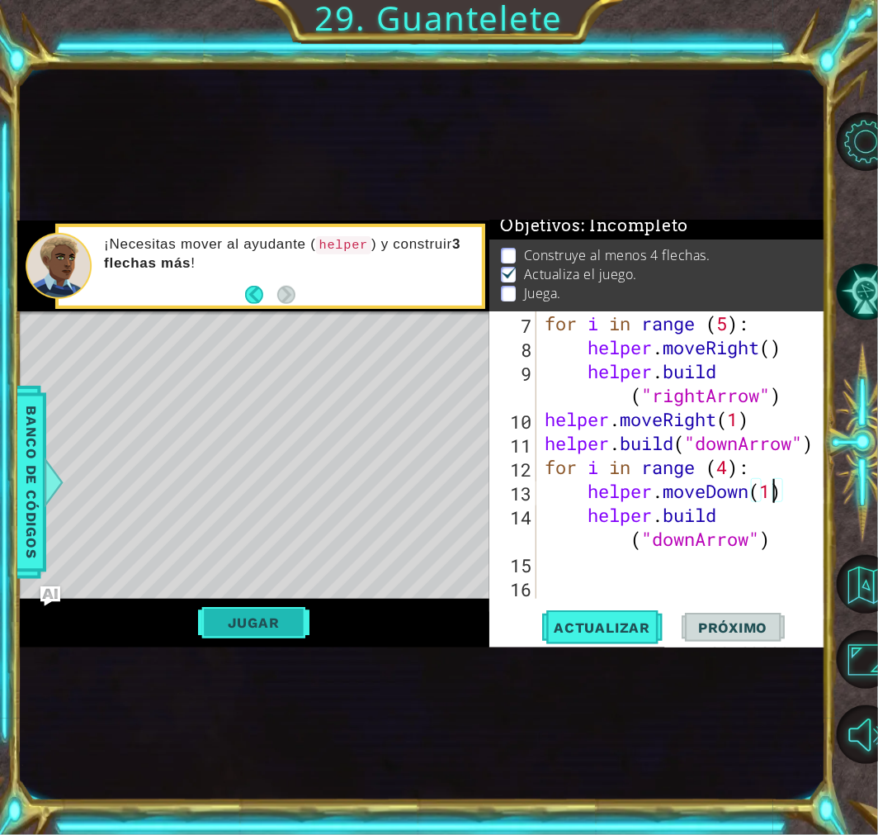
type textarea "helper.moveDown(1)"
click at [232, 601] on button "Jugar" at bounding box center [253, 622] width 111 height 31
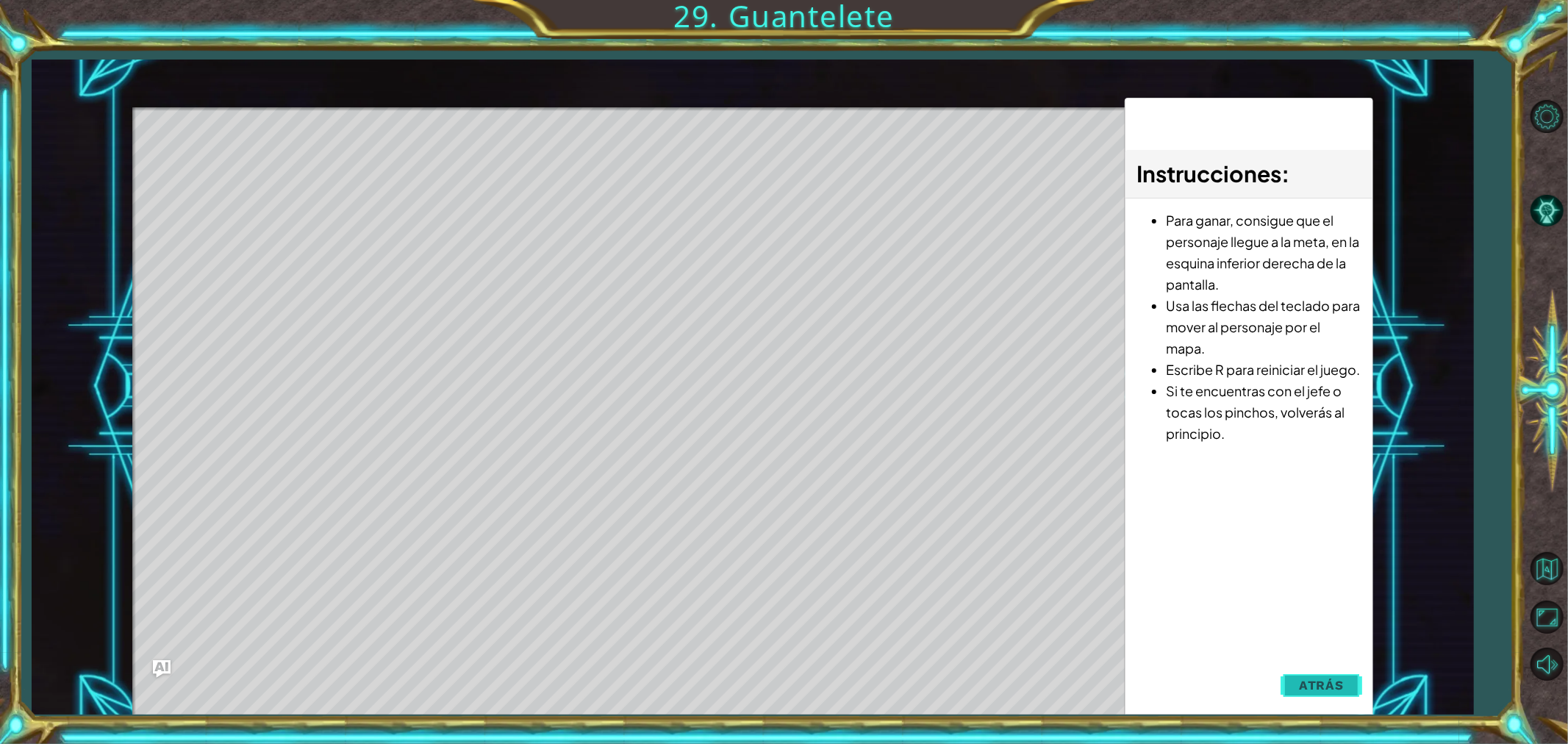
click at [1119, 535] on span "Atrás" at bounding box center [1321, 684] width 45 height 15
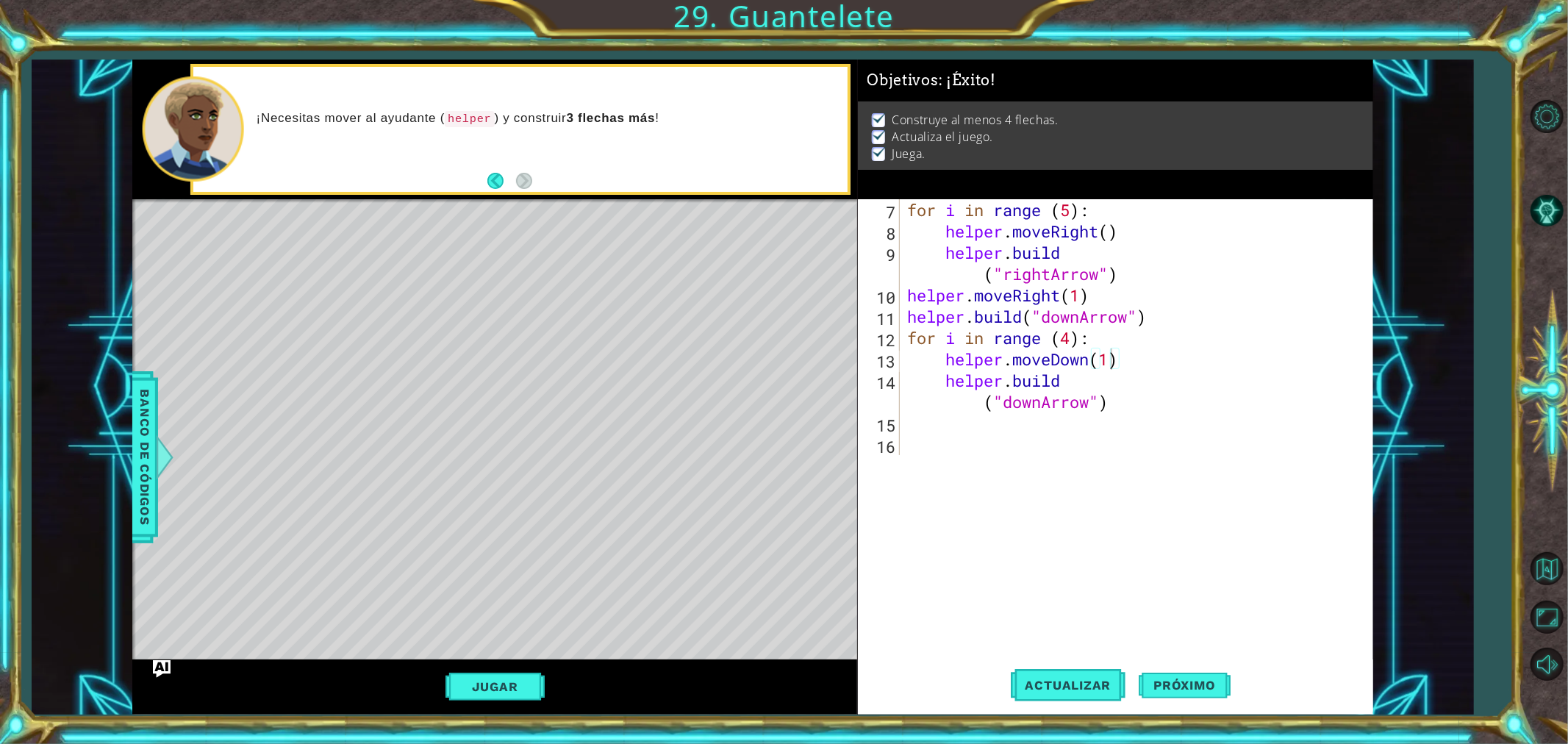
scroll to position [107, 0]
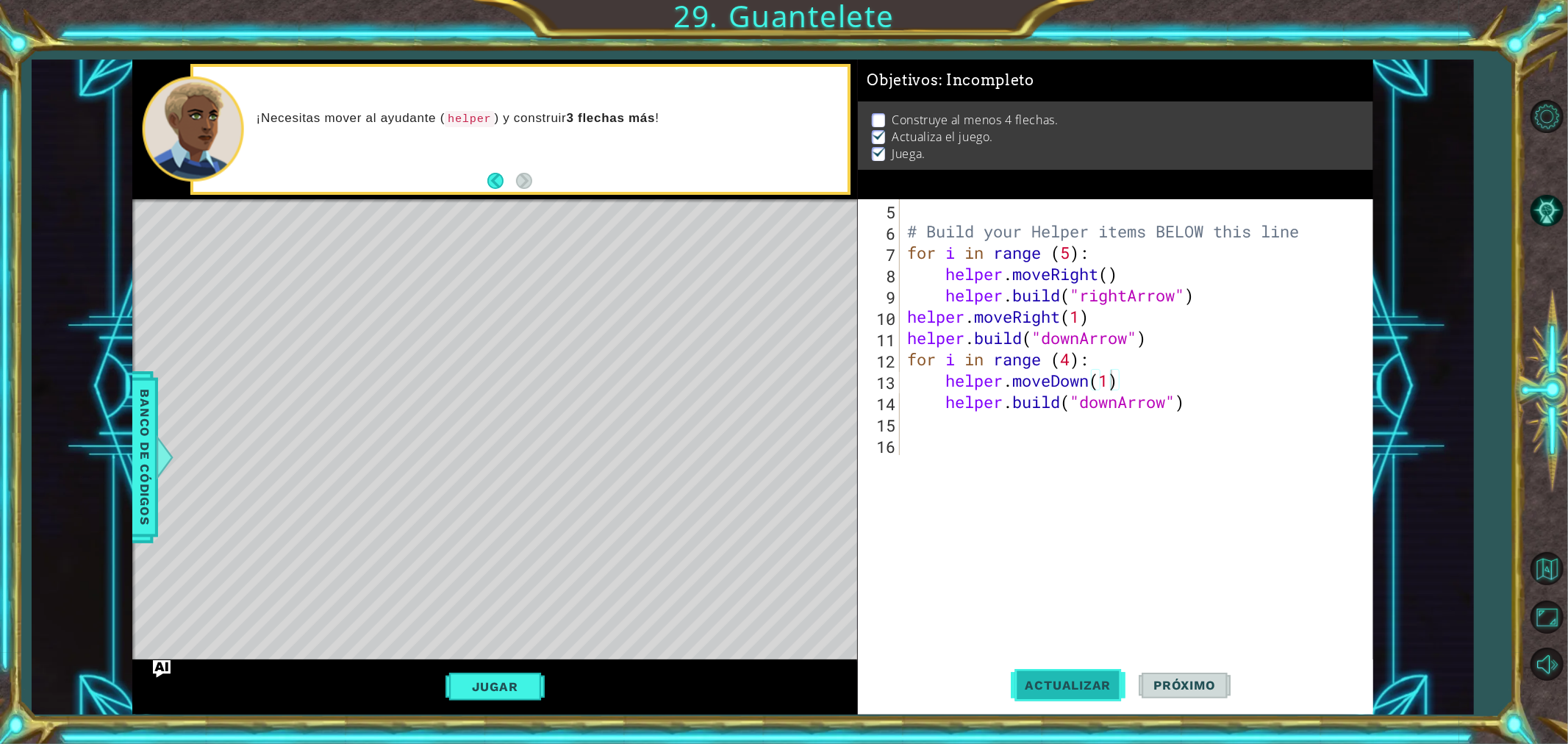
click at [1075, 535] on span "Actualizar" at bounding box center [1068, 684] width 116 height 15
click at [1119, 535] on button "Próximo" at bounding box center [1184, 686] width 91 height 52
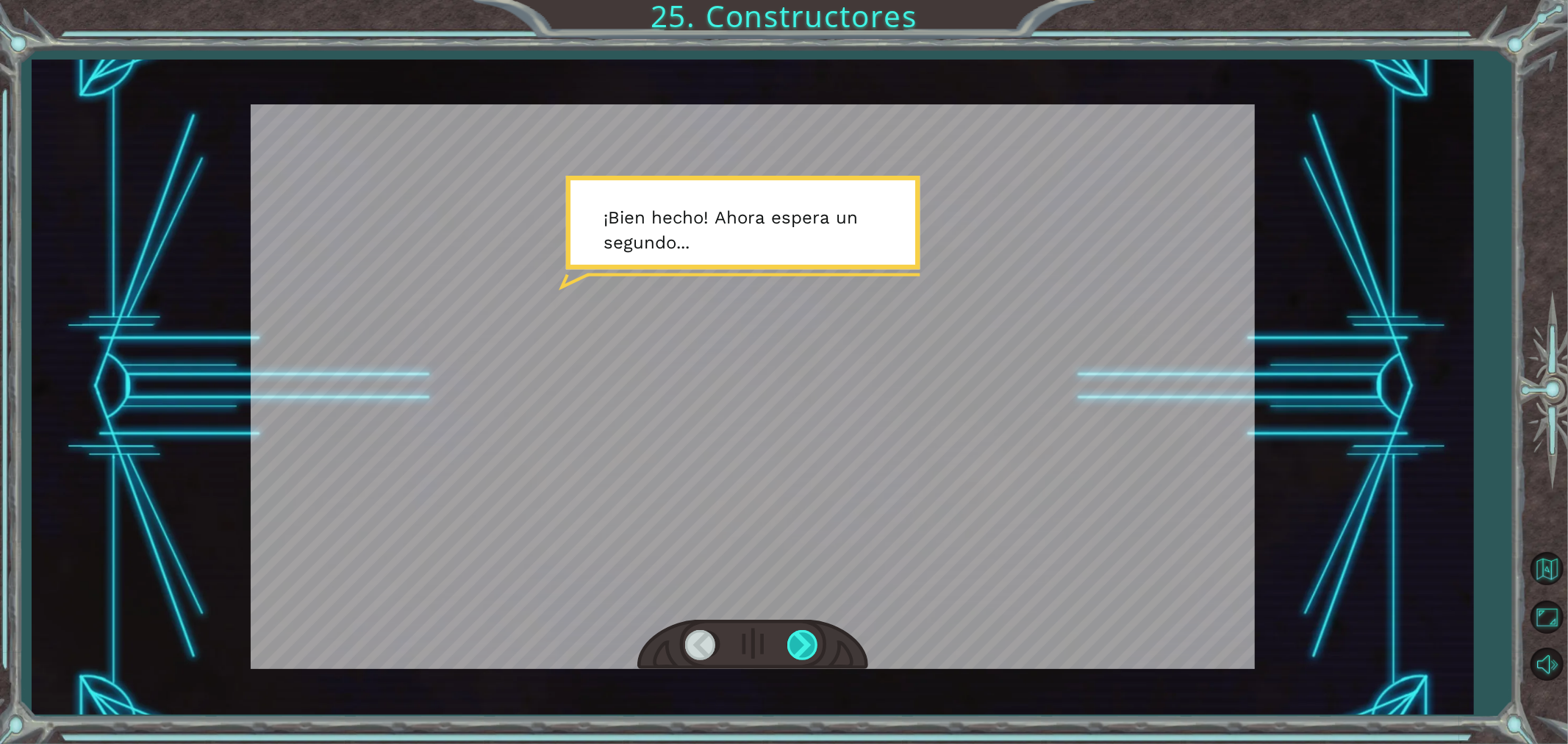
click at [799, 535] on div at bounding box center [803, 645] width 33 height 30
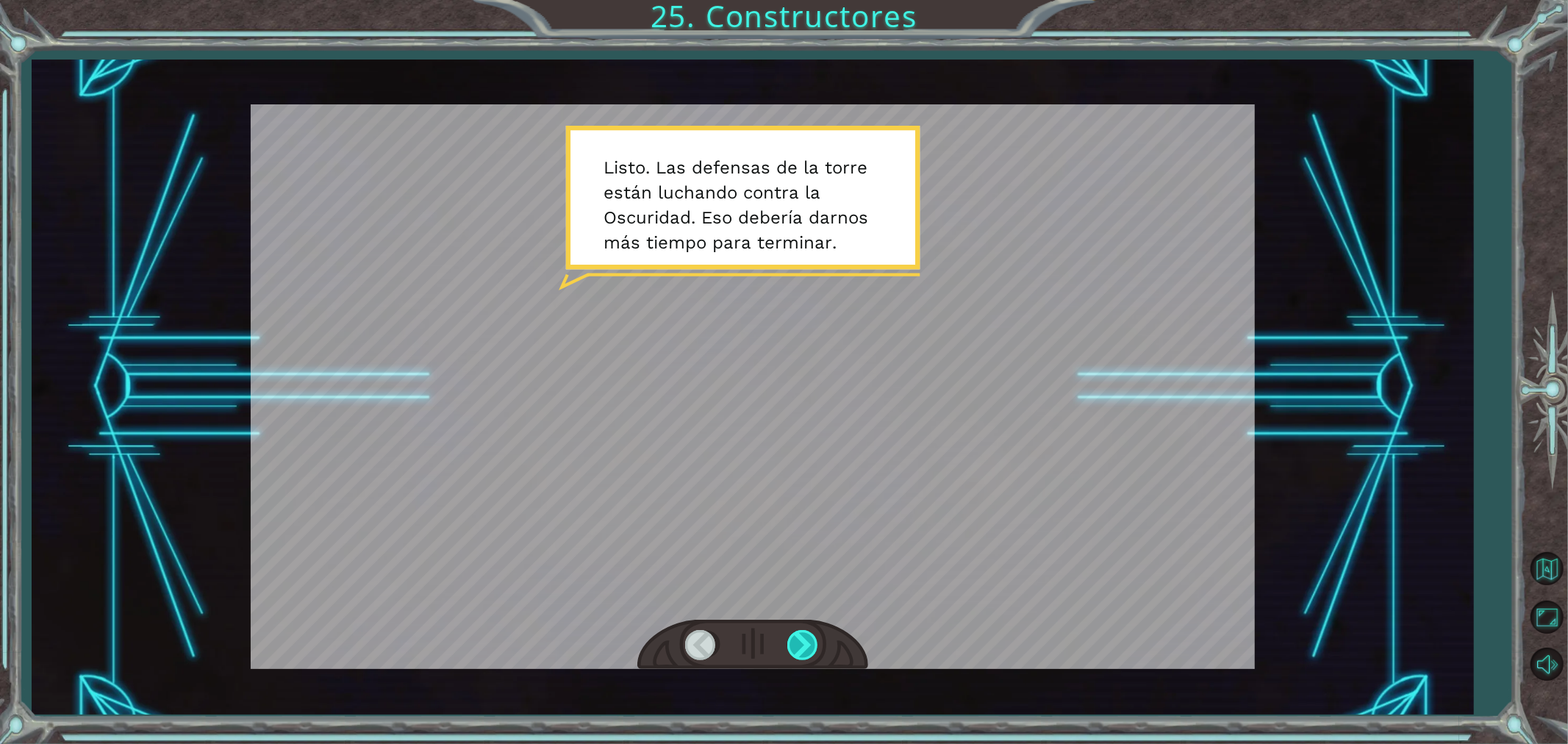
click at [799, 535] on div at bounding box center [803, 645] width 33 height 30
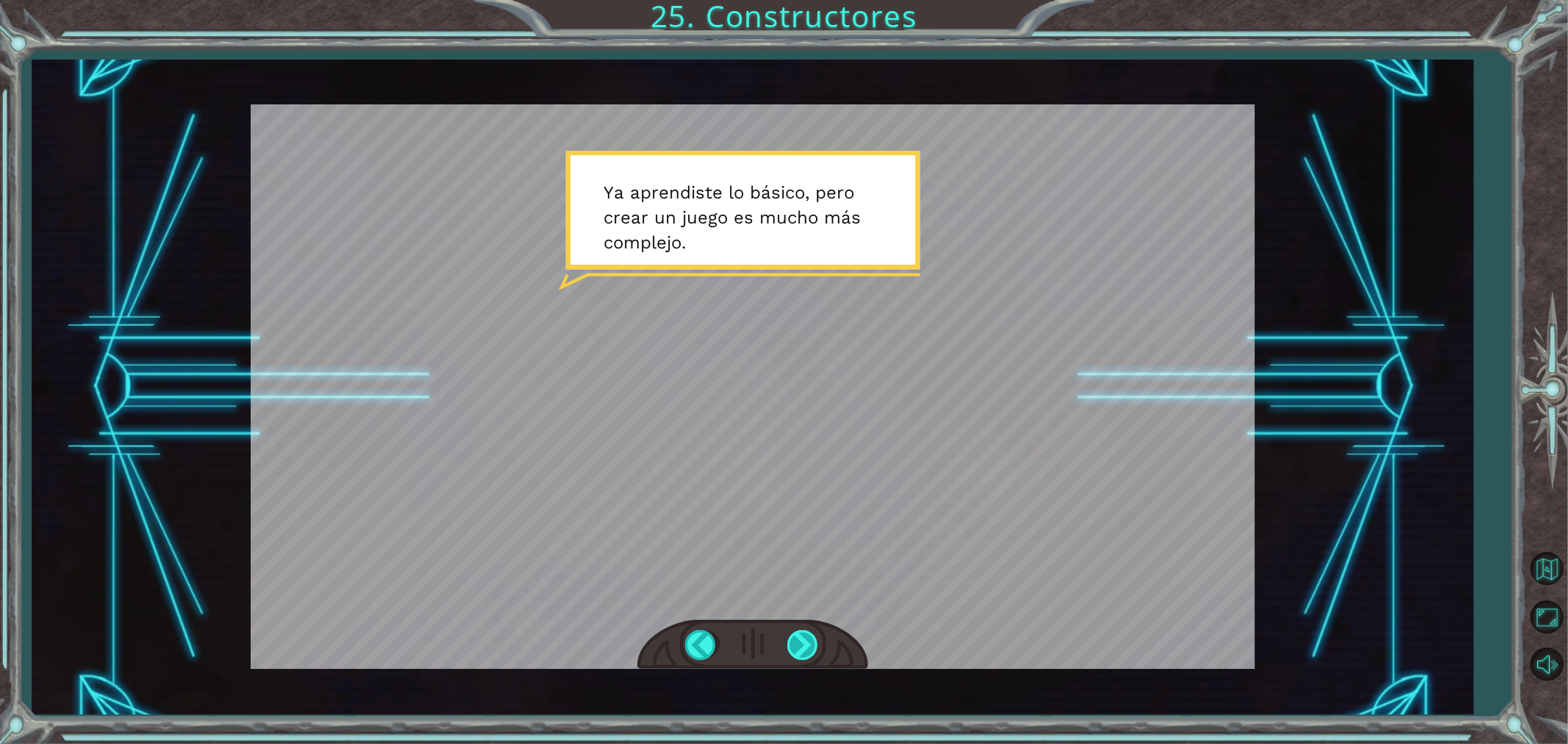
click at [809, 535] on div at bounding box center [803, 645] width 33 height 30
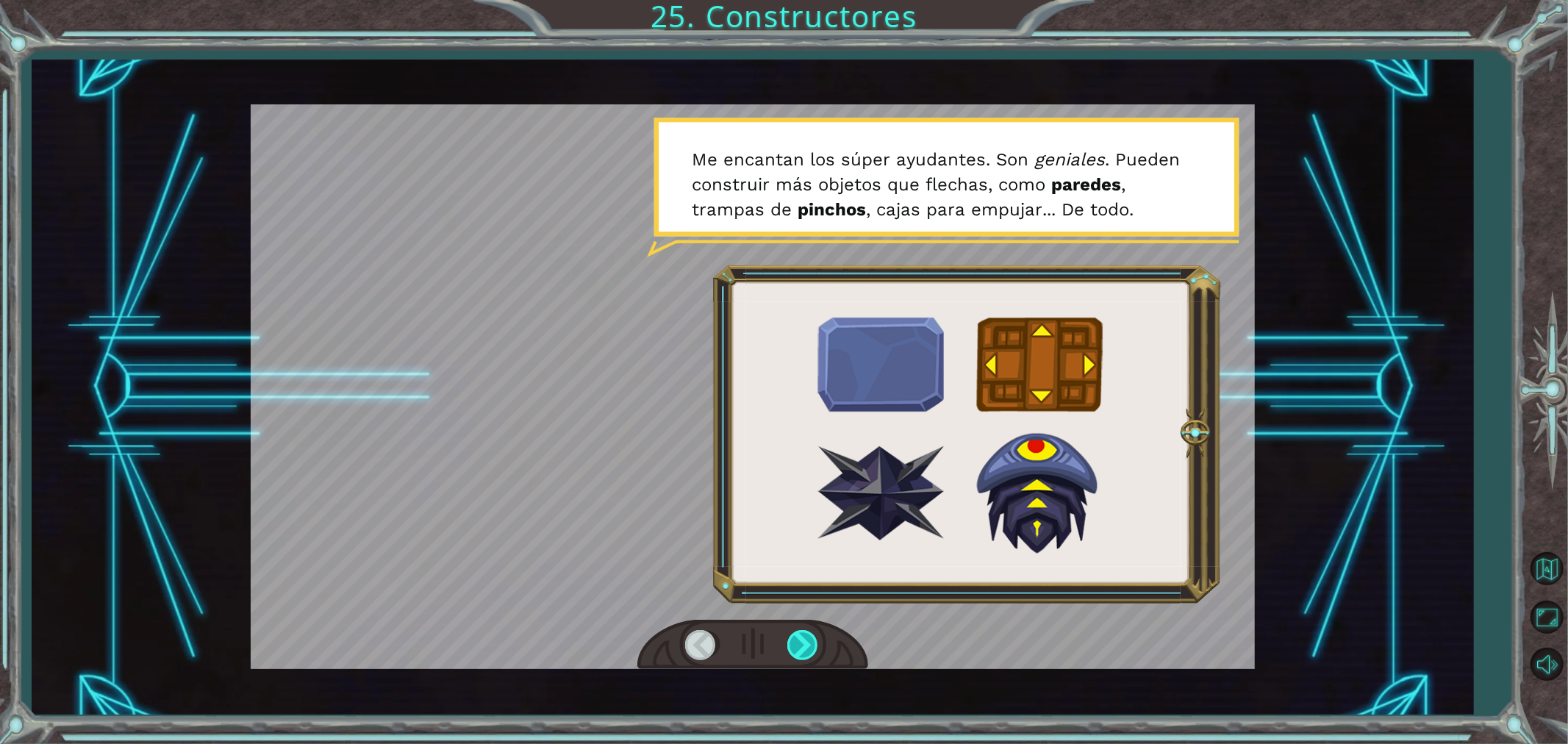
click at [808, 535] on div at bounding box center [803, 645] width 33 height 30
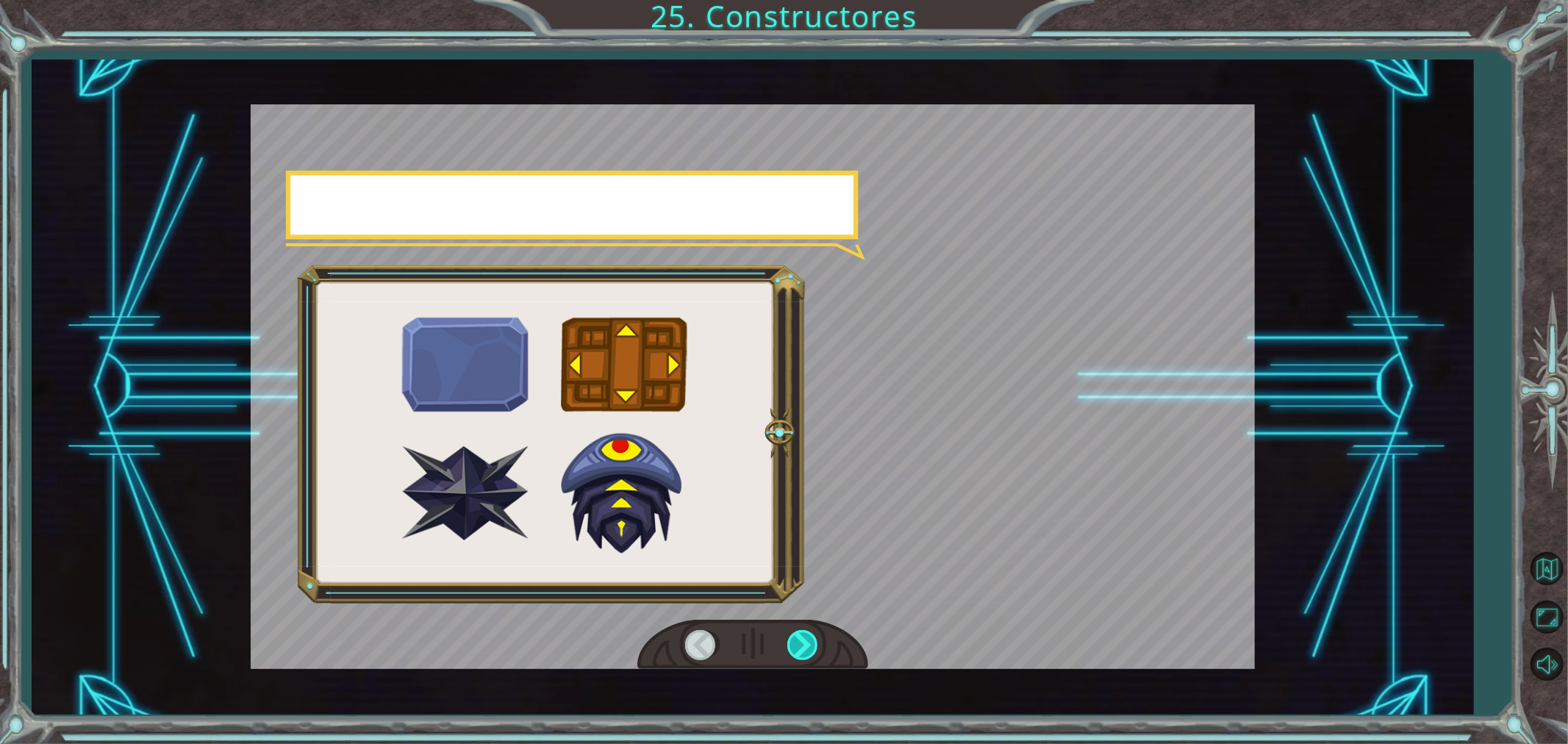
click at [808, 535] on div at bounding box center [803, 645] width 33 height 30
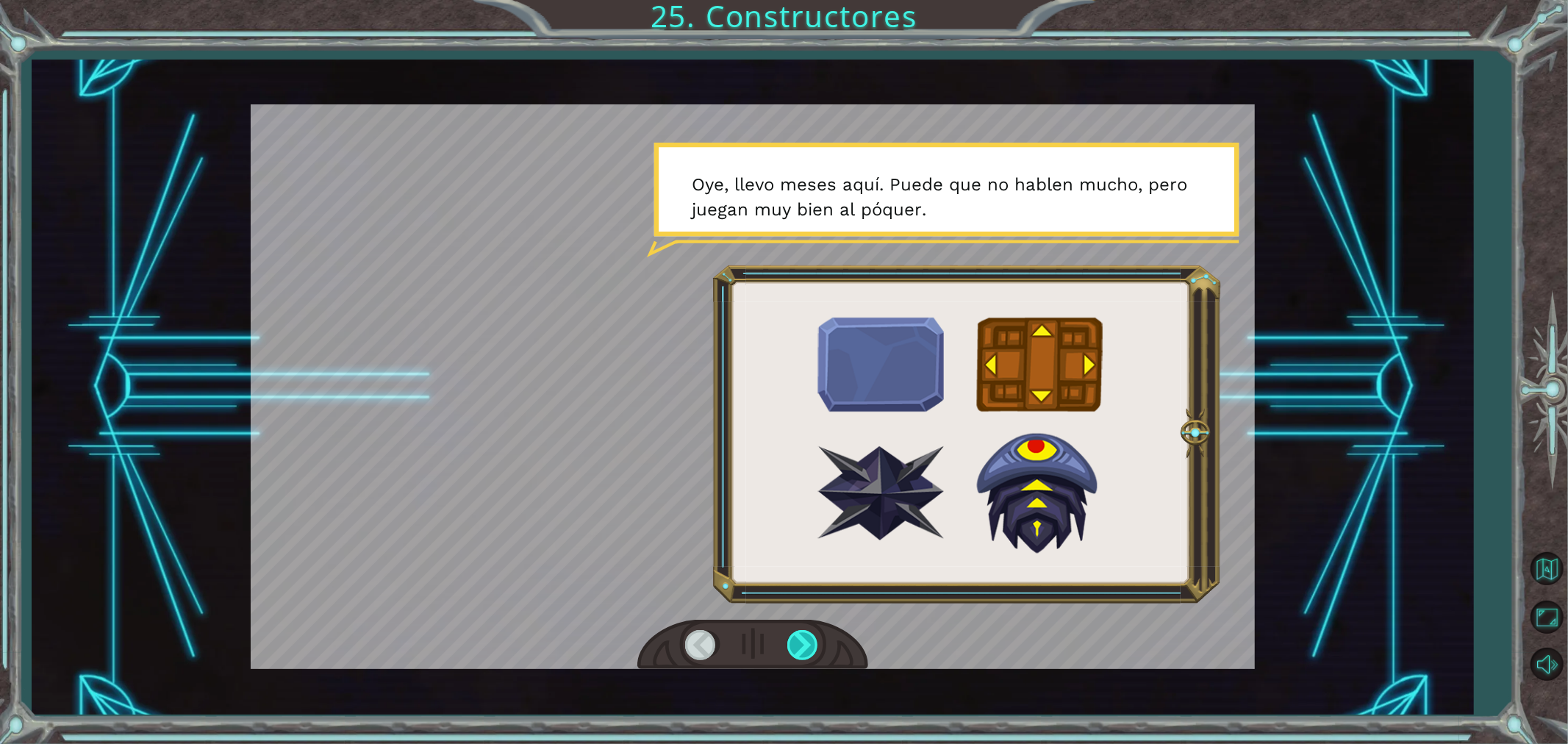
click at [808, 535] on div at bounding box center [803, 645] width 33 height 30
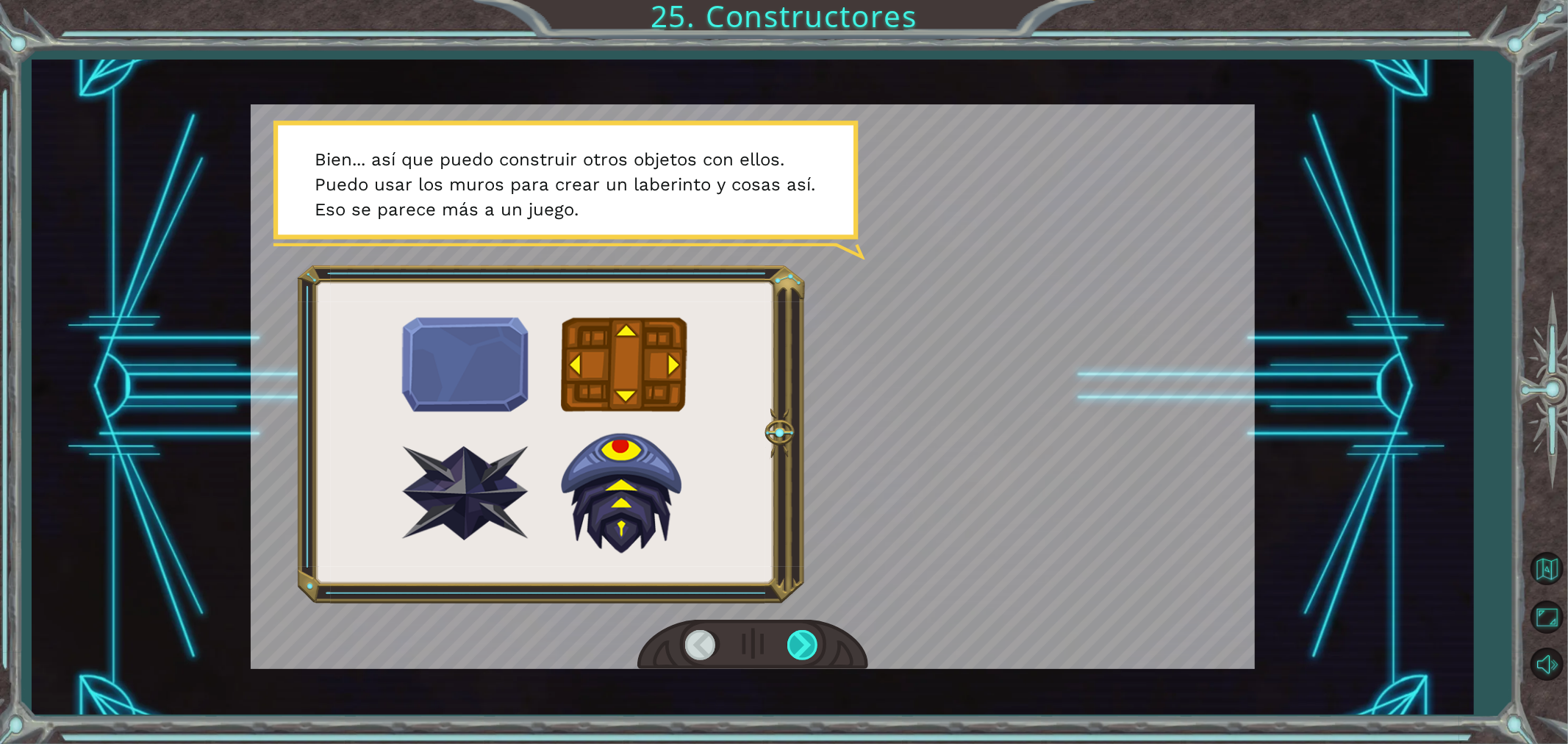
click at [808, 535] on div at bounding box center [803, 645] width 33 height 30
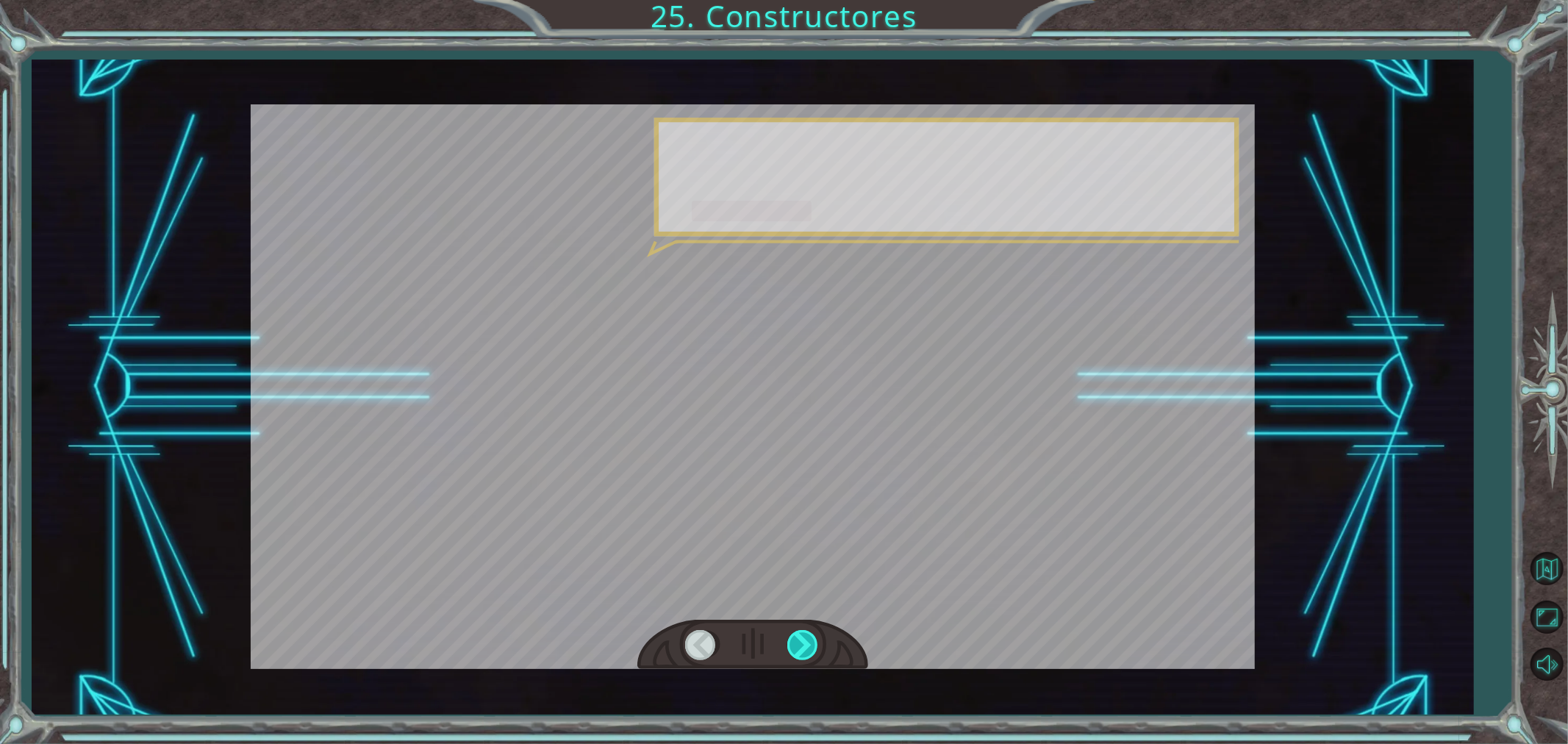
click at [808, 535] on div at bounding box center [803, 645] width 33 height 30
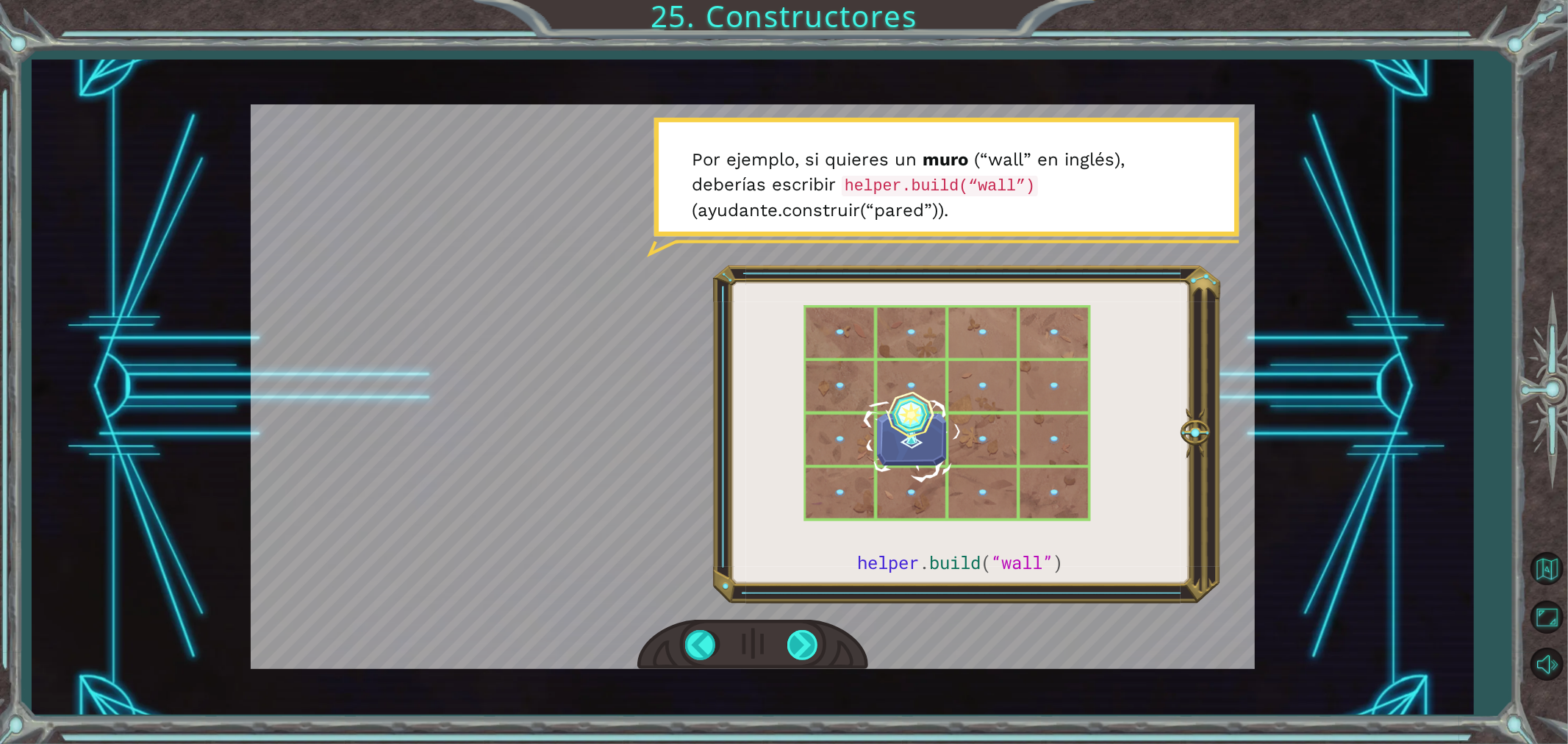
click at [808, 535] on div at bounding box center [803, 645] width 33 height 30
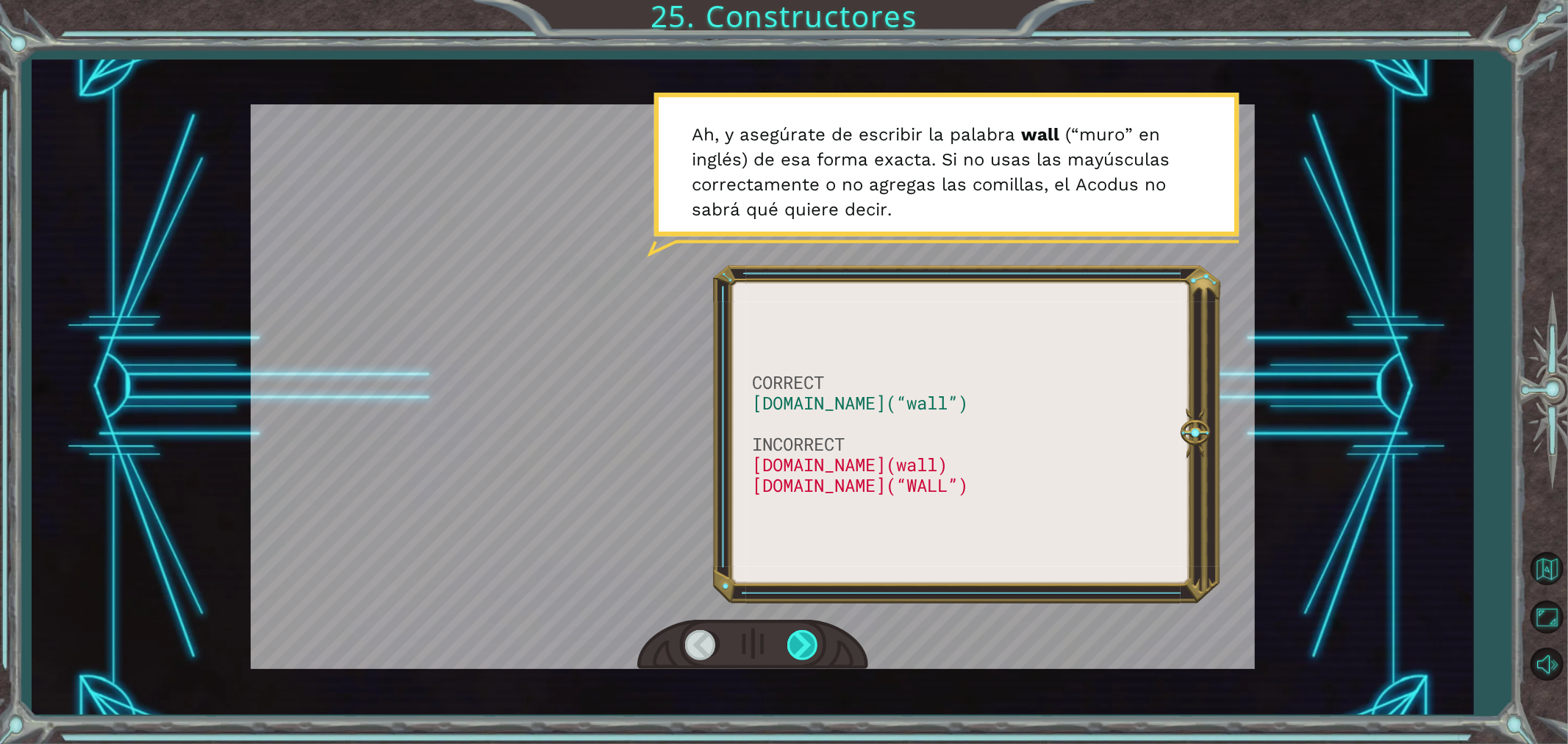
click at [808, 535] on div at bounding box center [803, 645] width 33 height 30
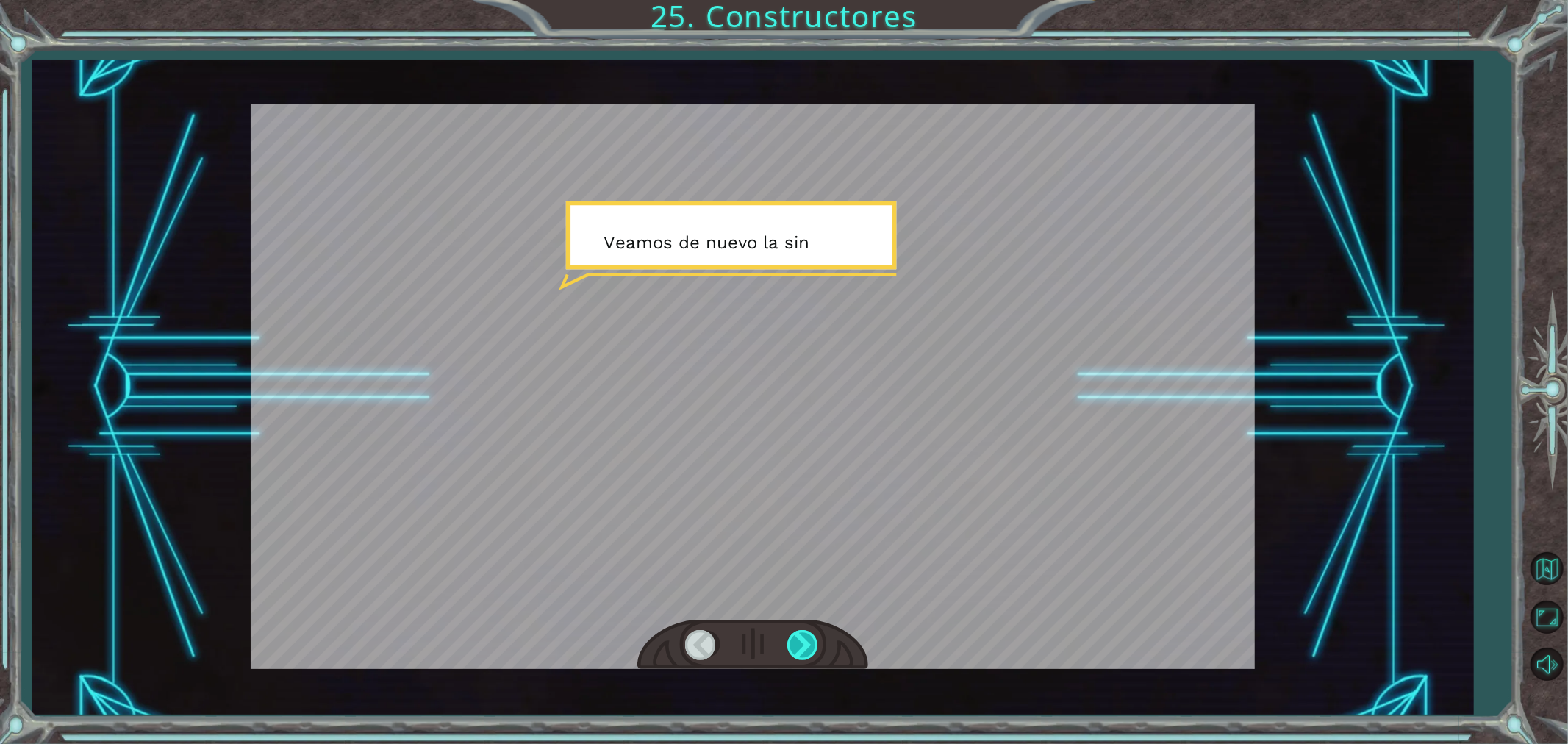
click at [808, 535] on div at bounding box center [803, 645] width 33 height 30
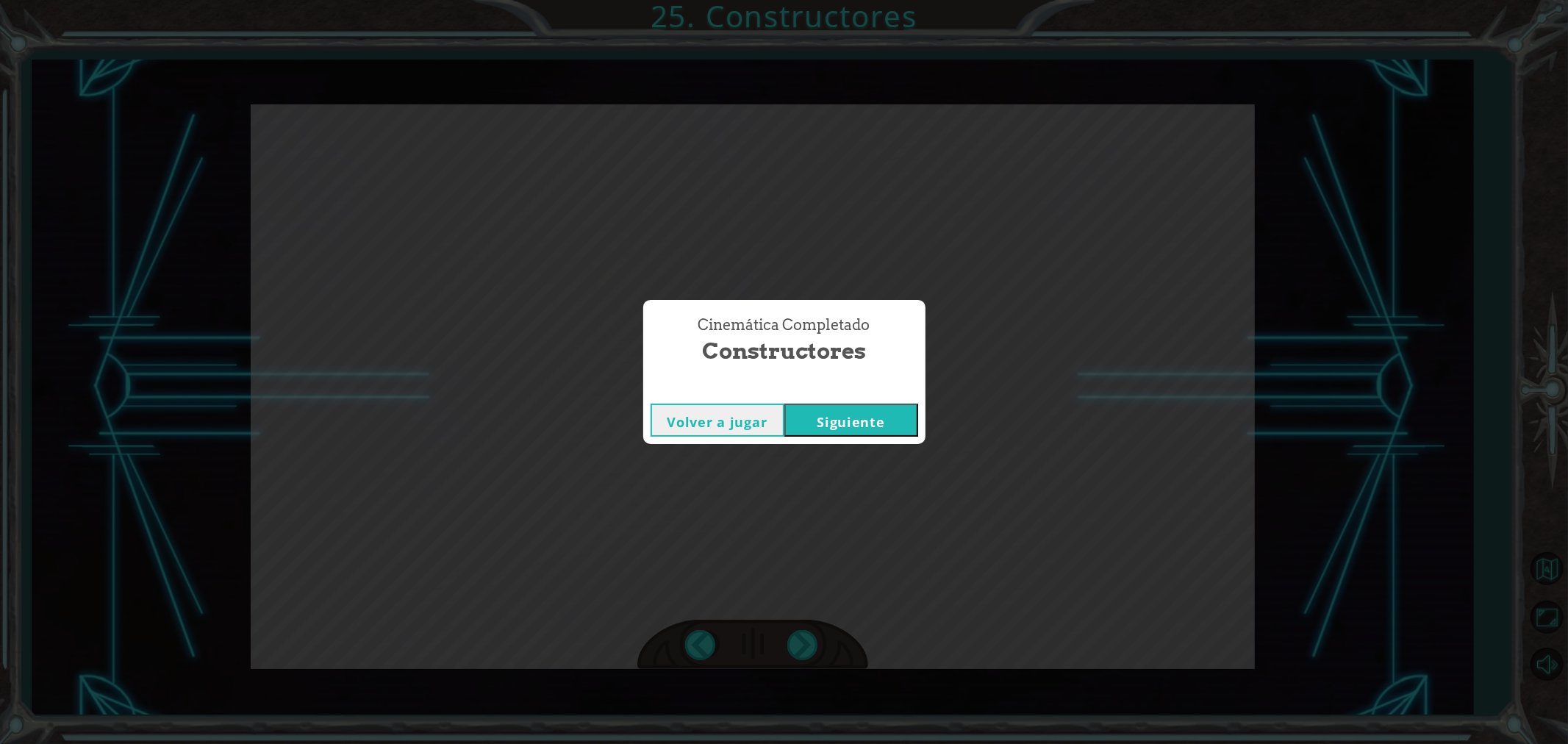
click at [849, 420] on button "Siguiente" at bounding box center [851, 419] width 134 height 33
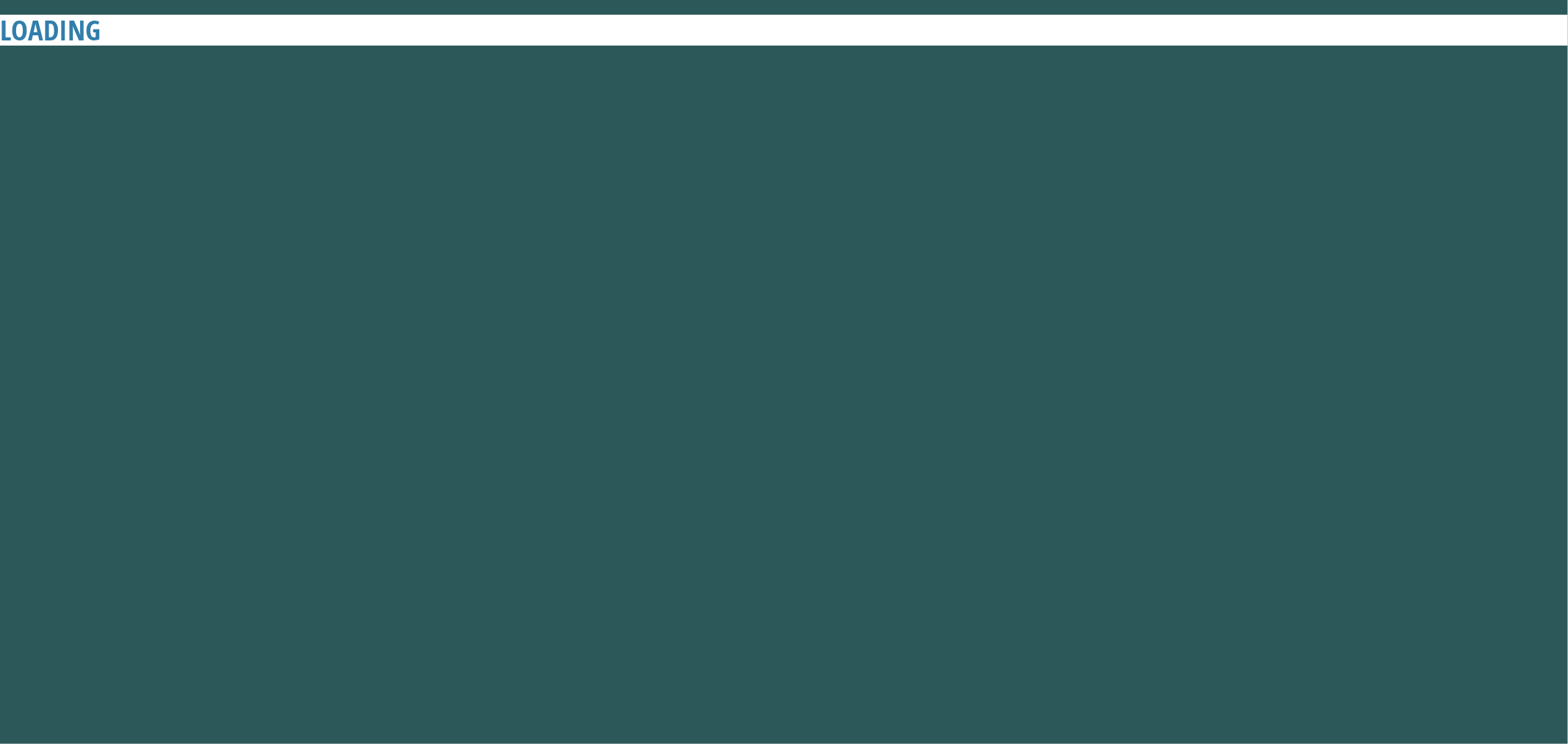
click at [849, 420] on button "Siguiente" at bounding box center [851, 419] width 134 height 33
